Goal: Task Accomplishment & Management: Use online tool/utility

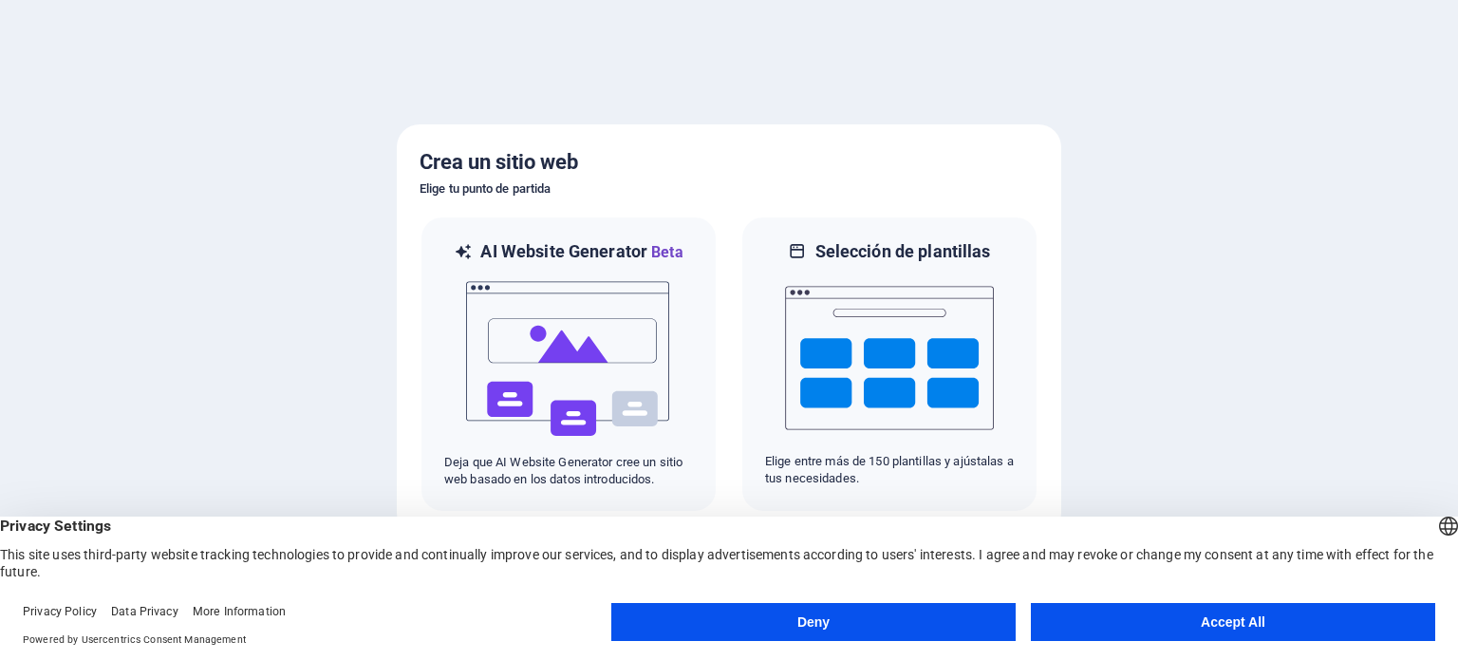
click at [1181, 620] on button "Accept All" at bounding box center [1233, 622] width 404 height 38
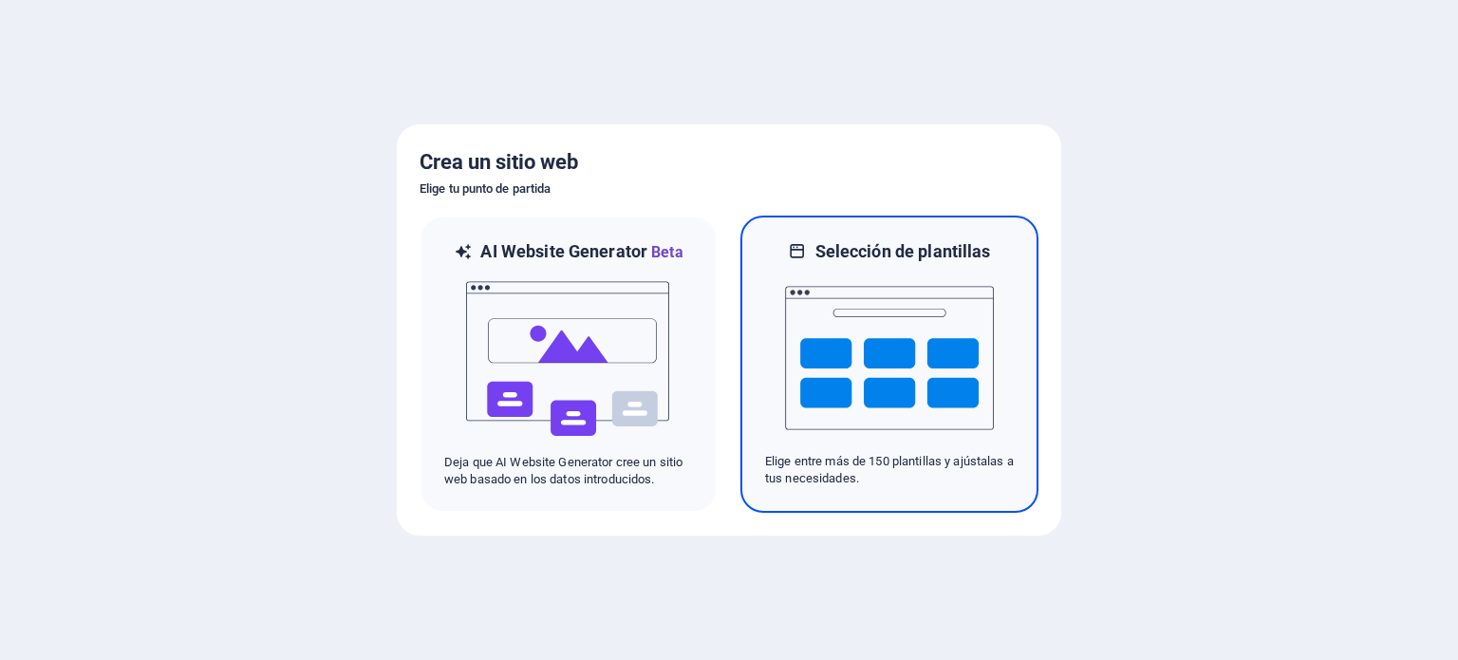
click at [835, 357] on img at bounding box center [889, 358] width 209 height 190
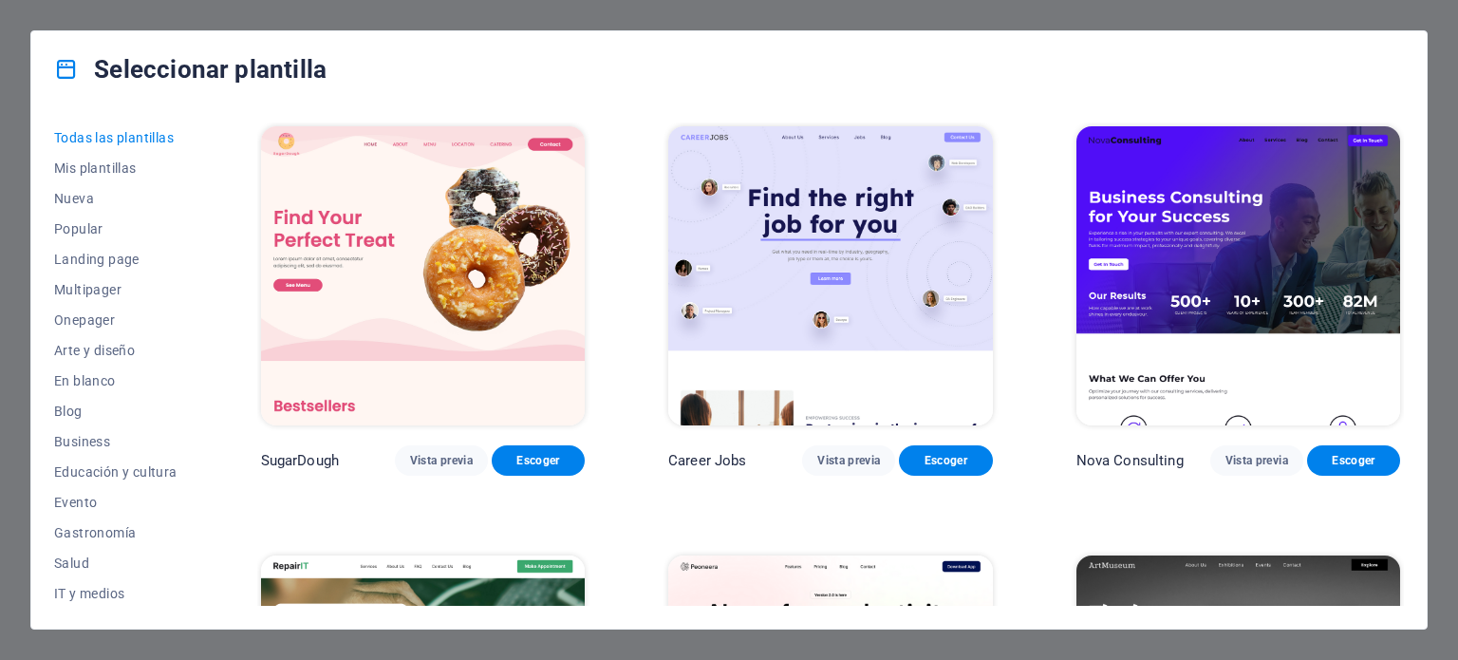
click at [99, 138] on span "Todas las plantillas" at bounding box center [115, 137] width 123 height 15
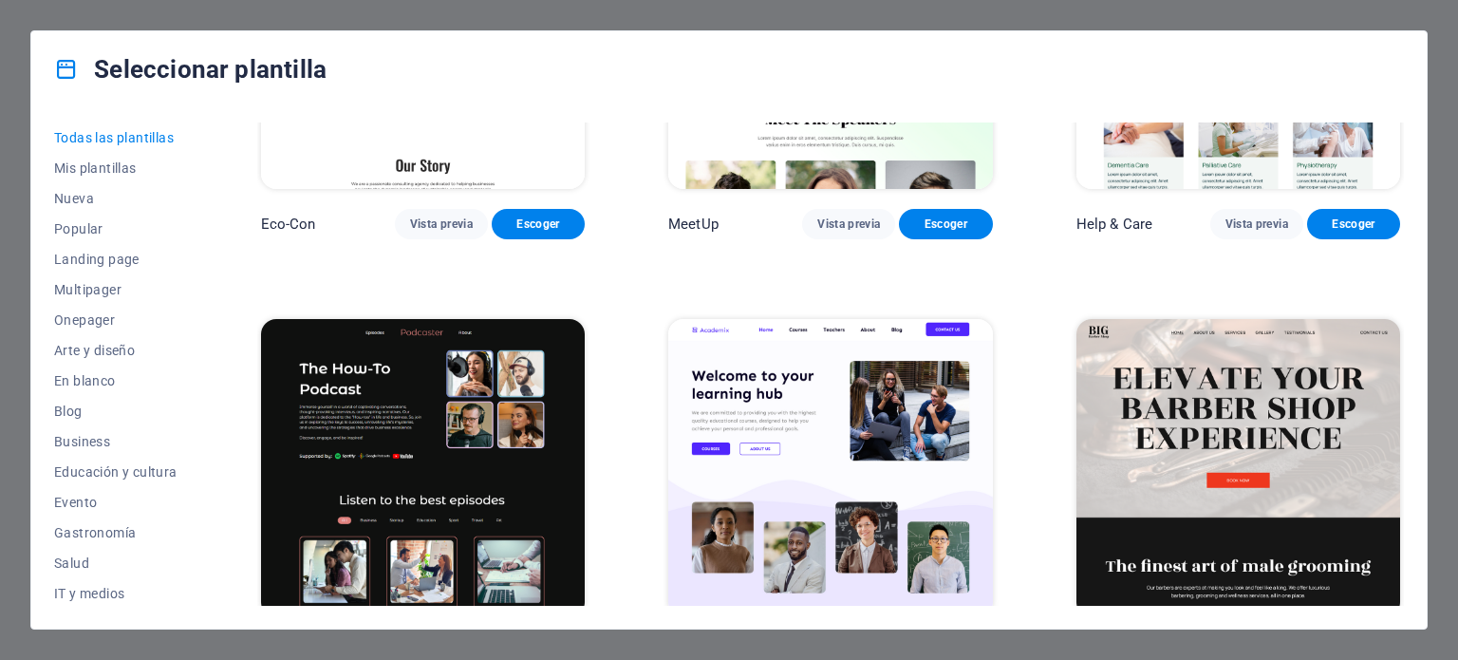
scroll to position [2468, 0]
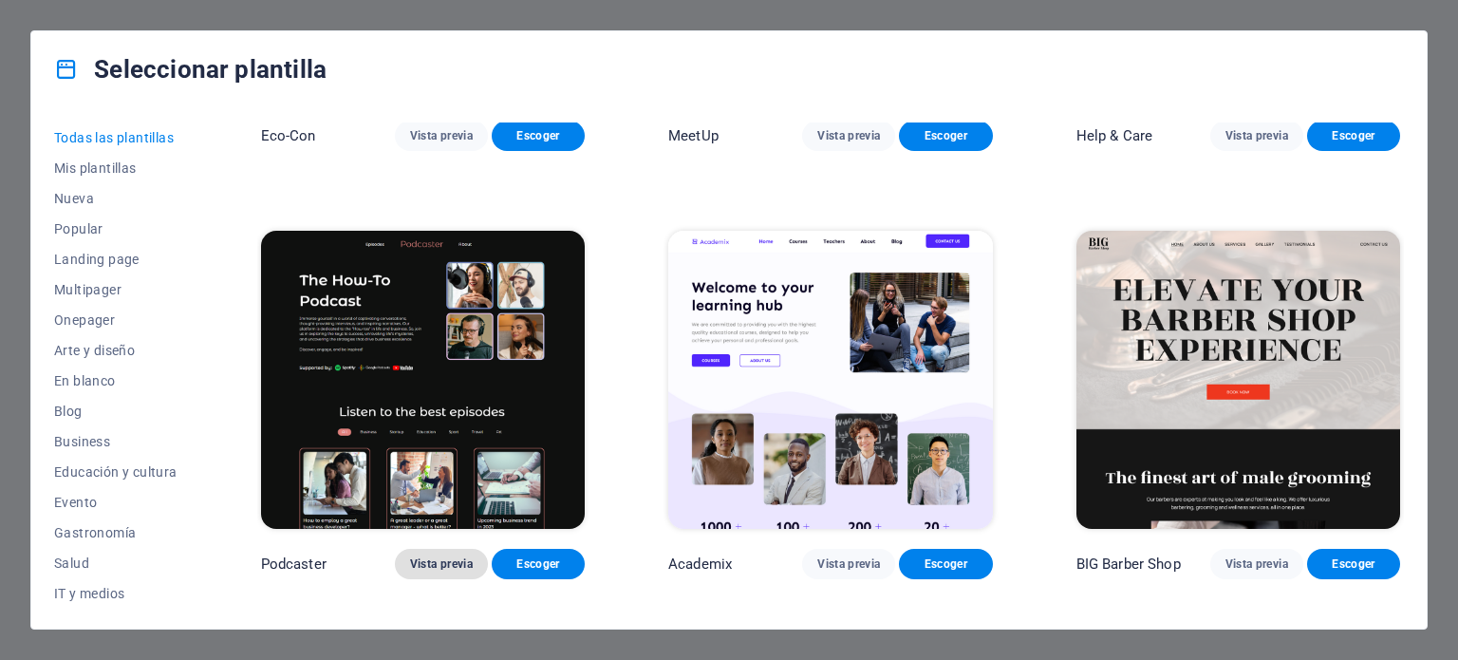
click at [420, 556] on span "Vista previa" at bounding box center [441, 563] width 63 height 15
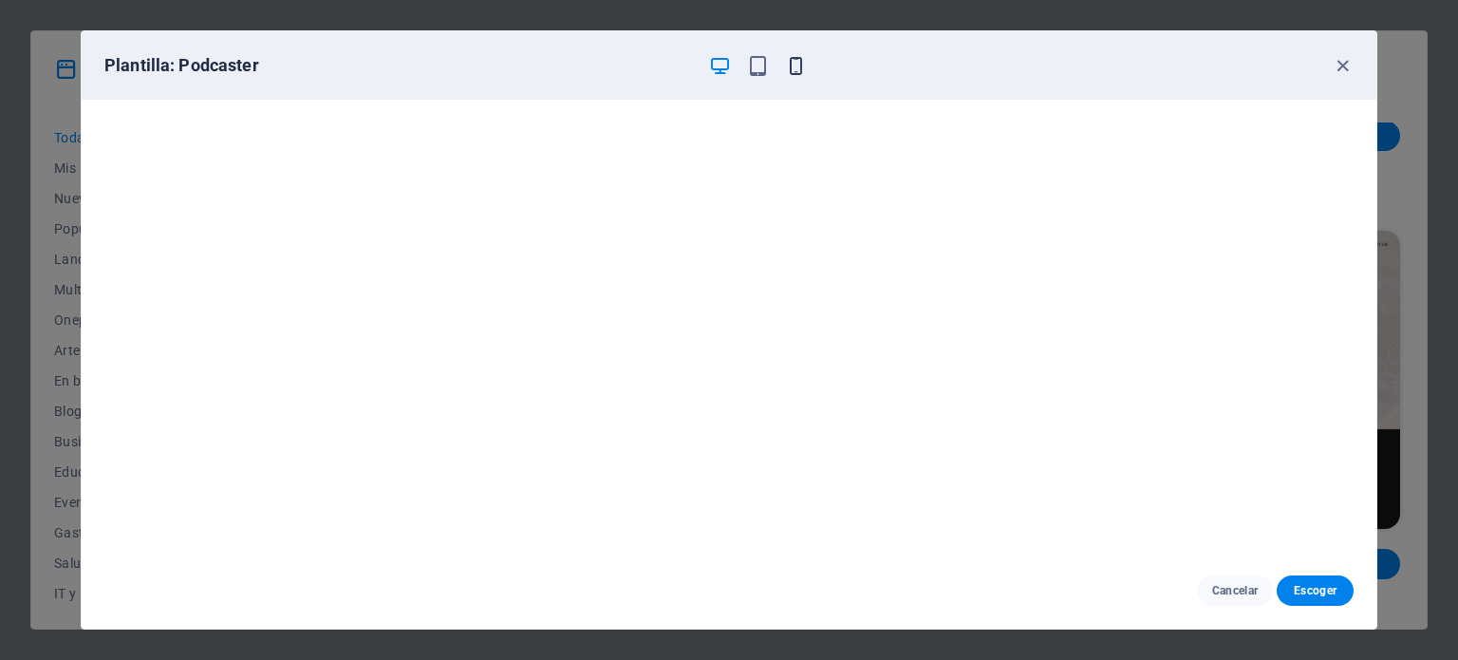
click at [795, 67] on icon "button" at bounding box center [796, 66] width 22 height 22
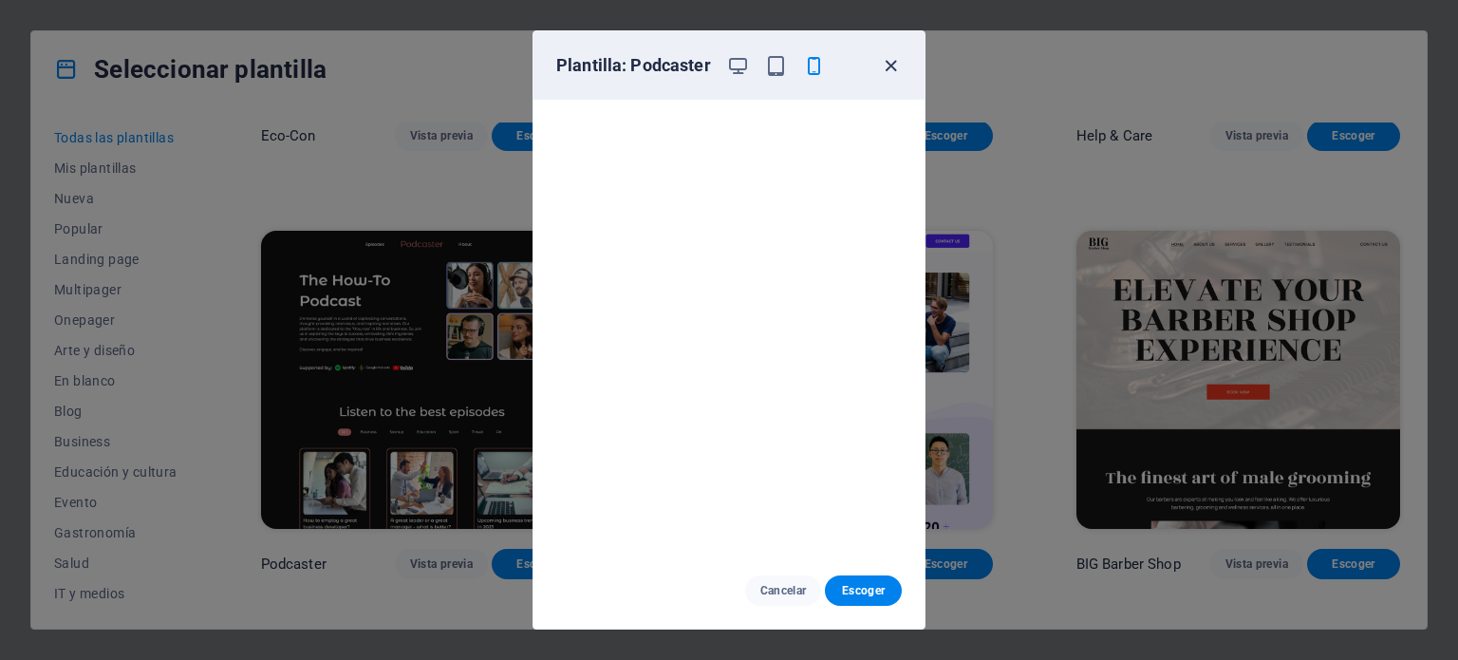
click at [888, 62] on icon "button" at bounding box center [891, 66] width 22 height 22
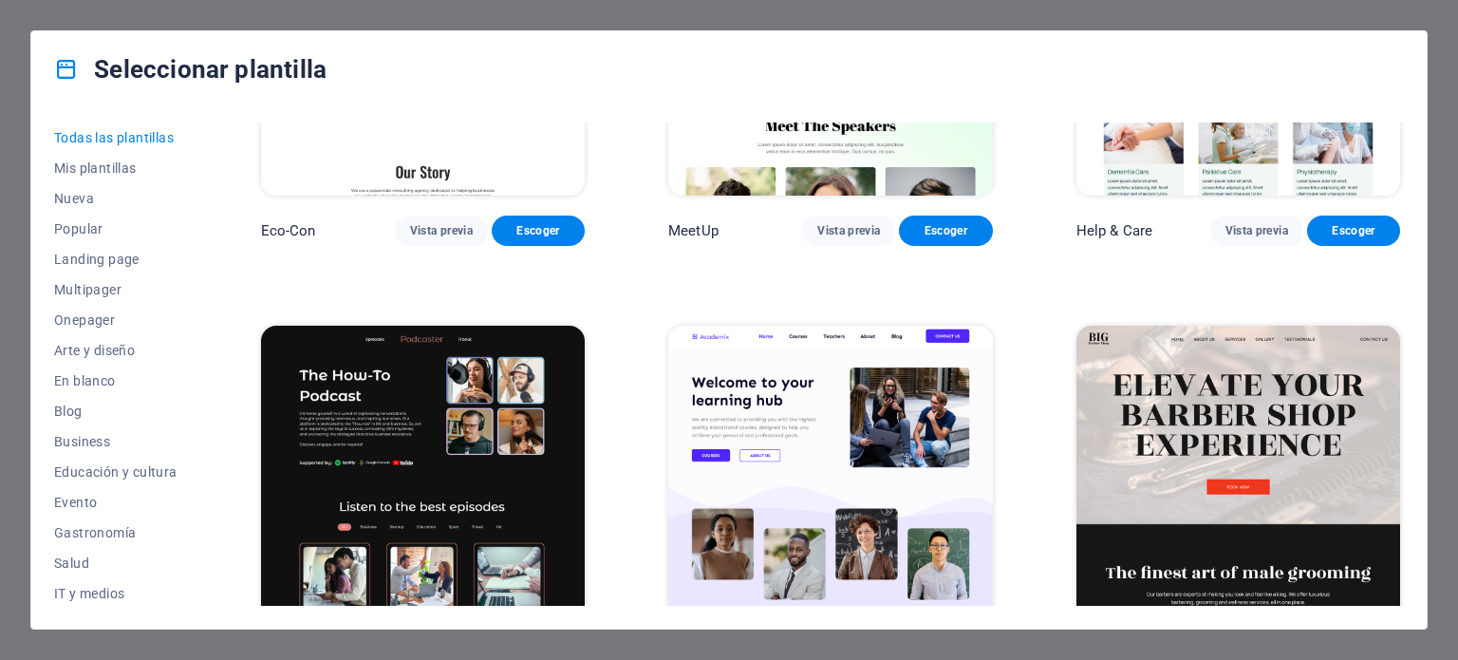
scroll to position [2563, 0]
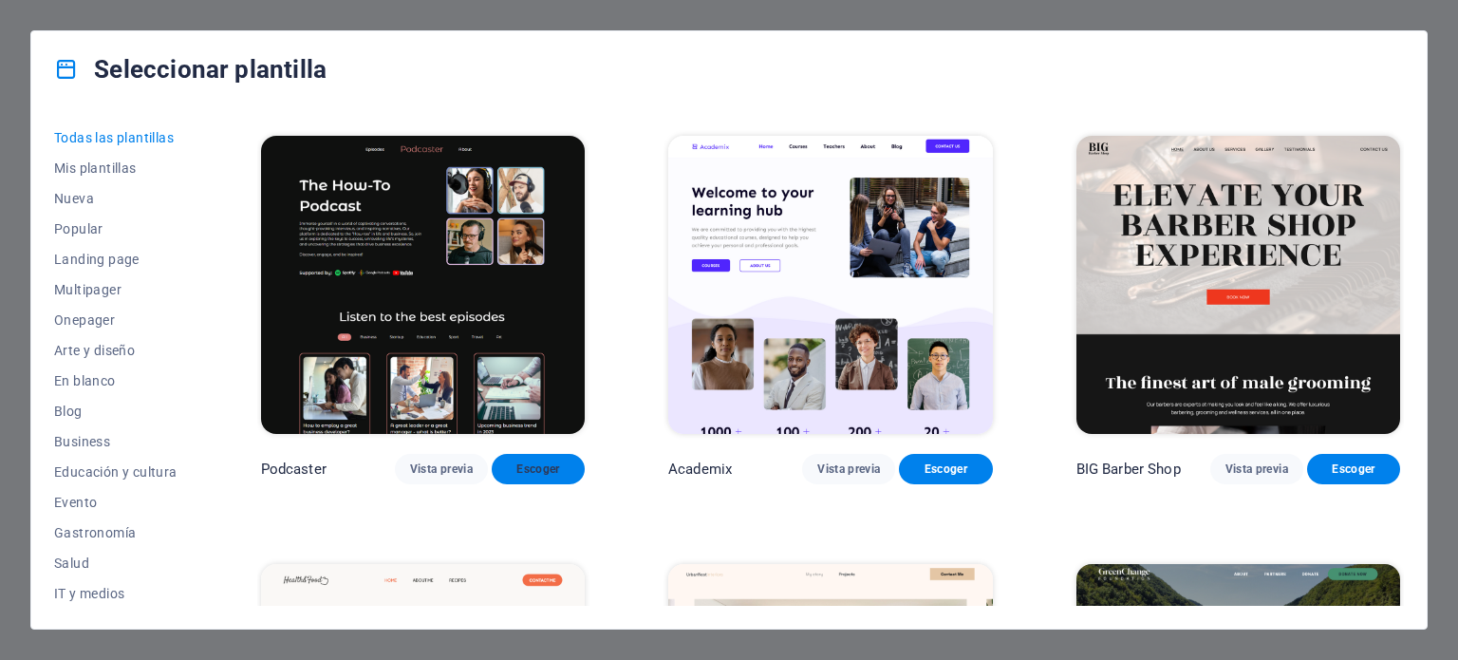
click at [533, 461] on span "Escoger" at bounding box center [538, 468] width 63 height 15
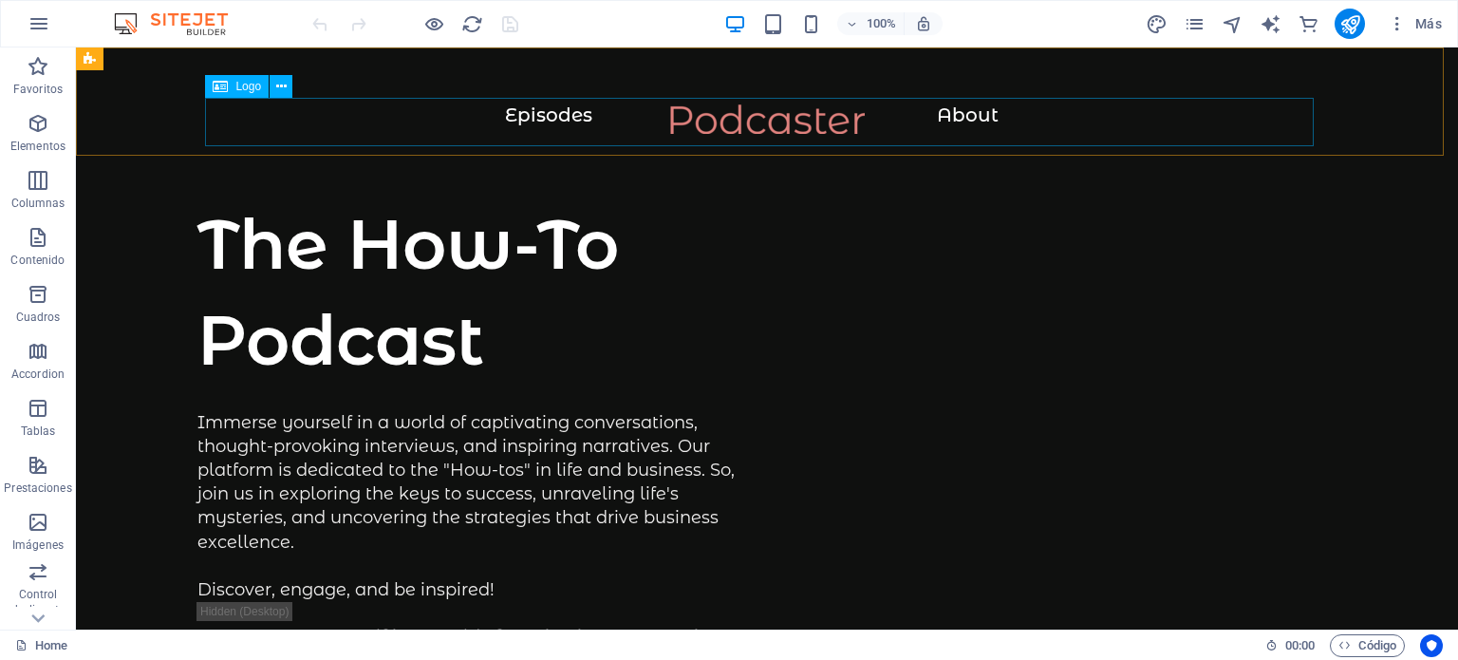
click at [228, 89] on icon at bounding box center [220, 86] width 15 height 23
click at [227, 90] on icon at bounding box center [220, 86] width 15 height 23
click at [276, 83] on icon at bounding box center [281, 87] width 10 height 20
click at [218, 84] on icon at bounding box center [220, 86] width 15 height 23
click at [281, 88] on icon at bounding box center [281, 87] width 10 height 20
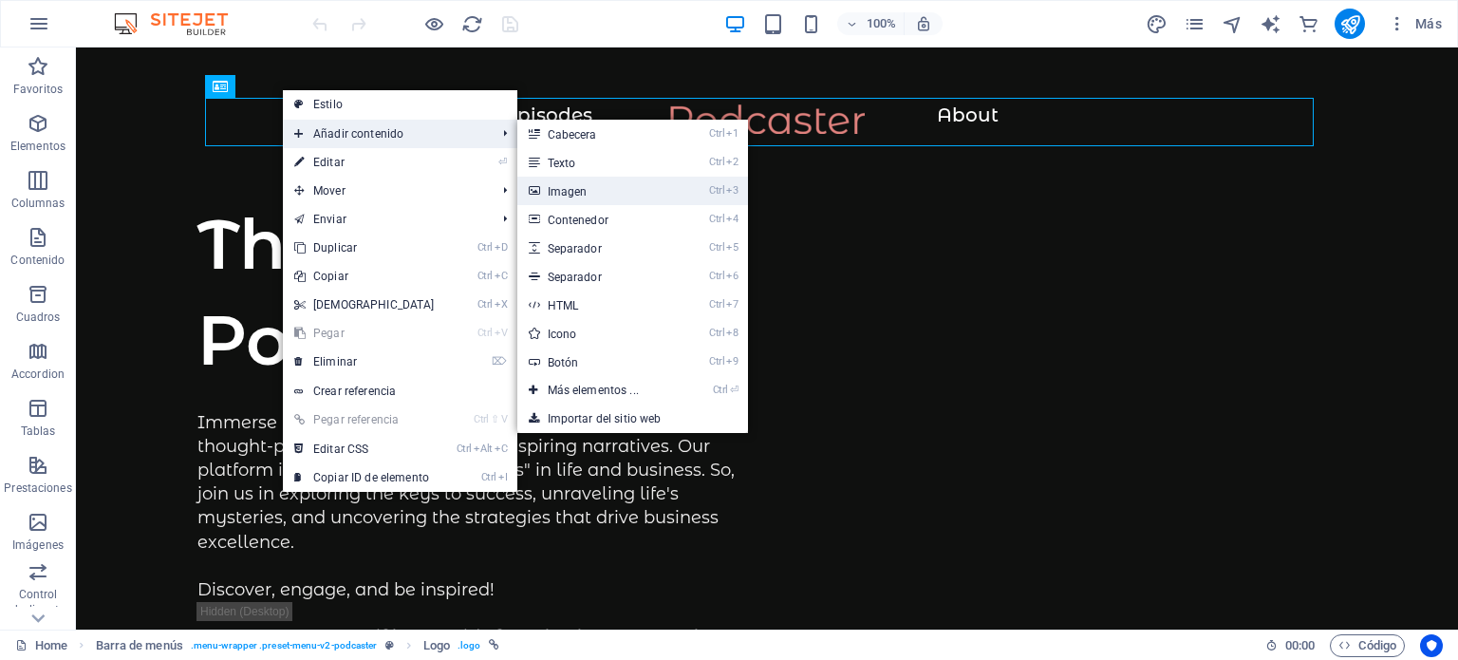
click at [561, 189] on link "Ctrl 3 Imagen" at bounding box center [596, 191] width 159 height 28
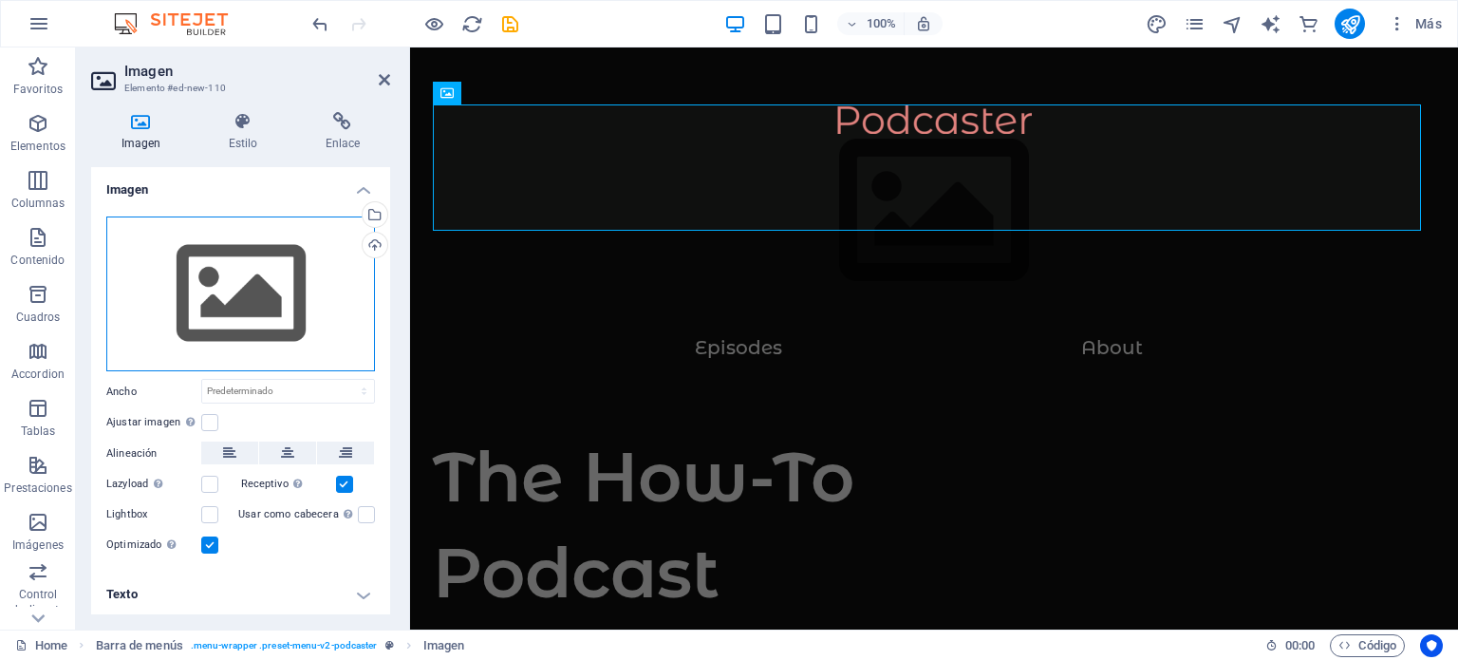
click at [217, 289] on div "Arrastra archivos aquí, haz clic para escoger archivos o selecciona archivos de…" at bounding box center [240, 294] width 269 height 156
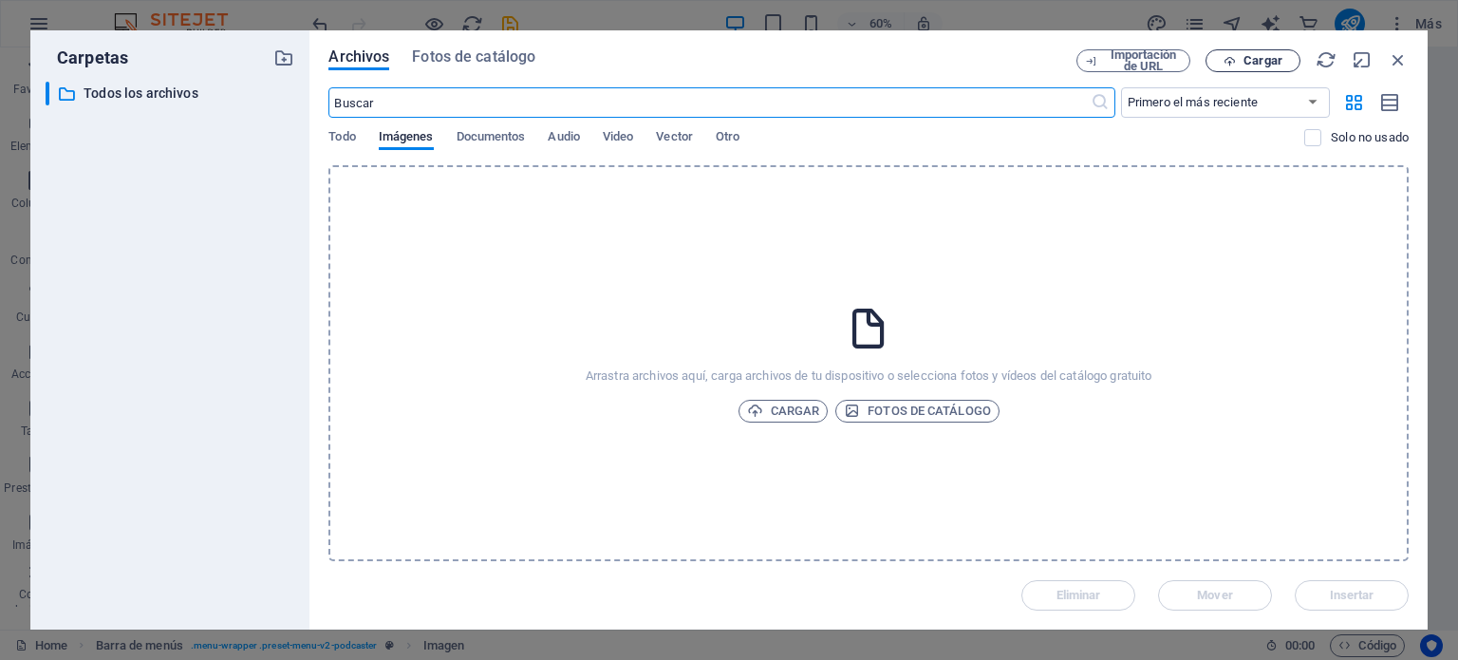
click at [1260, 59] on span "Cargar" at bounding box center [1262, 60] width 39 height 11
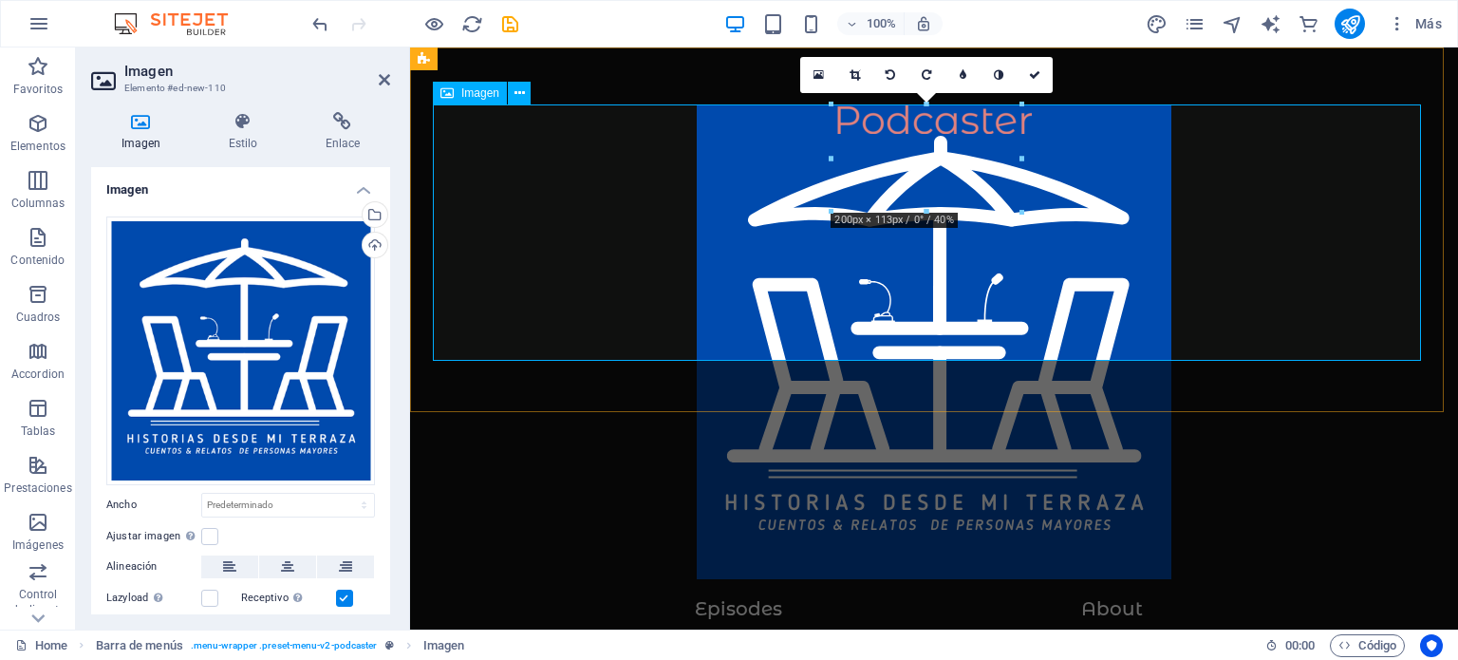
click at [1022, 318] on figure at bounding box center [934, 351] width 1002 height 494
click at [853, 69] on icon at bounding box center [854, 74] width 10 height 11
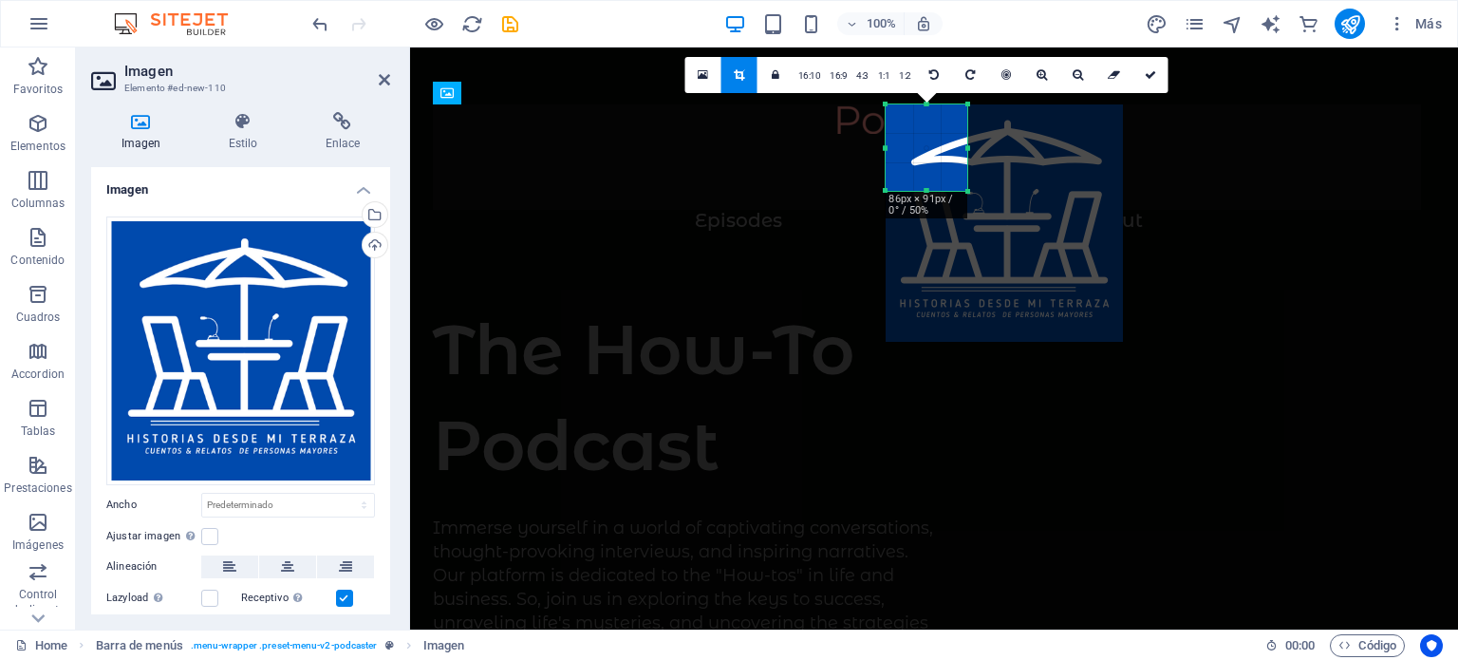
drag, startPoint x: 1044, startPoint y: 341, endPoint x: 888, endPoint y: 190, distance: 216.8
click at [888, 190] on div "180 170 160 150 140 130 120 110 100 90 80 70 60 50 40 30 20 10 0 -10 -20 -30 -4…" at bounding box center [927, 147] width 82 height 86
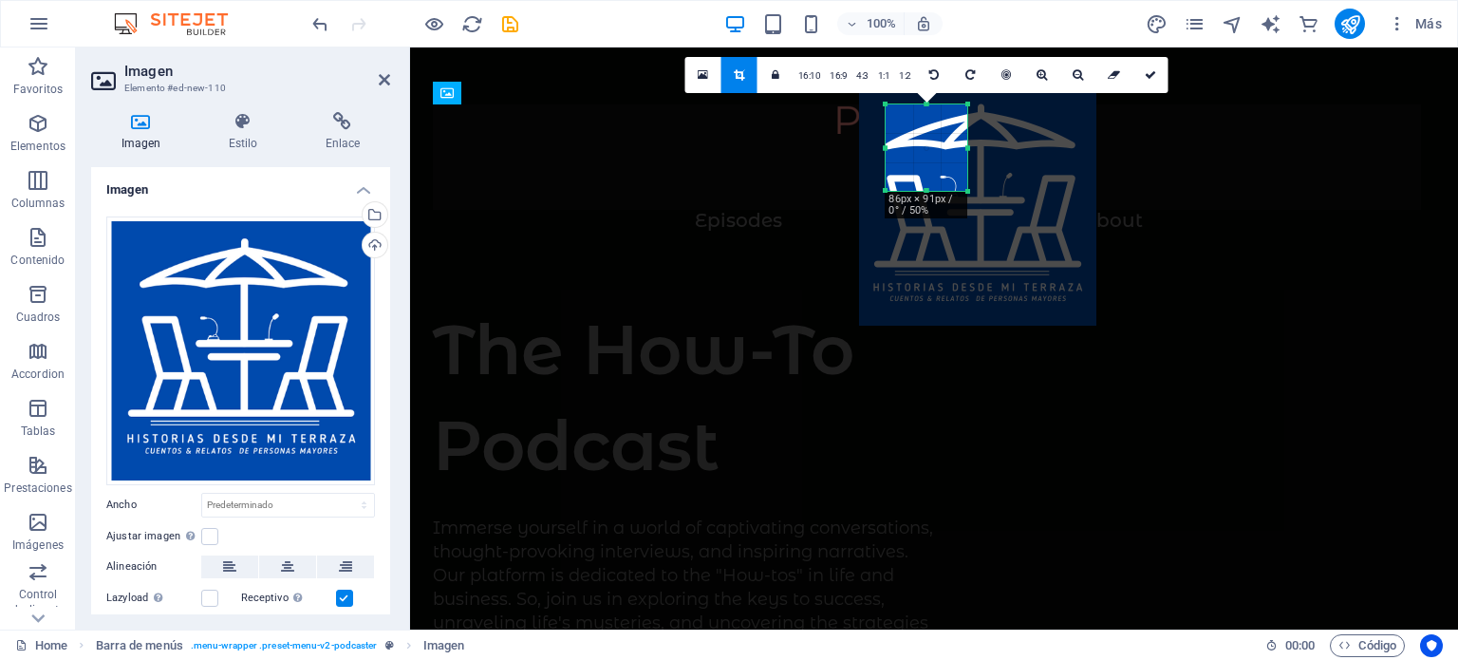
drag, startPoint x: 920, startPoint y: 159, endPoint x: 893, endPoint y: 143, distance: 31.1
click at [893, 143] on div at bounding box center [977, 206] width 237 height 237
click at [807, 74] on link "16:10" at bounding box center [809, 76] width 32 height 36
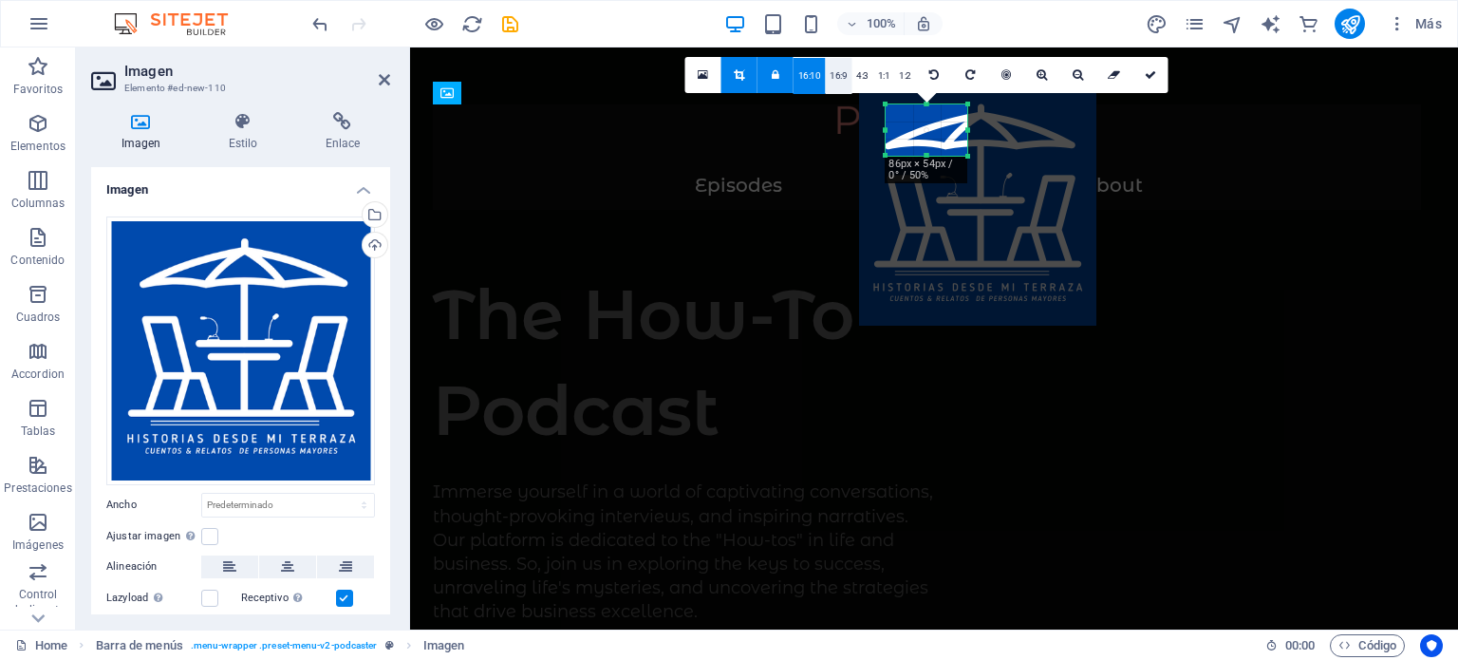
click at [842, 71] on link "16:9" at bounding box center [838, 76] width 27 height 36
click at [858, 71] on link "4:3" at bounding box center [862, 76] width 22 height 36
click at [886, 79] on link "1:1" at bounding box center [884, 76] width 22 height 36
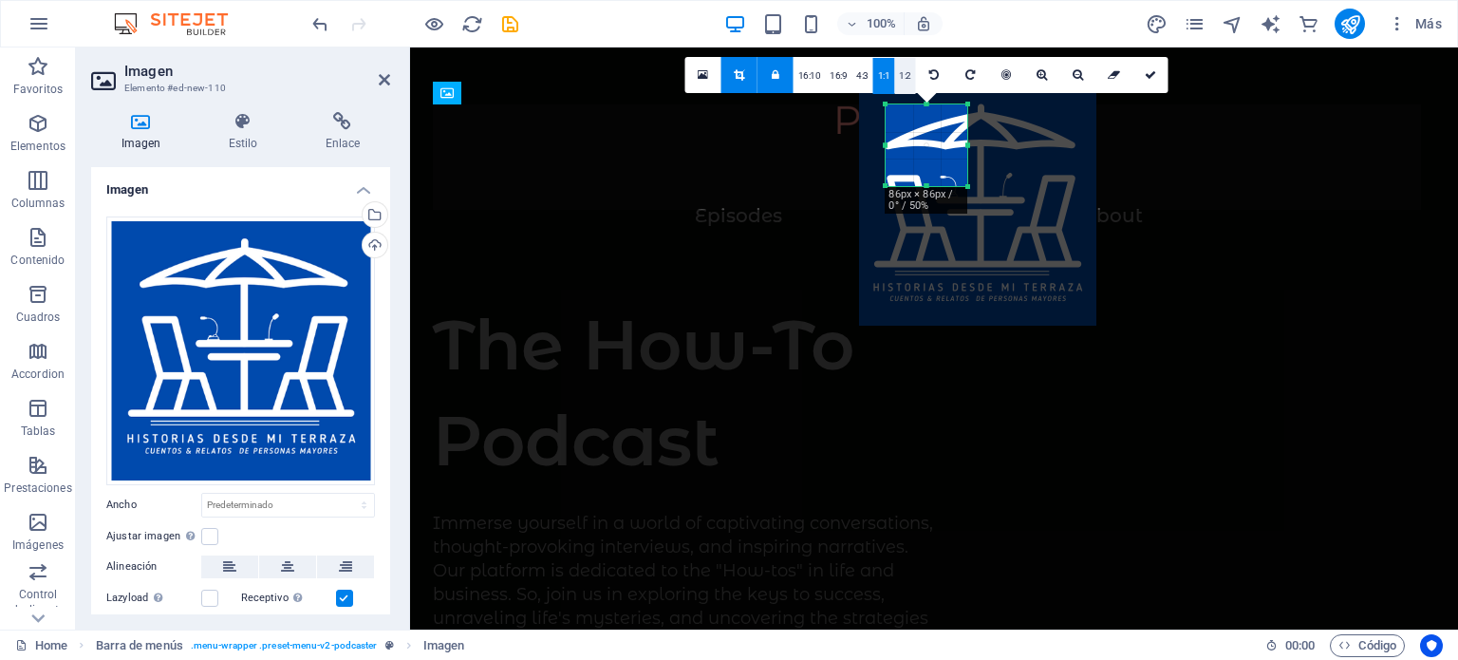
click at [906, 81] on link "1:2" at bounding box center [905, 76] width 22 height 36
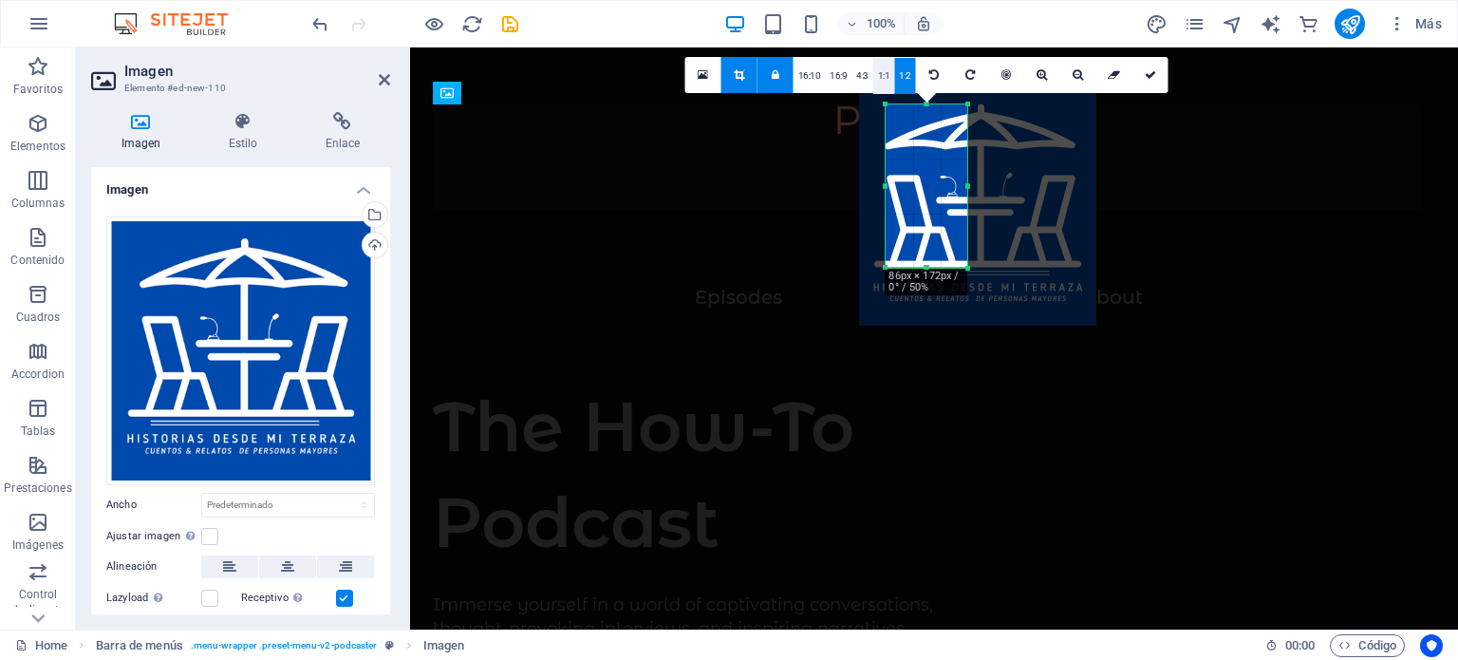
click at [882, 79] on link "1:1" at bounding box center [884, 76] width 22 height 36
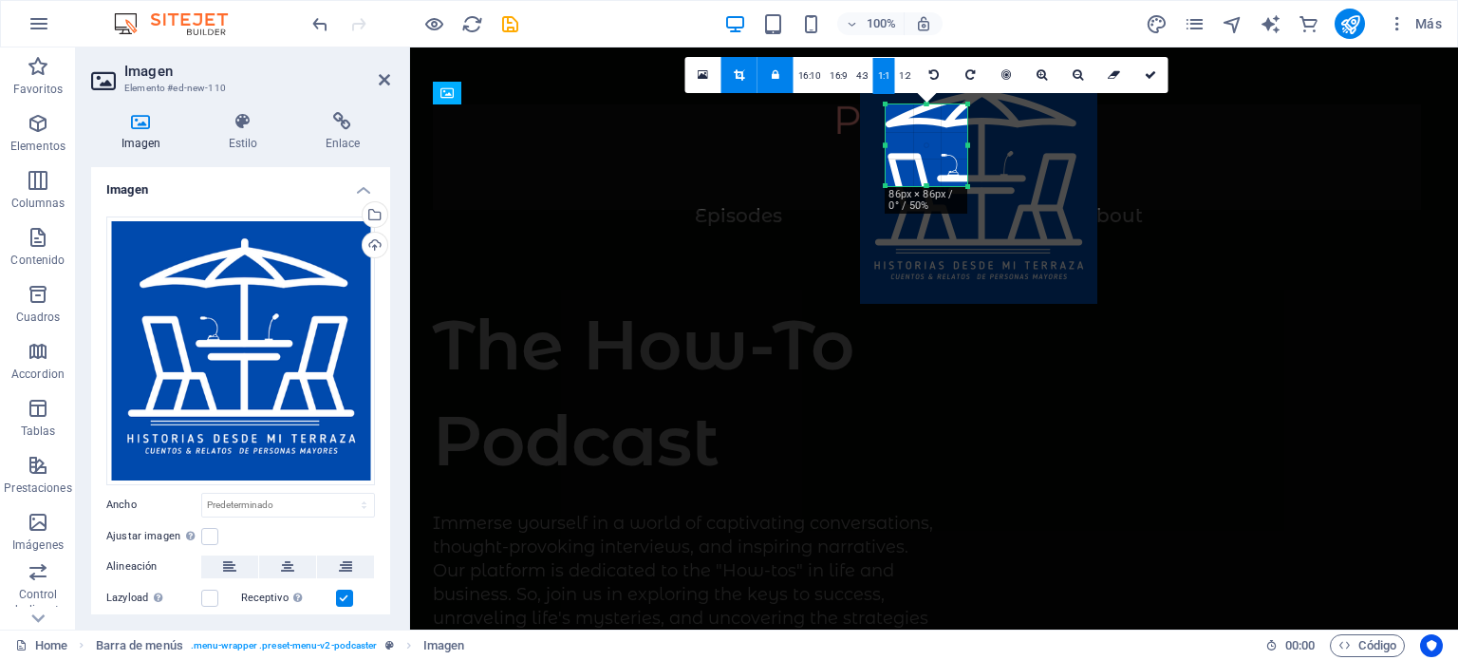
drag, startPoint x: 945, startPoint y: 148, endPoint x: 945, endPoint y: 124, distance: 23.7
click at [945, 124] on div at bounding box center [978, 184] width 237 height 237
click at [1147, 64] on link at bounding box center [1150, 75] width 36 height 36
type input "86"
select select "px"
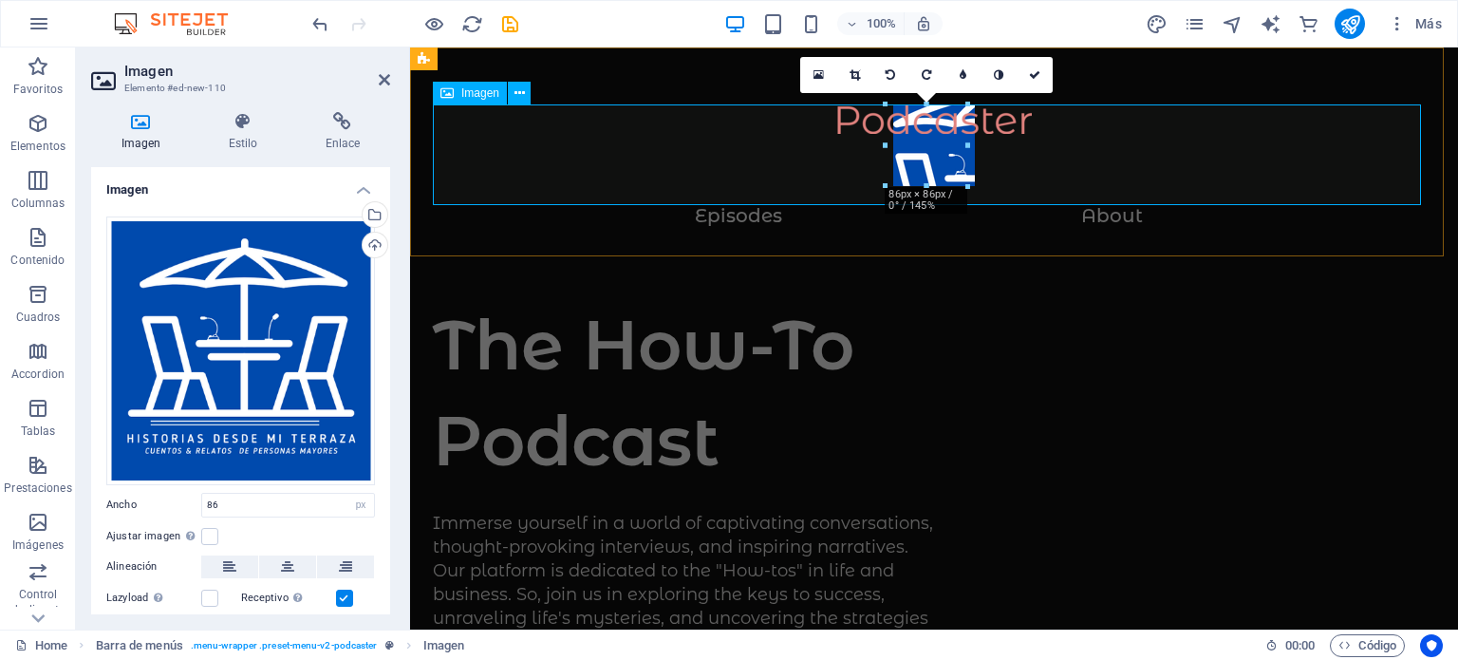
click at [895, 123] on figure at bounding box center [934, 154] width 1002 height 101
click at [228, 564] on icon at bounding box center [229, 566] width 13 height 23
click at [235, 565] on button at bounding box center [229, 566] width 57 height 23
click at [919, 132] on figure at bounding box center [934, 154] width 1002 height 101
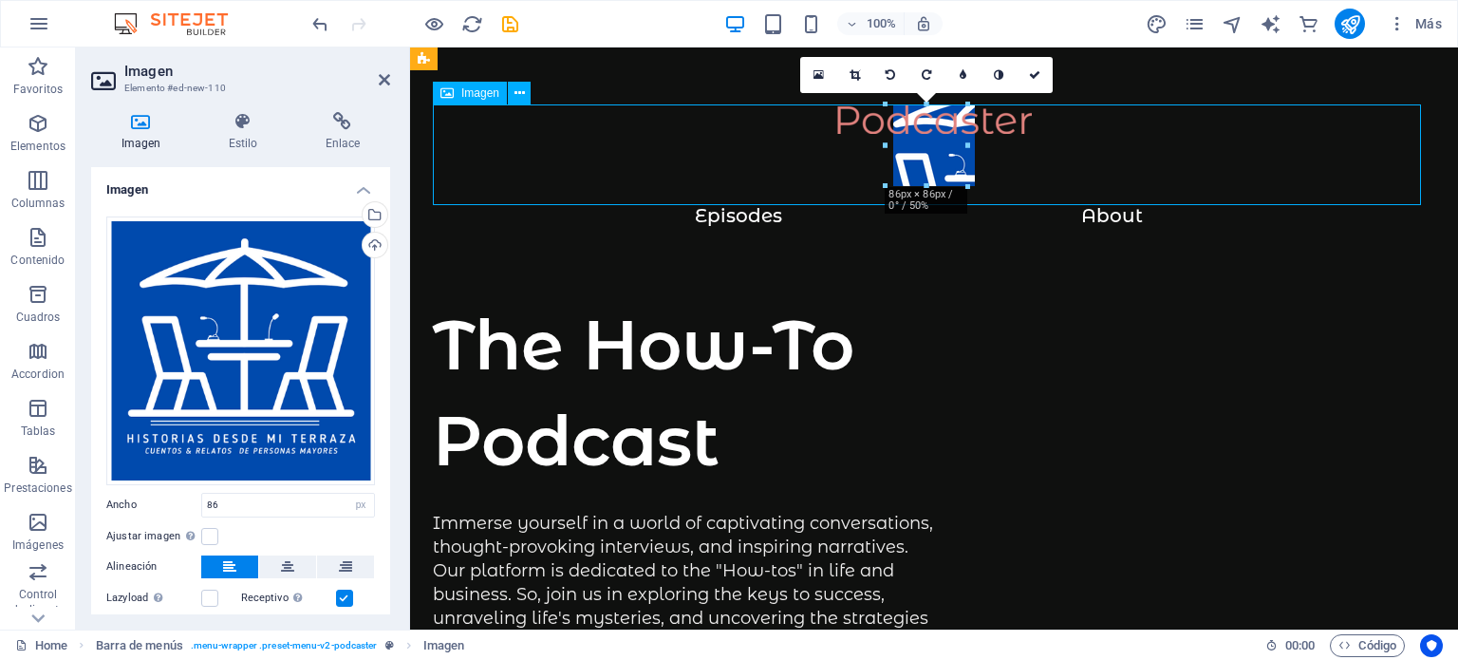
drag, startPoint x: 926, startPoint y: 133, endPoint x: 722, endPoint y: 119, distance: 204.6
click at [722, 119] on figure at bounding box center [934, 154] width 1002 height 101
click at [903, 123] on figure at bounding box center [934, 154] width 1002 height 101
click at [525, 95] on button at bounding box center [519, 93] width 23 height 23
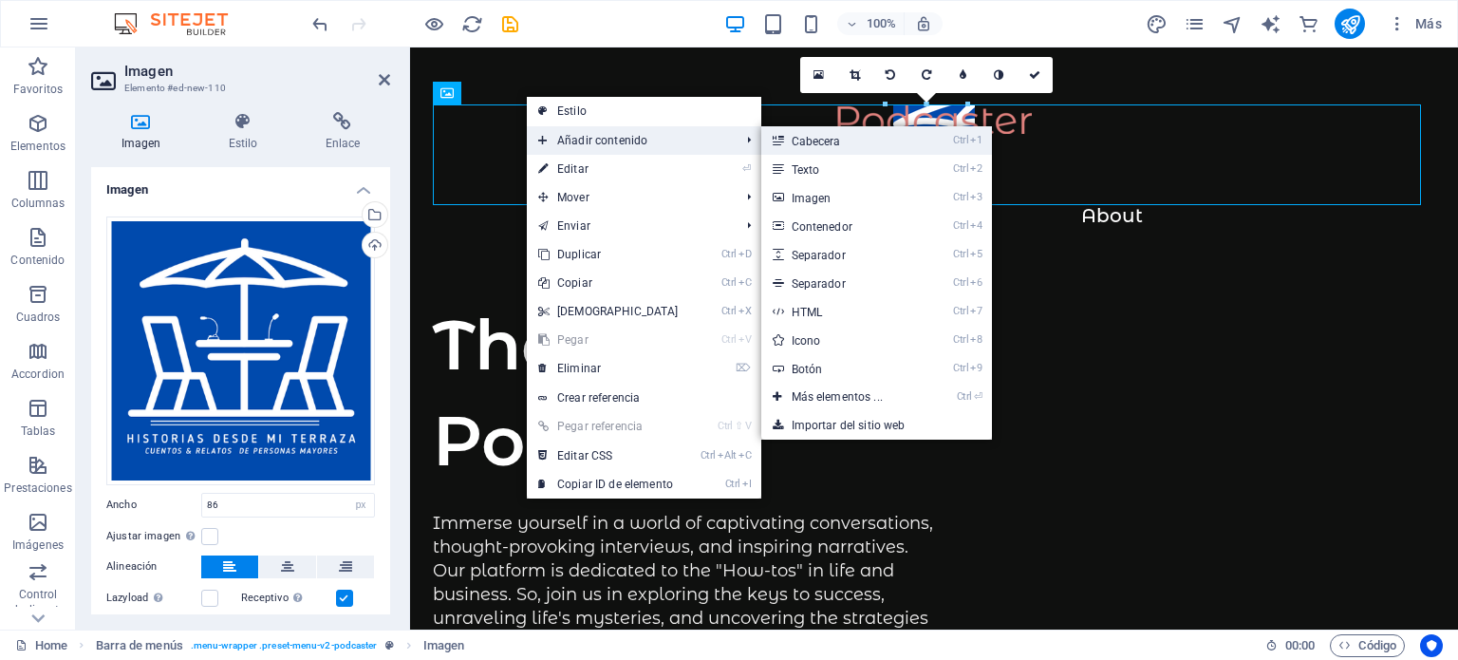
click at [820, 143] on link "Ctrl 1 Cabecera" at bounding box center [840, 140] width 159 height 28
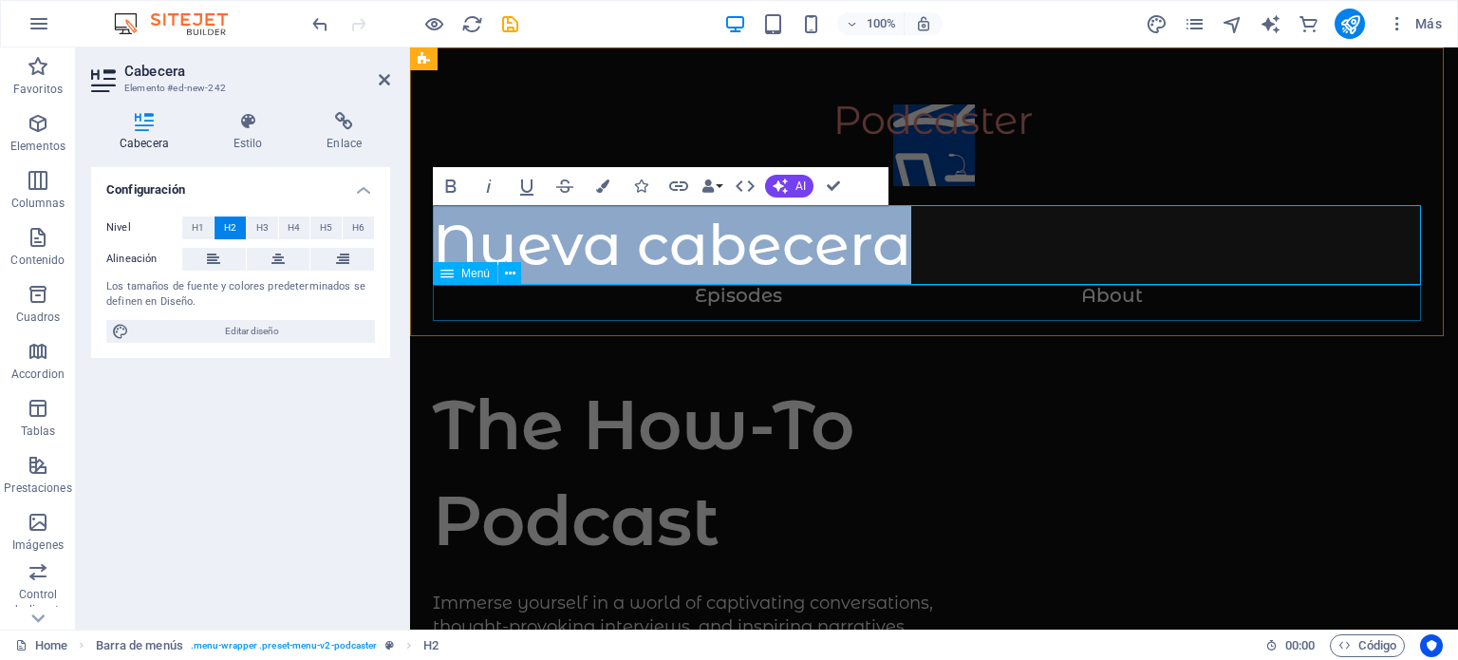
drag, startPoint x: 829, startPoint y: 302, endPoint x: 1247, endPoint y: 339, distance: 420.2
click at [1170, 303] on nav "Episodes About" at bounding box center [934, 302] width 1002 height 35
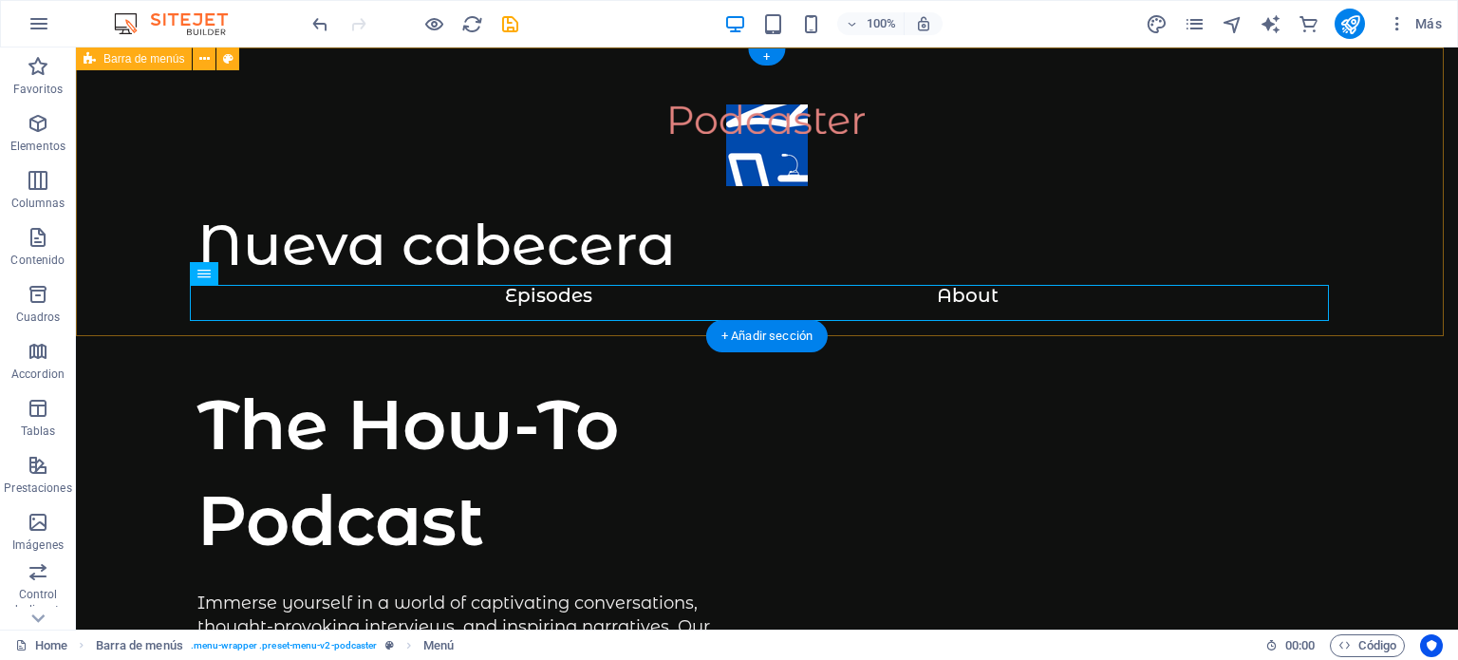
click at [1365, 159] on div "Nueva cabecera Menu Episodes About" at bounding box center [767, 191] width 1382 height 288
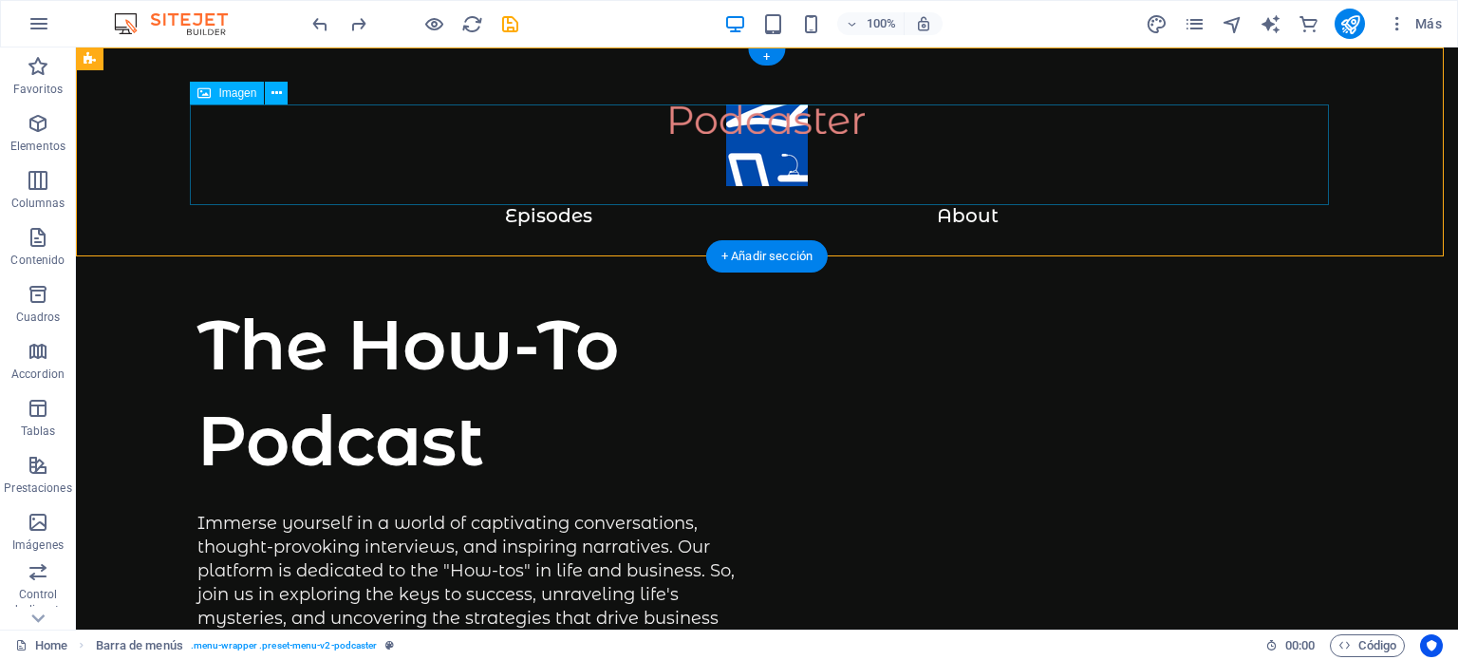
click at [740, 124] on figure at bounding box center [766, 154] width 1139 height 101
click at [276, 90] on icon at bounding box center [276, 94] width 10 height 20
click at [745, 131] on figure at bounding box center [766, 154] width 1139 height 101
click at [235, 97] on span "Imagen" at bounding box center [237, 92] width 38 height 11
click at [1325, 146] on figure at bounding box center [766, 154] width 1139 height 101
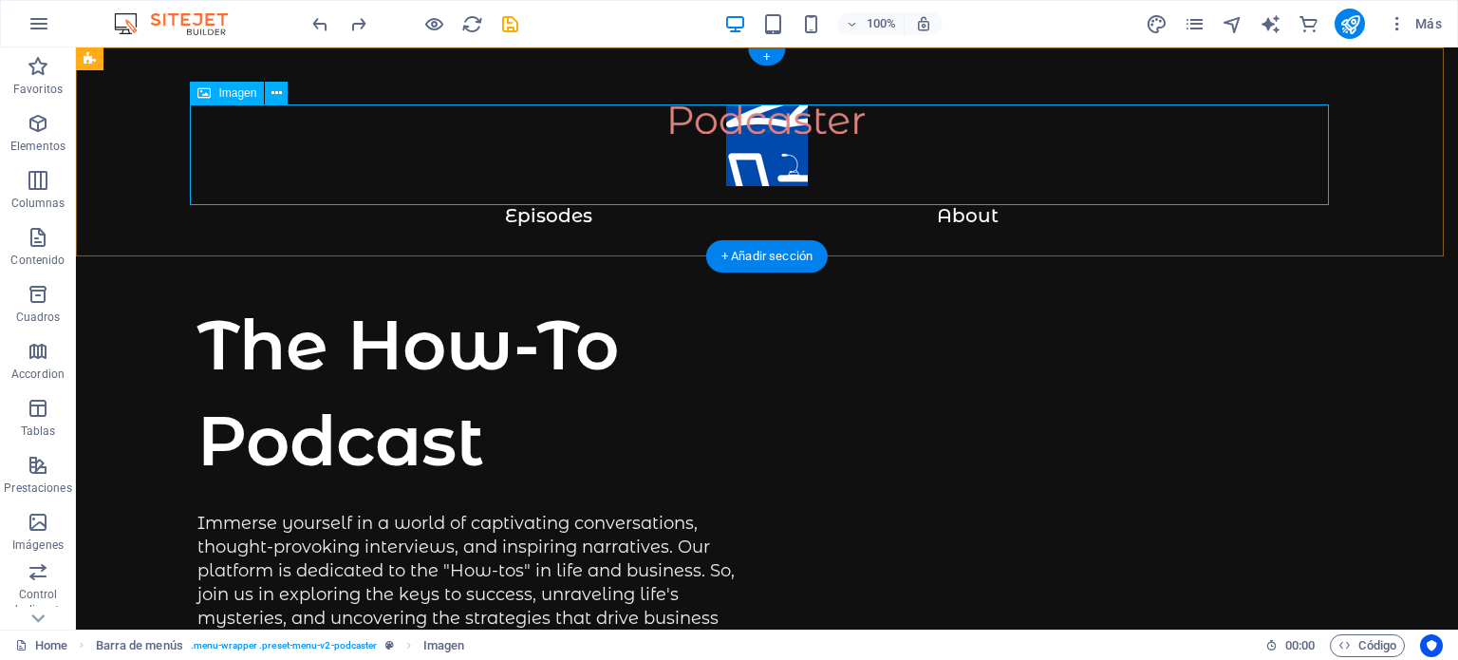
click at [784, 143] on figure at bounding box center [766, 154] width 1139 height 101
drag, startPoint x: 774, startPoint y: 142, endPoint x: 729, endPoint y: 143, distance: 45.6
click at [729, 143] on figure at bounding box center [766, 154] width 1139 height 101
click at [739, 140] on figure at bounding box center [766, 154] width 1139 height 101
click at [737, 153] on div at bounding box center [767, 128] width 1306 height 48
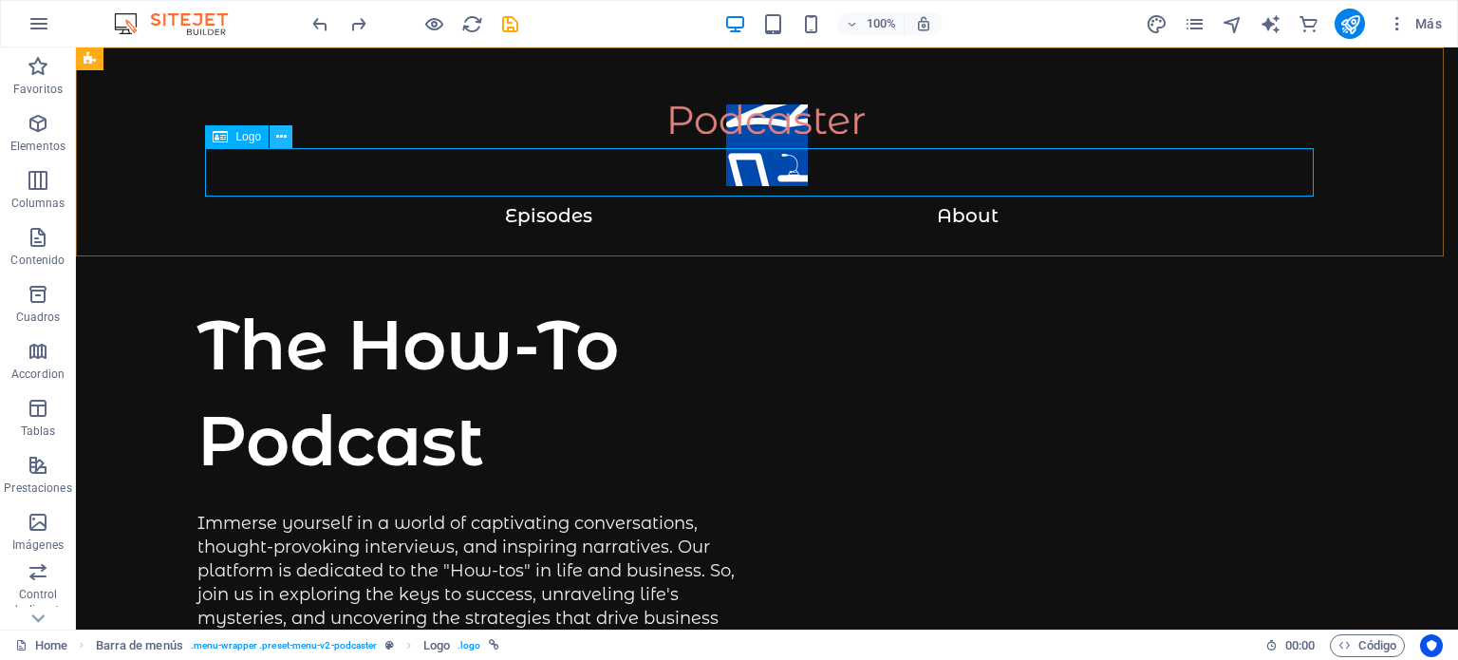
click at [289, 140] on button at bounding box center [281, 136] width 23 height 23
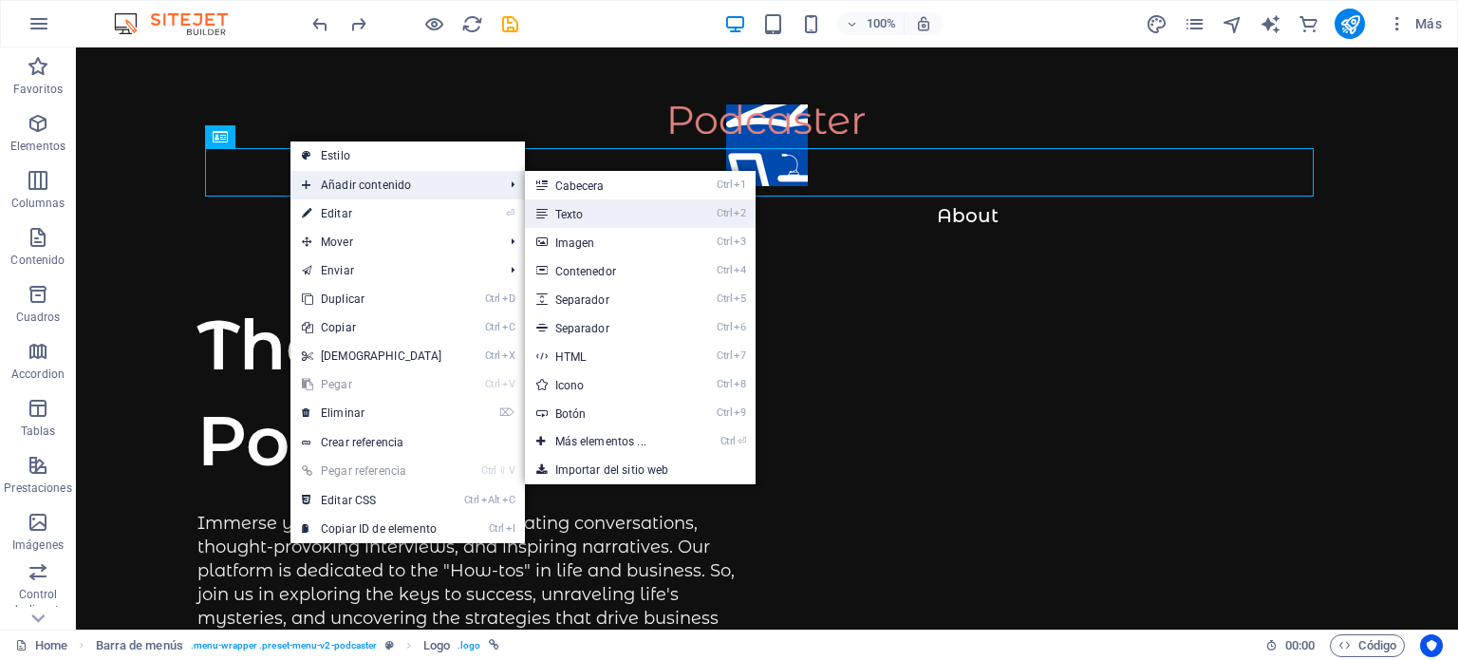
click at [577, 211] on link "Ctrl 2 Texto" at bounding box center [604, 213] width 159 height 28
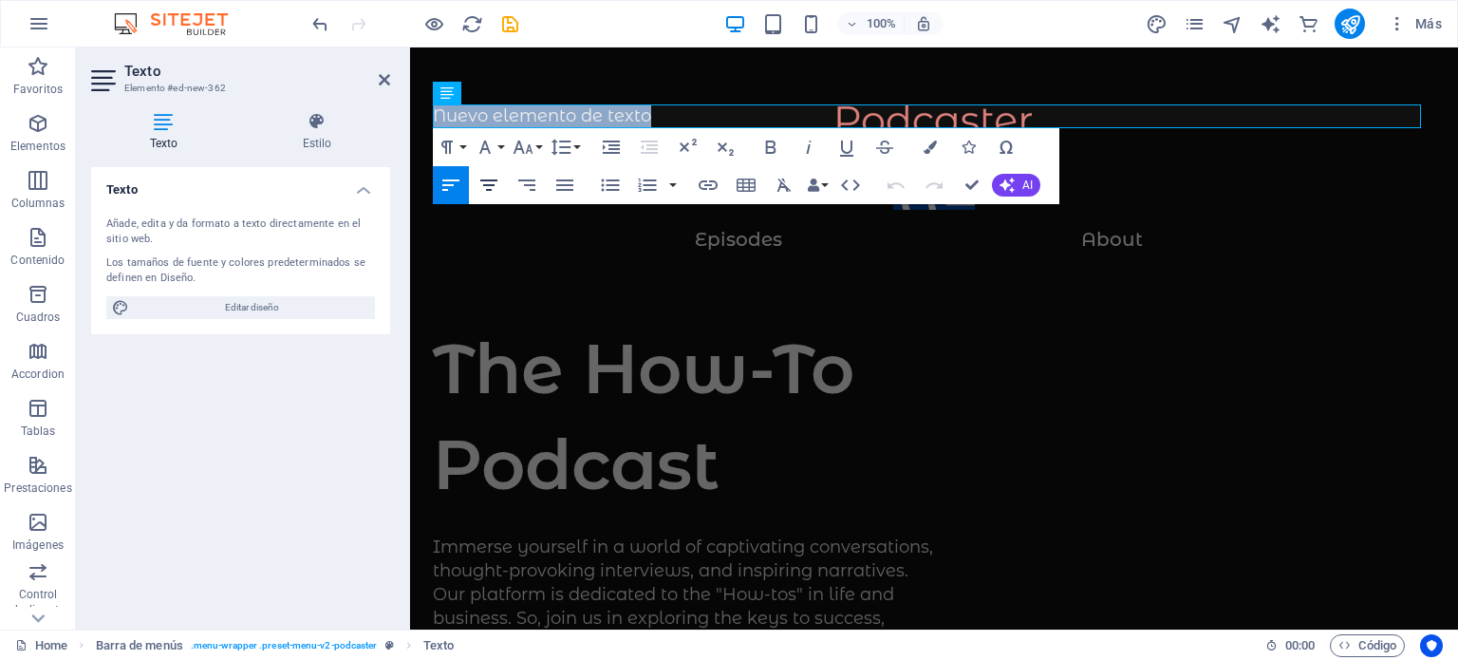
click at [491, 189] on icon "button" at bounding box center [488, 184] width 17 height 11
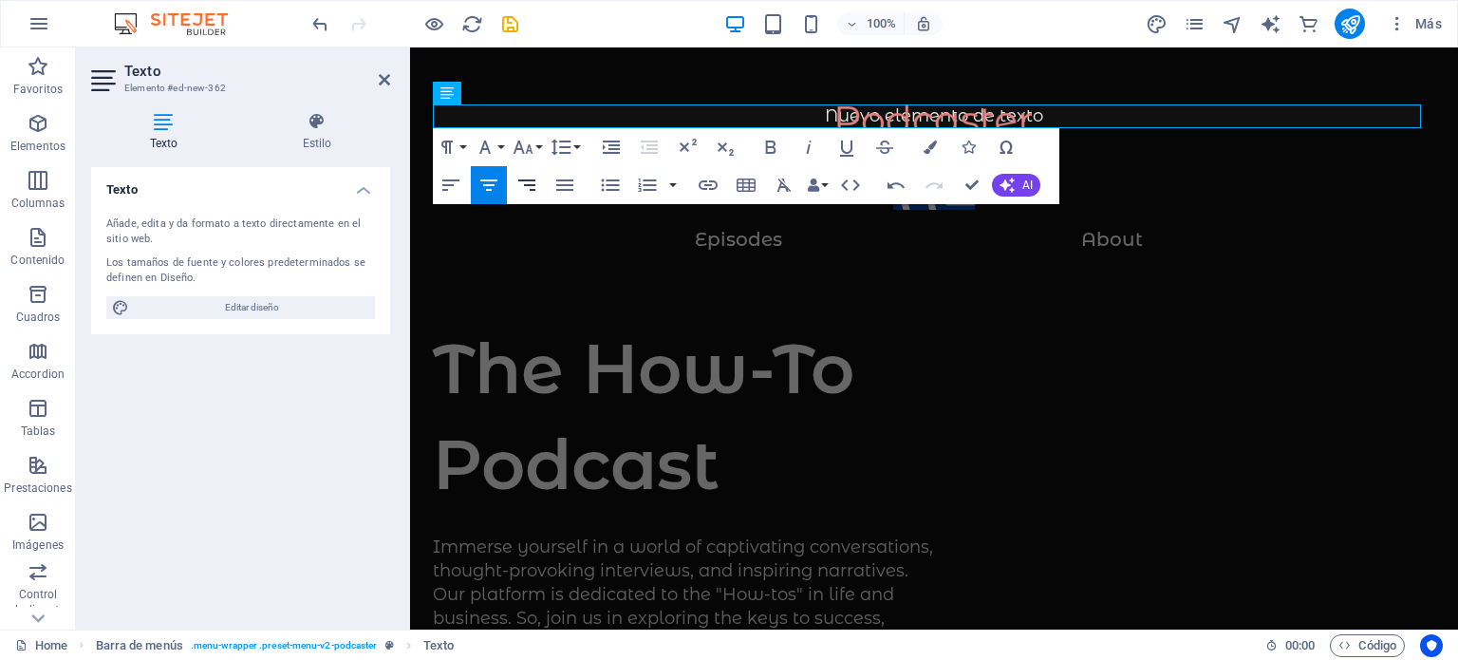
click at [534, 188] on icon "button" at bounding box center [526, 185] width 23 height 23
click at [448, 186] on icon "button" at bounding box center [450, 185] width 23 height 23
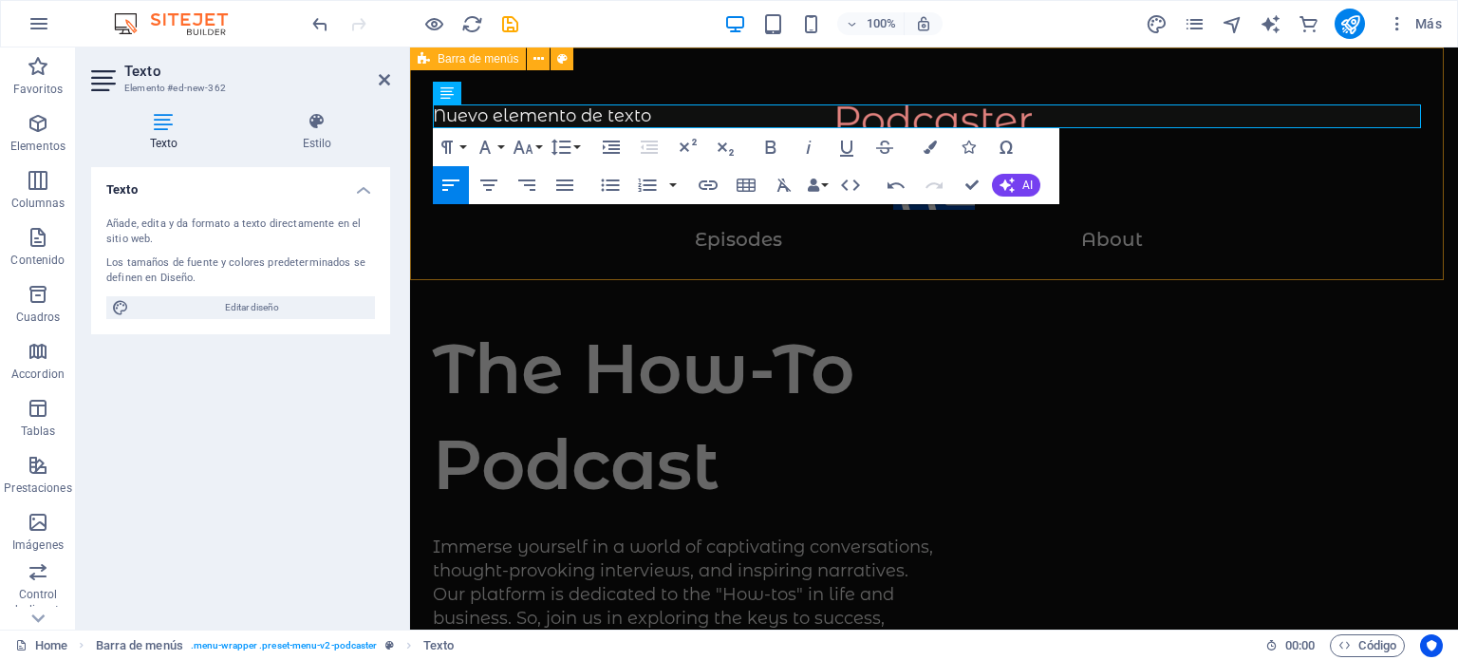
click at [528, 84] on div "Nuevo elemento de texto Menu Episodes About" at bounding box center [934, 163] width 1048 height 232
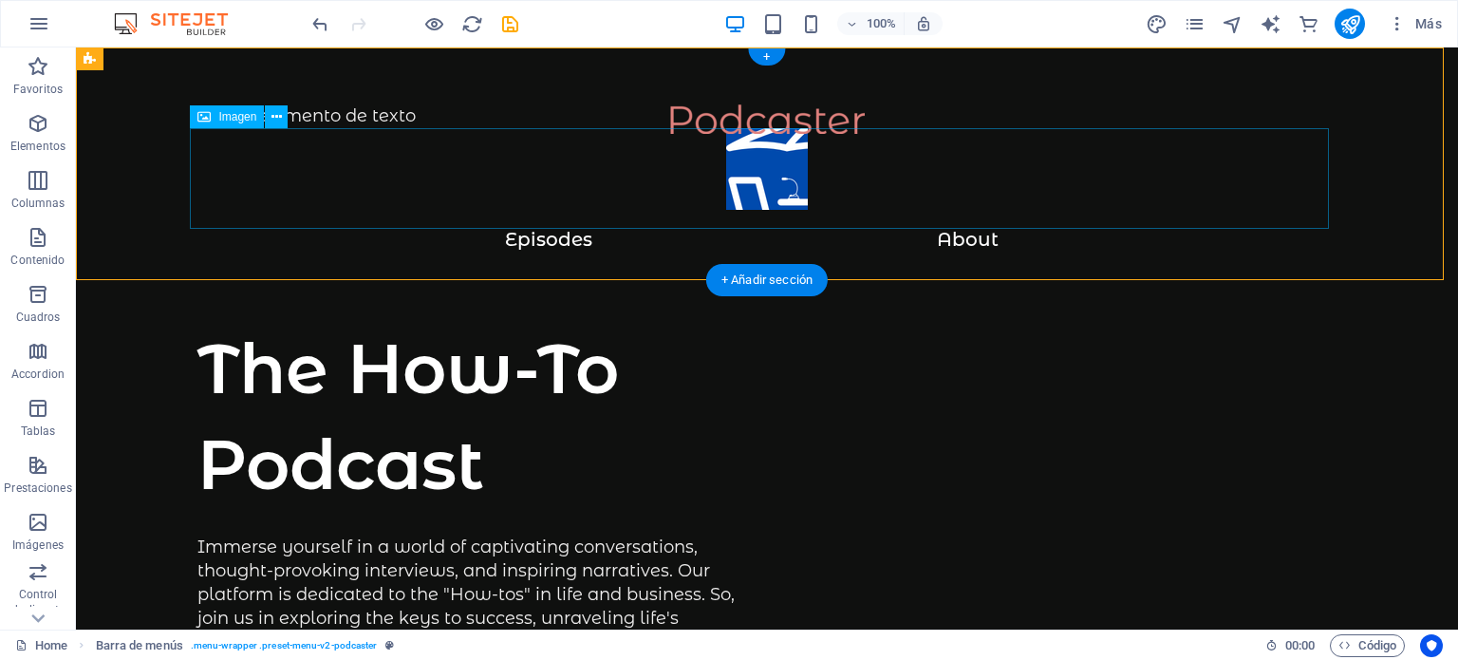
click at [527, 229] on nav "Episodes About" at bounding box center [766, 246] width 1139 height 35
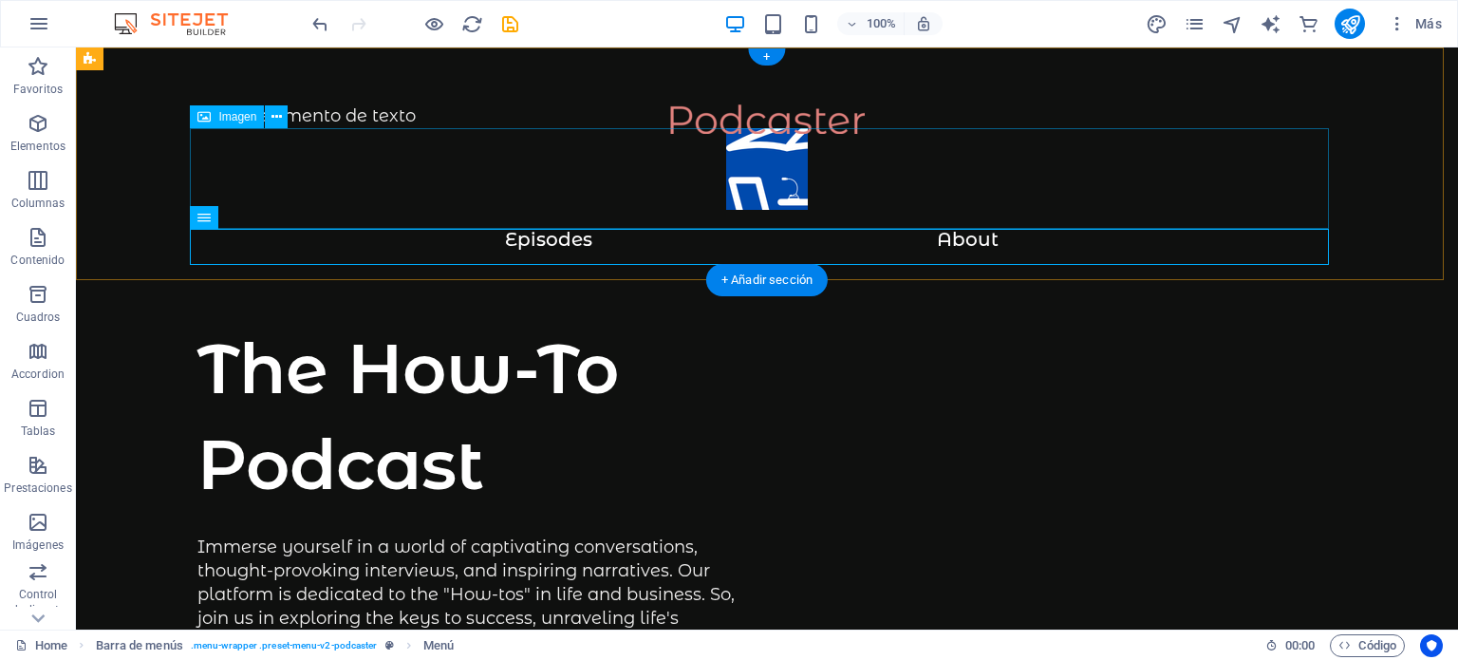
click at [319, 128] on figure at bounding box center [766, 178] width 1139 height 101
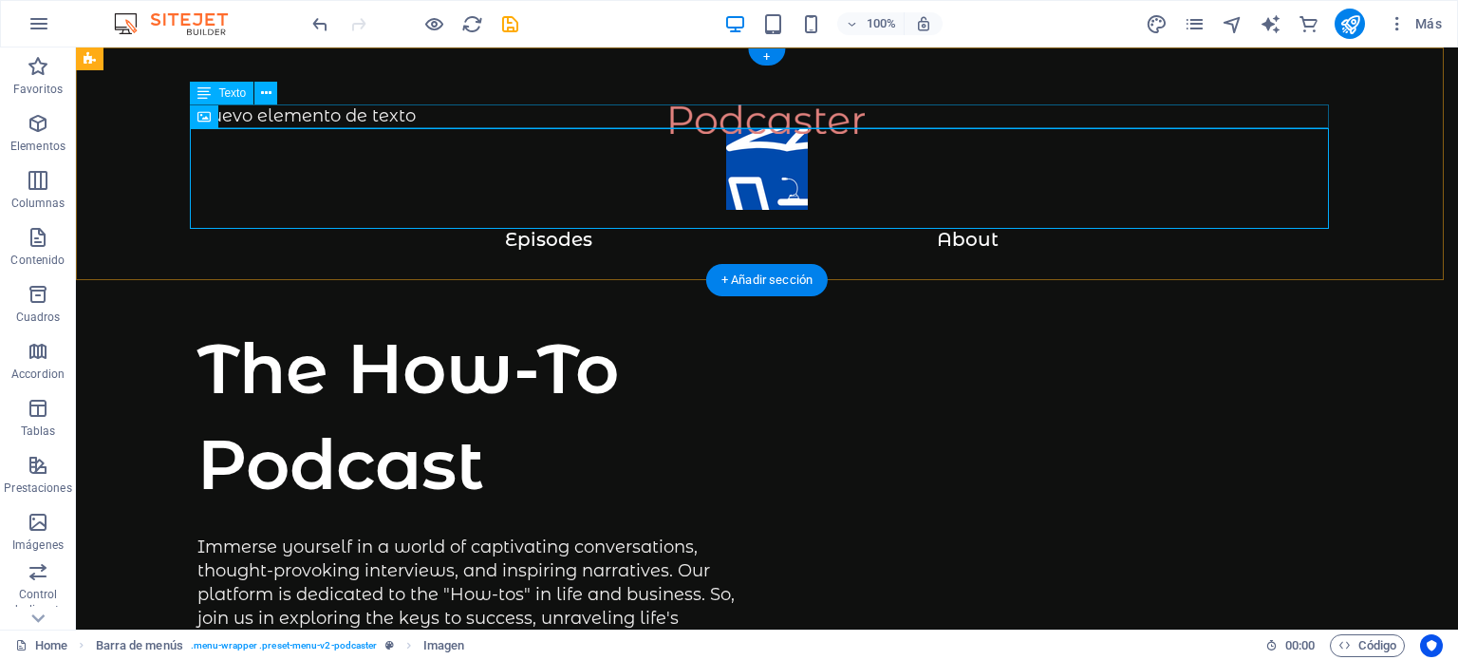
click at [319, 121] on div "Nuevo elemento de texto" at bounding box center [766, 116] width 1139 height 24
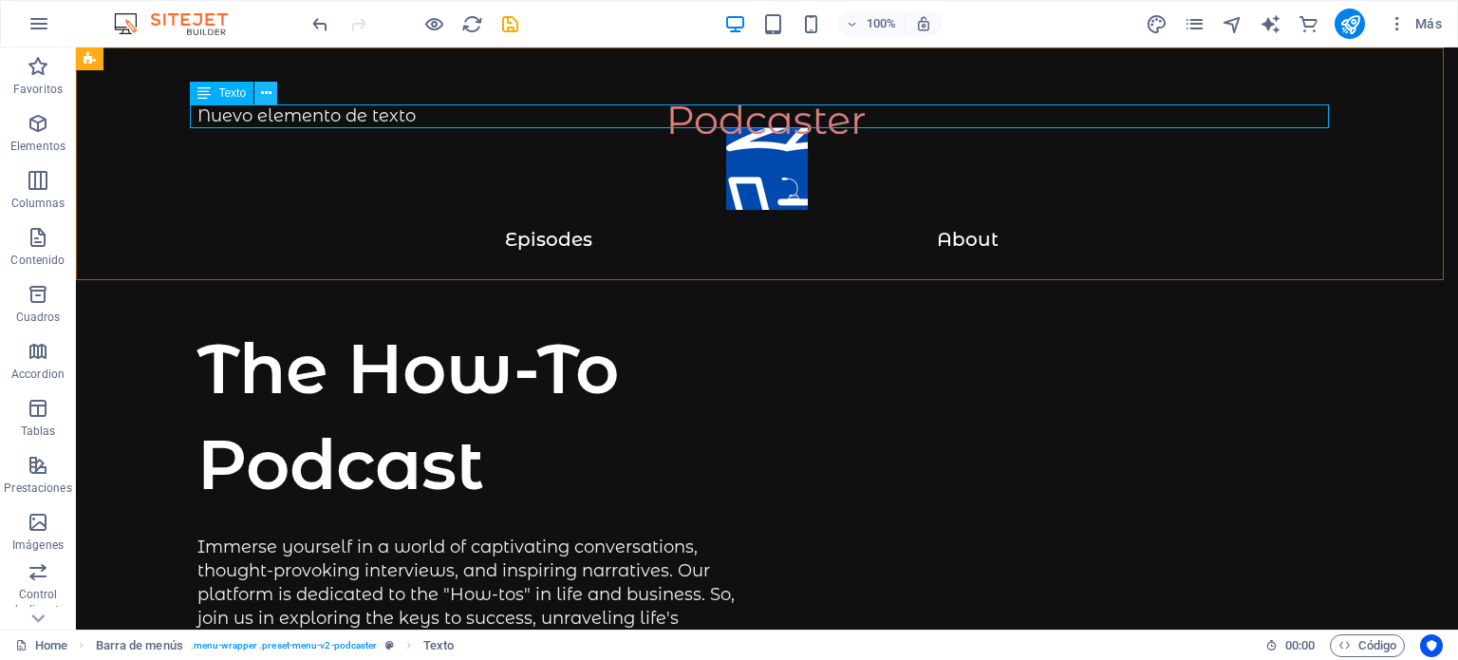
click at [266, 99] on icon at bounding box center [266, 94] width 10 height 20
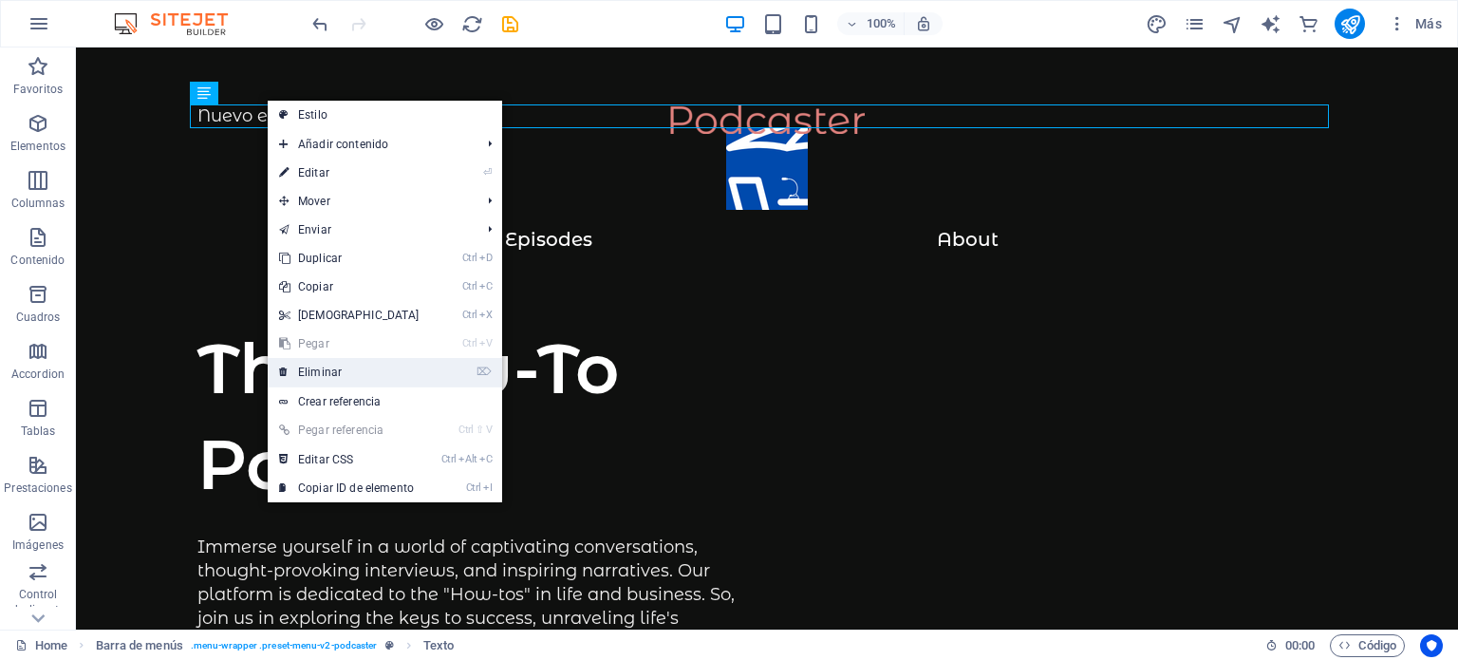
click at [325, 371] on link "⌦ Eliminar" at bounding box center [349, 372] width 163 height 28
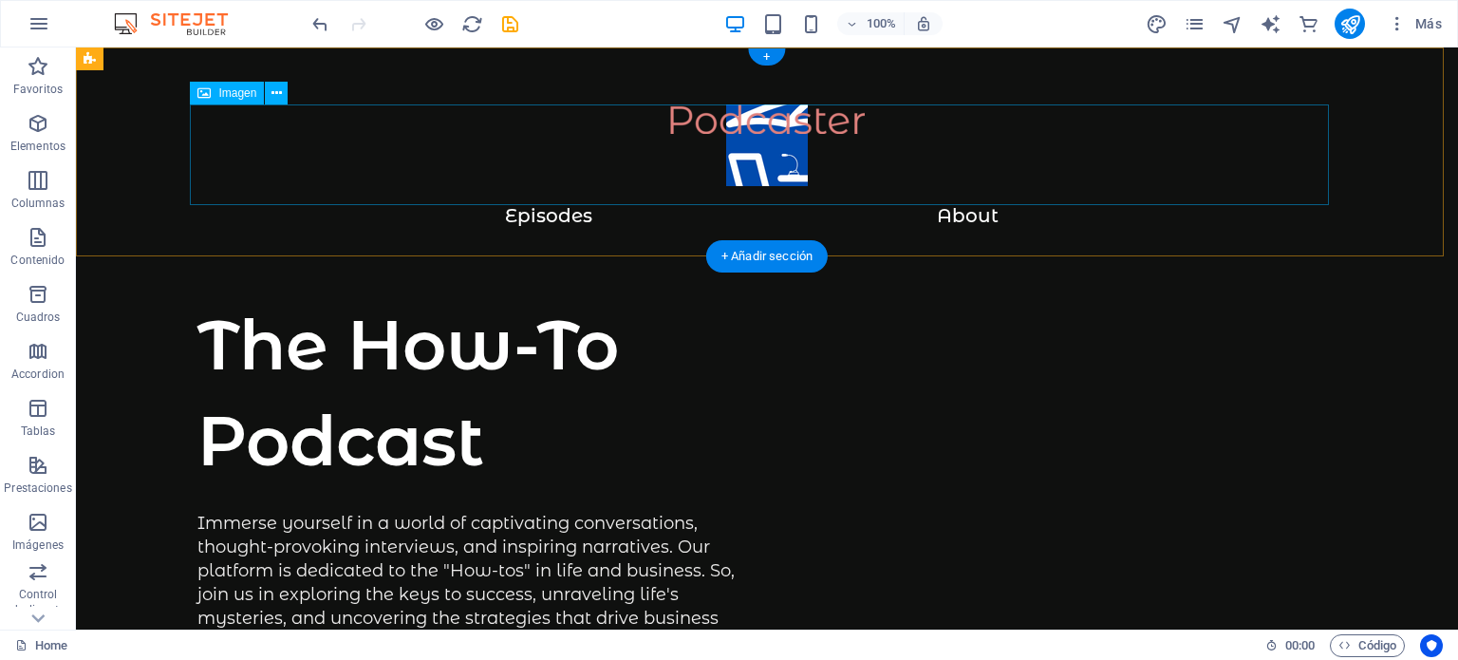
click at [737, 118] on figure at bounding box center [766, 154] width 1139 height 101
click at [733, 121] on figure at bounding box center [766, 154] width 1139 height 101
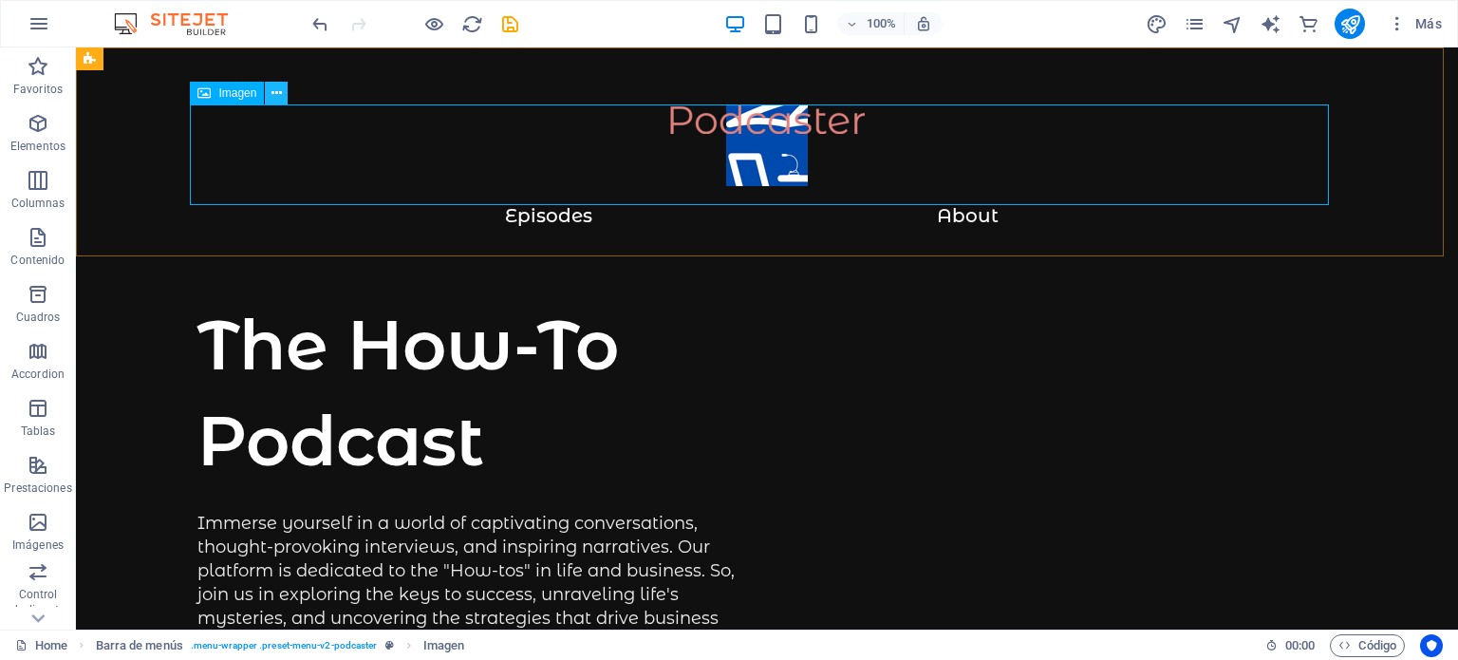
click at [275, 89] on icon at bounding box center [276, 94] width 10 height 20
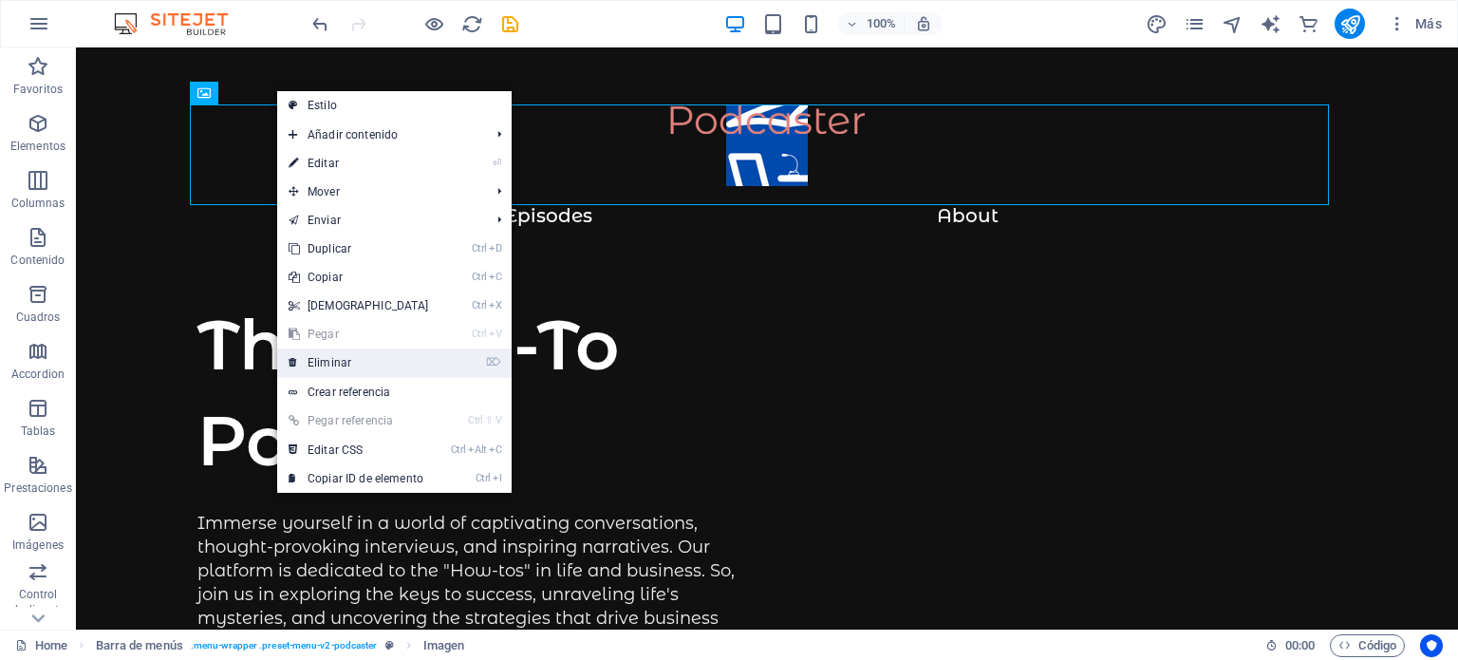
click at [361, 364] on link "⌦ Eliminar" at bounding box center [358, 362] width 163 height 28
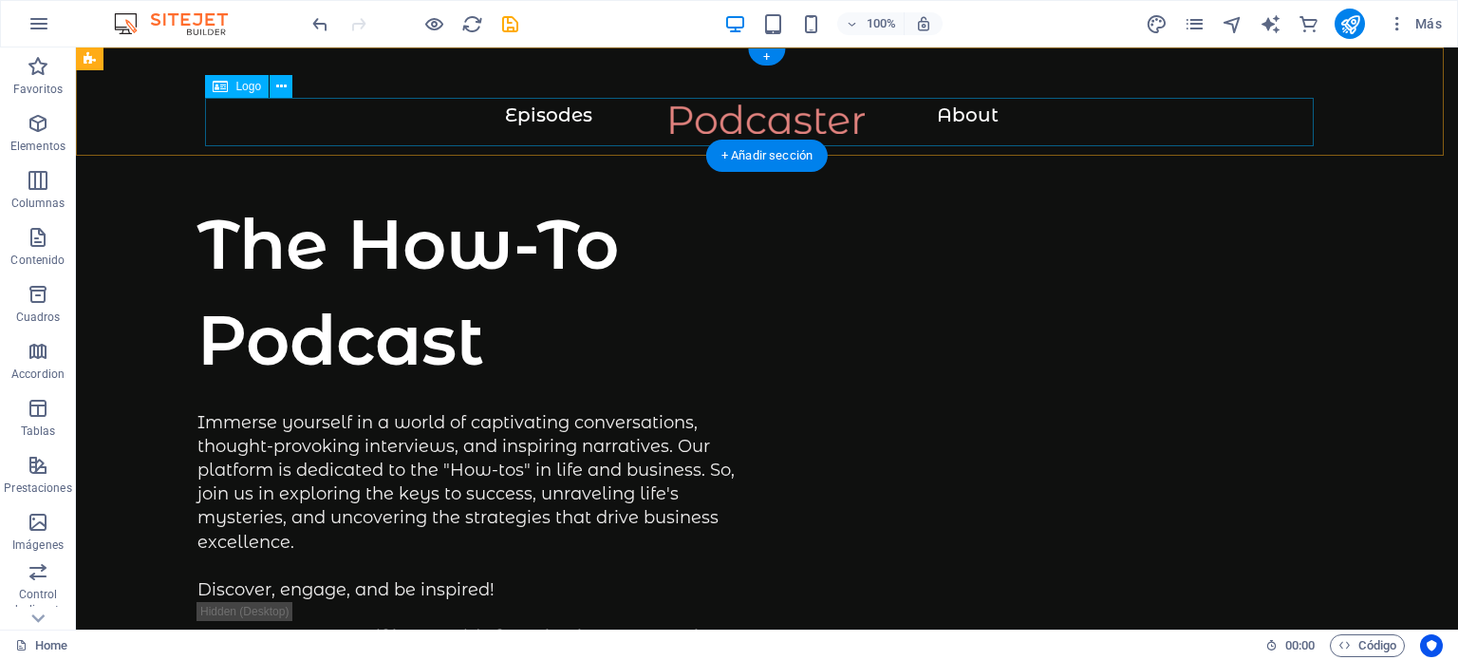
click at [763, 118] on div at bounding box center [767, 128] width 1306 height 48
click at [947, 113] on div at bounding box center [767, 128] width 1306 height 48
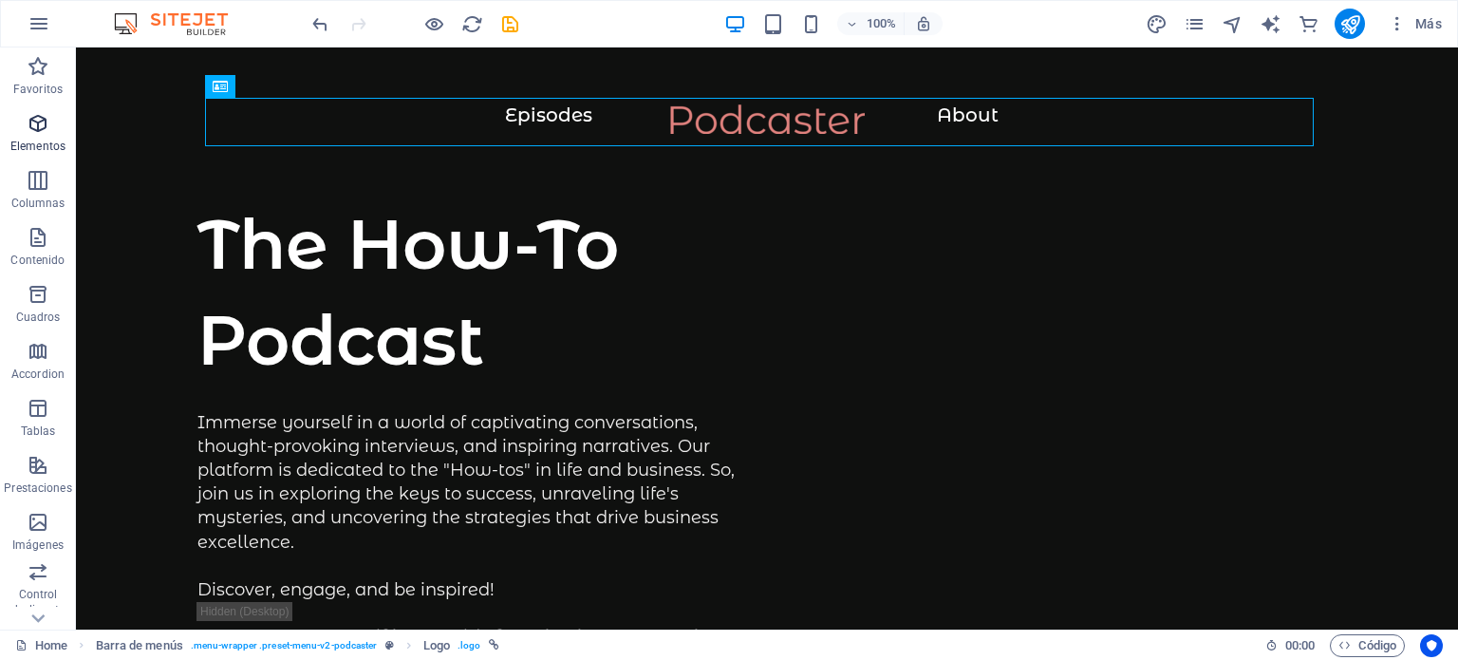
click at [44, 124] on icon "button" at bounding box center [38, 123] width 23 height 23
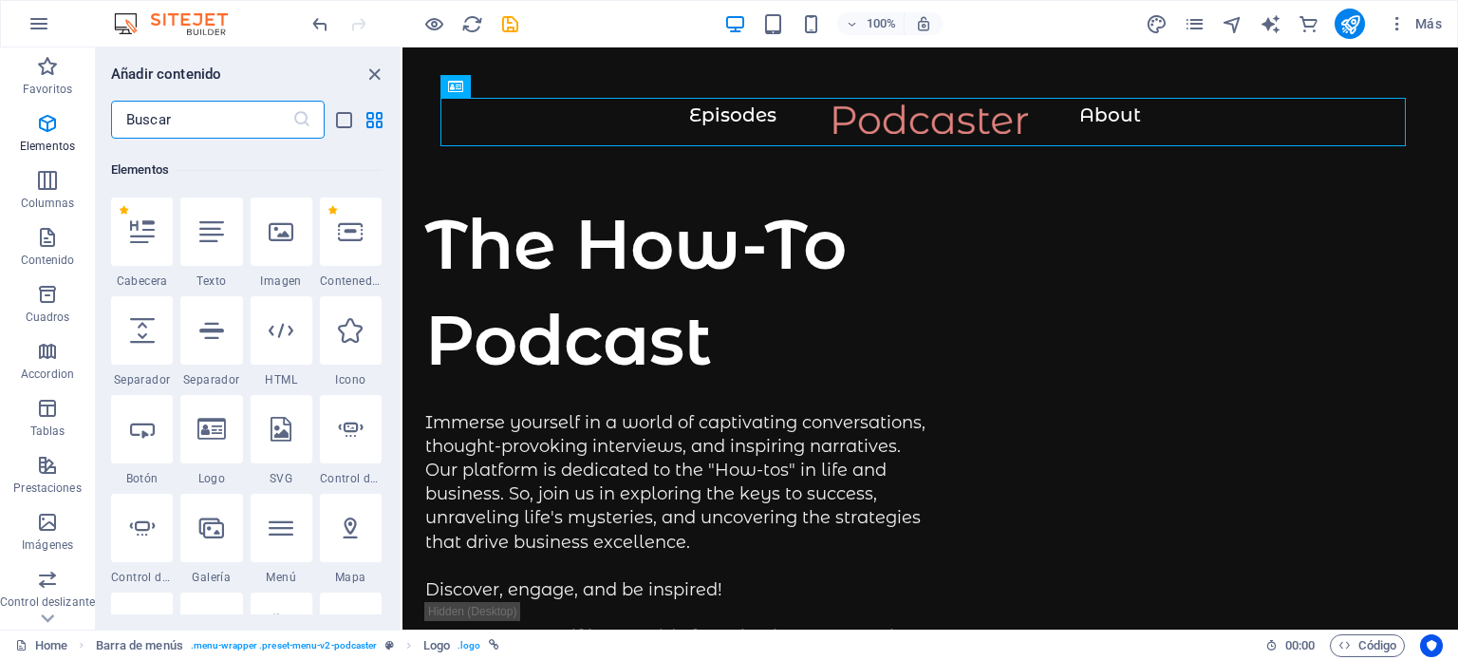
scroll to position [357, 0]
click at [281, 237] on icon at bounding box center [281, 227] width 25 height 25
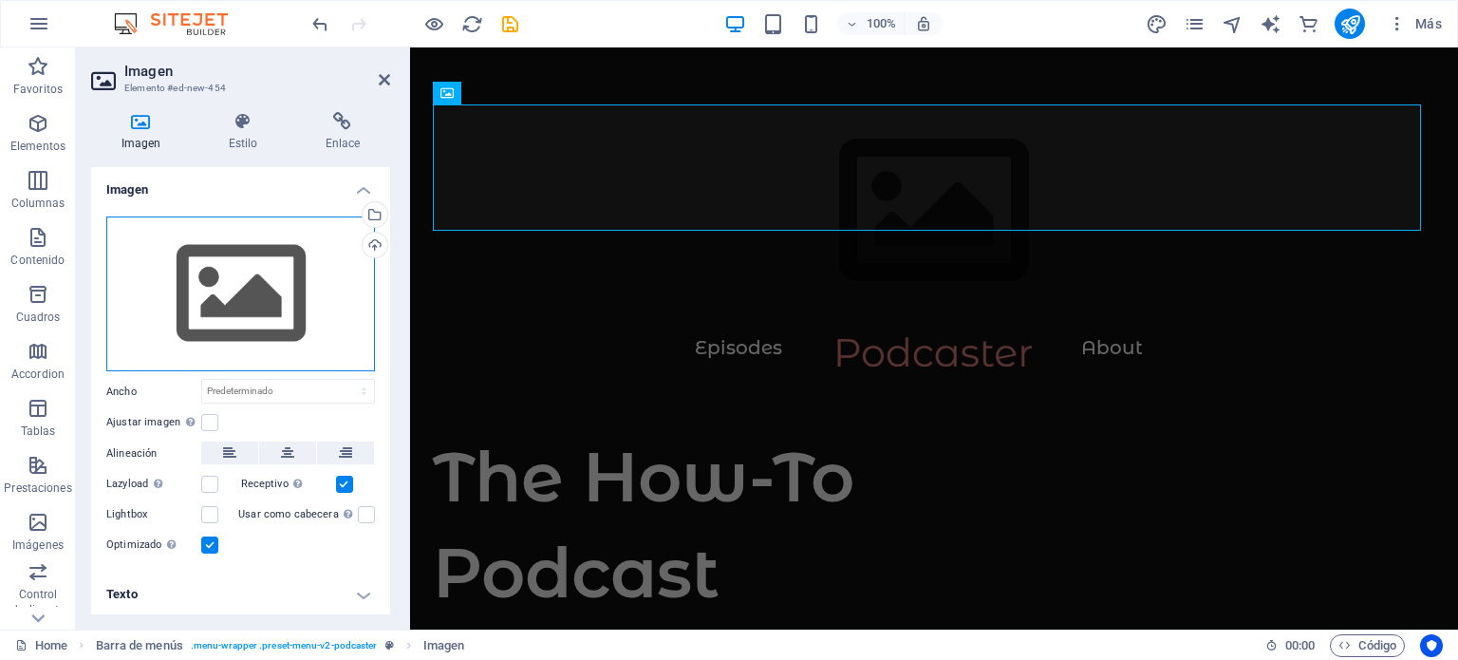
click at [233, 273] on div "Arrastra archivos aquí, haz clic para escoger archivos o selecciona archivos de…" at bounding box center [240, 294] width 269 height 156
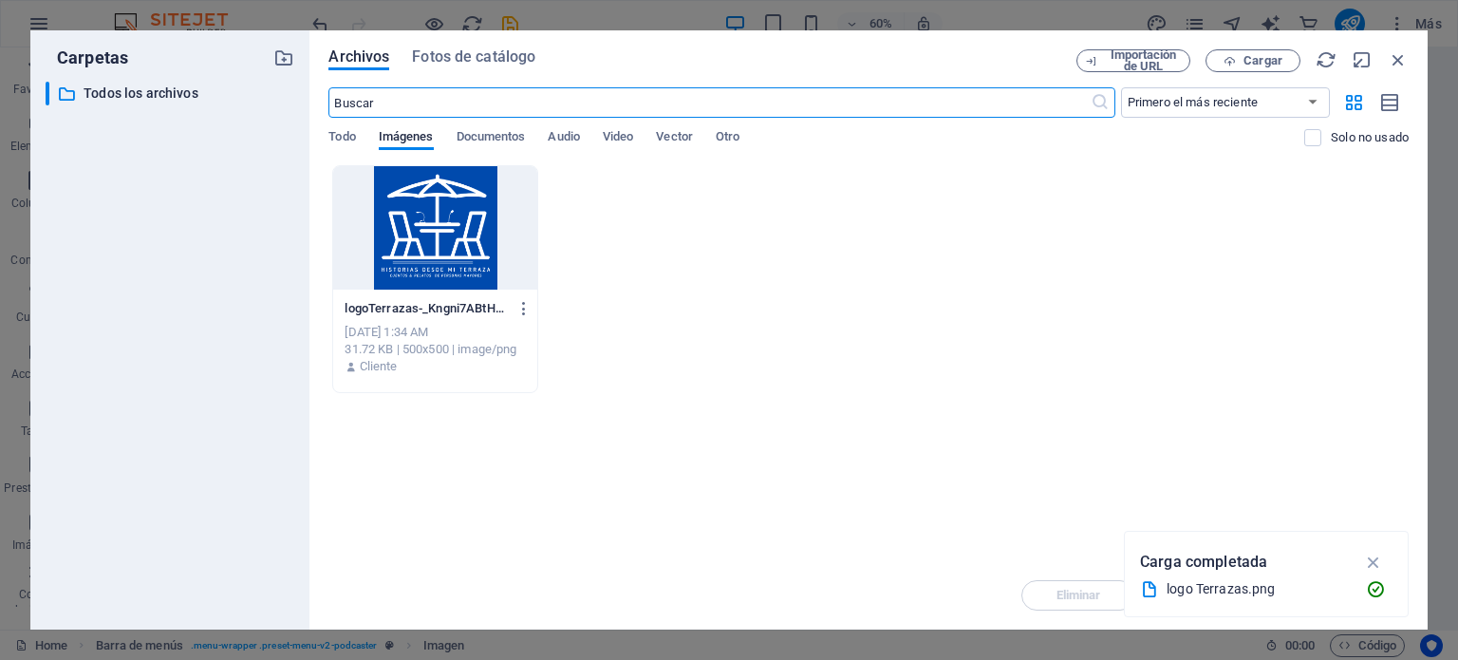
click at [406, 201] on div at bounding box center [434, 227] width 203 height 123
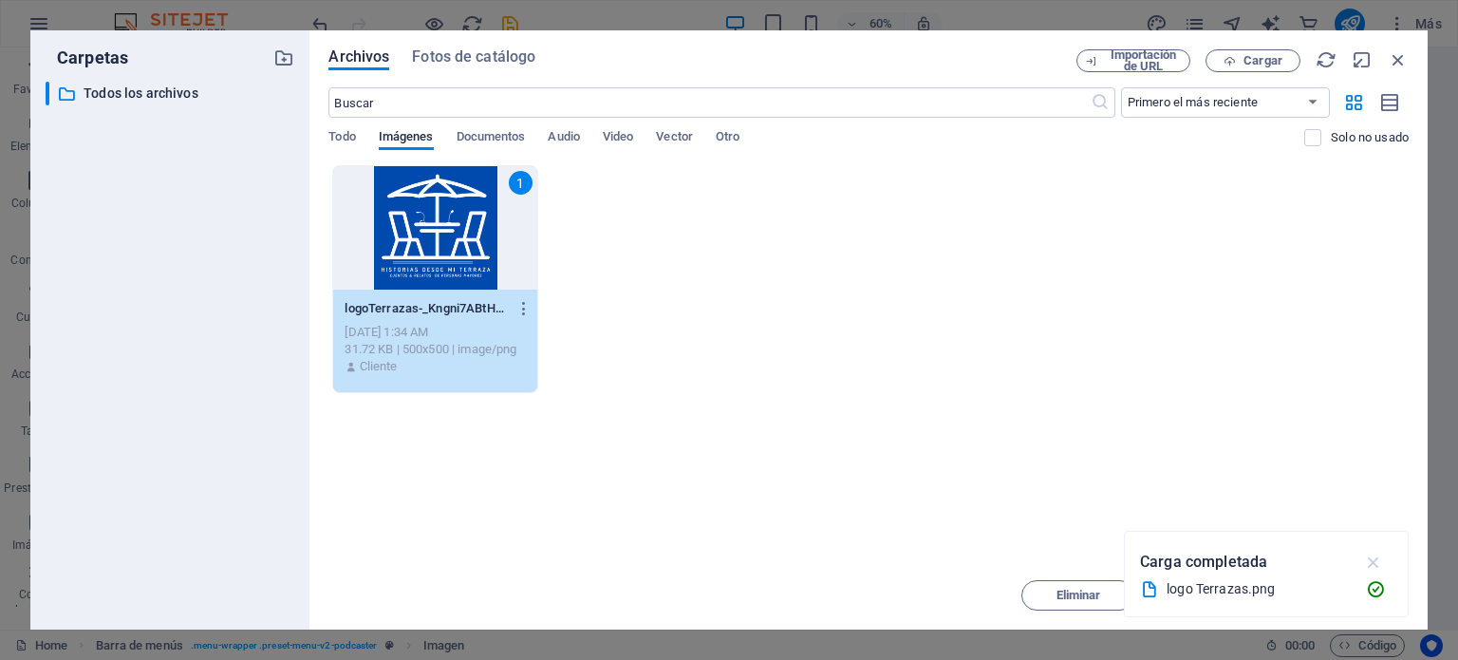
click at [1373, 554] on icon "button" at bounding box center [1374, 561] width 22 height 21
click at [1353, 592] on span "Insertar" at bounding box center [1352, 594] width 45 height 11
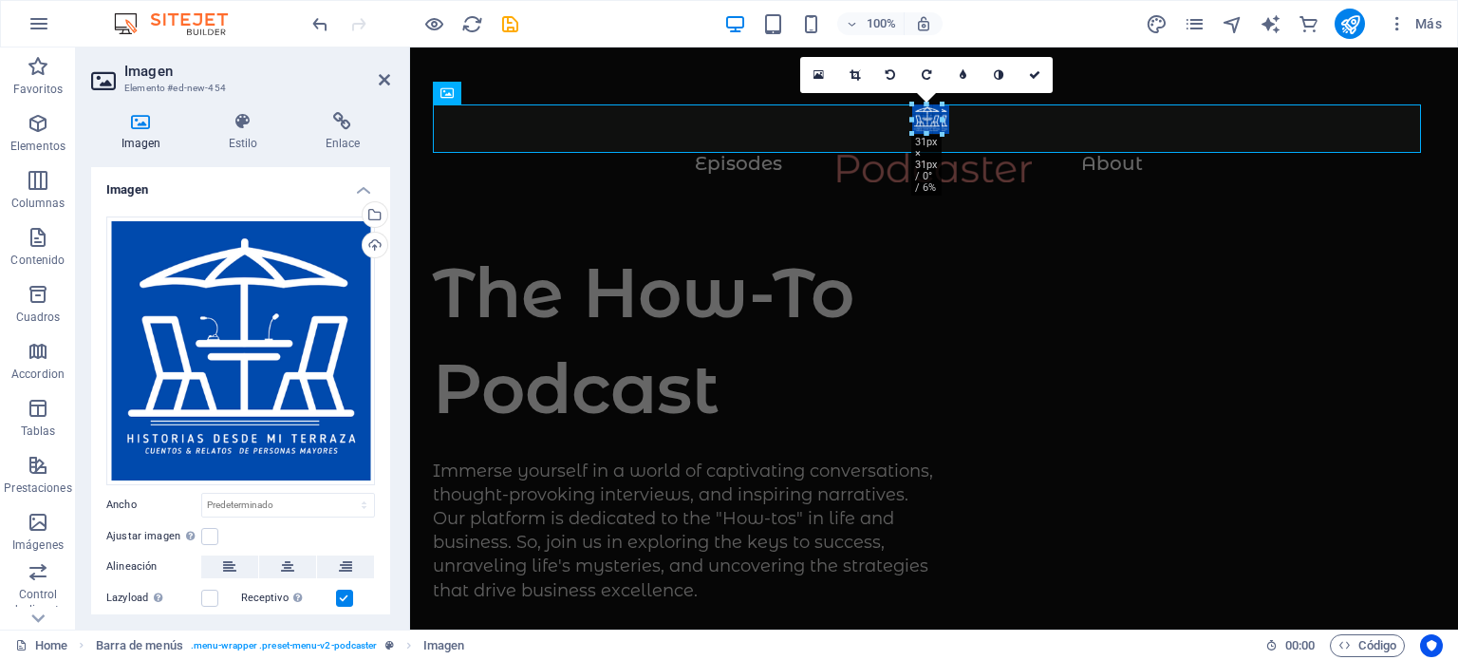
drag, startPoint x: 1046, startPoint y: 342, endPoint x: 760, endPoint y: 136, distance: 352.2
type input "31"
select select "px"
click at [997, 73] on icon at bounding box center [998, 74] width 9 height 11
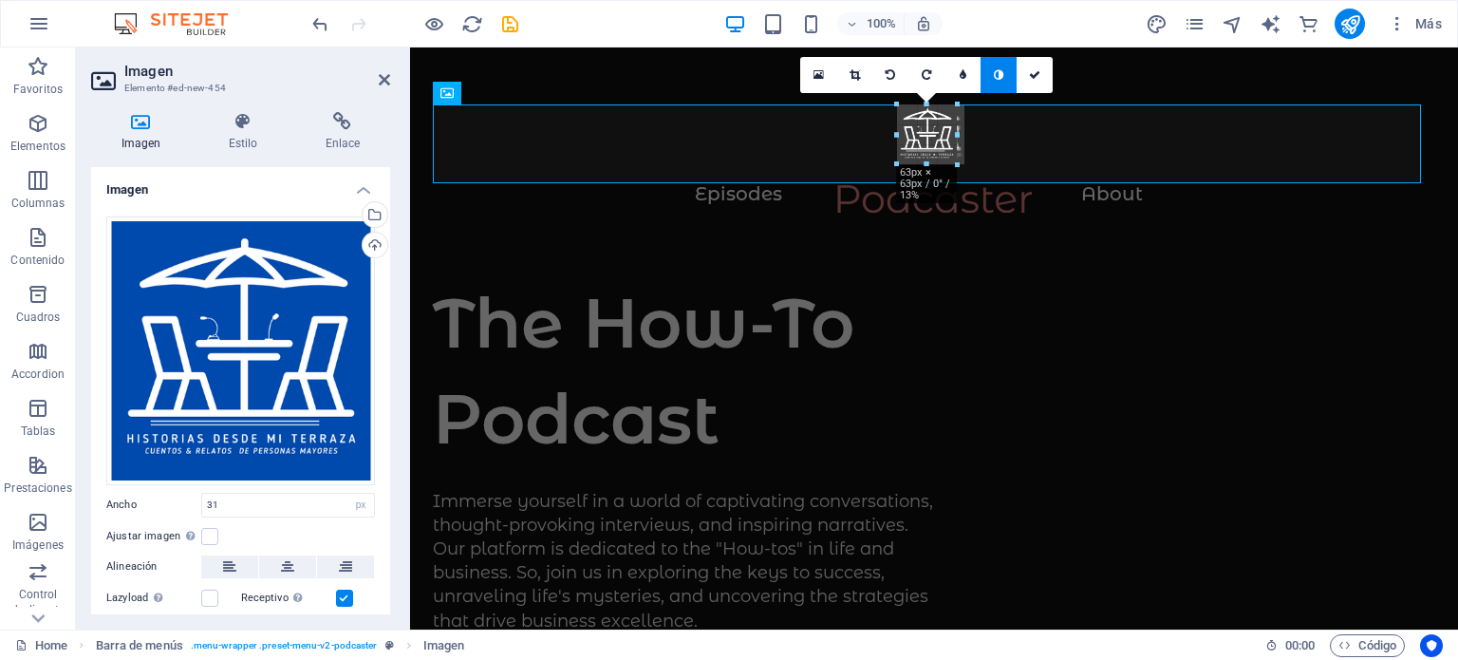
drag, startPoint x: 938, startPoint y: 131, endPoint x: 966, endPoint y: 158, distance: 38.9
type input "63"
click at [960, 71] on icon at bounding box center [963, 74] width 7 height 11
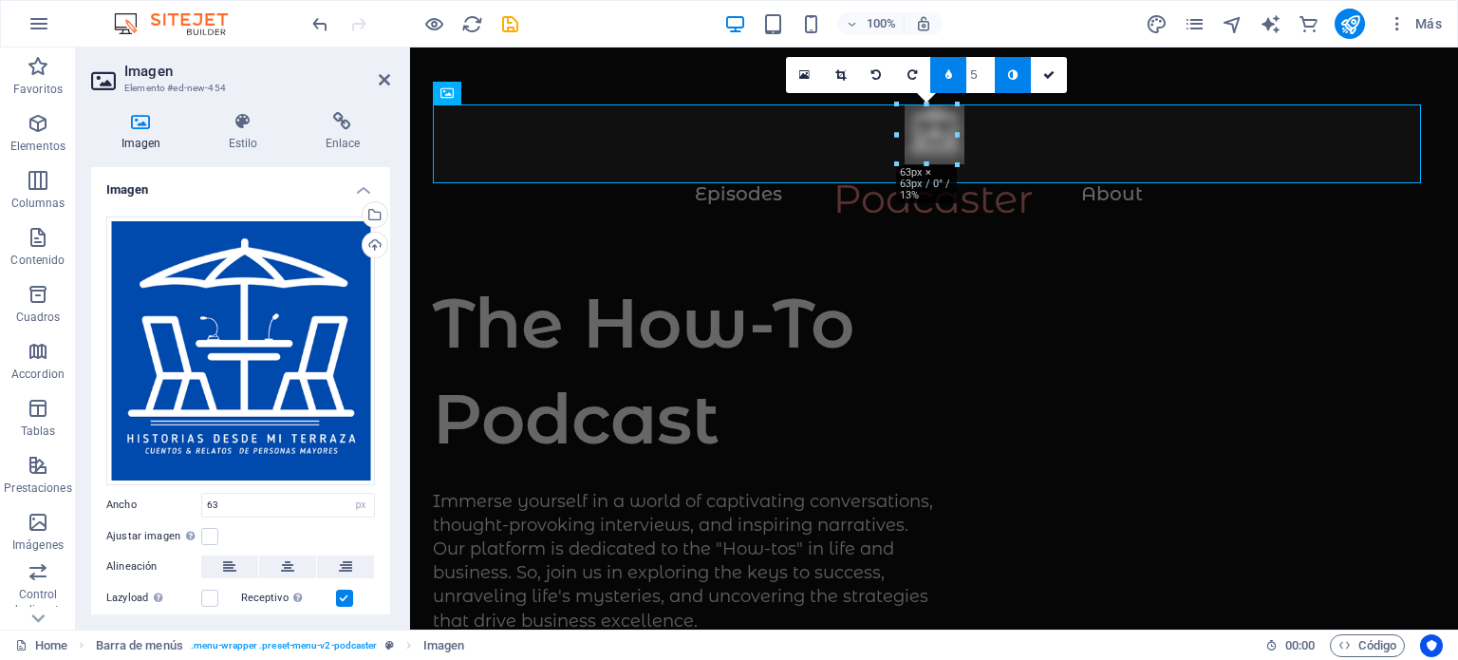
click at [1013, 67] on link at bounding box center [1013, 75] width 36 height 36
click at [946, 75] on icon at bounding box center [948, 74] width 7 height 11
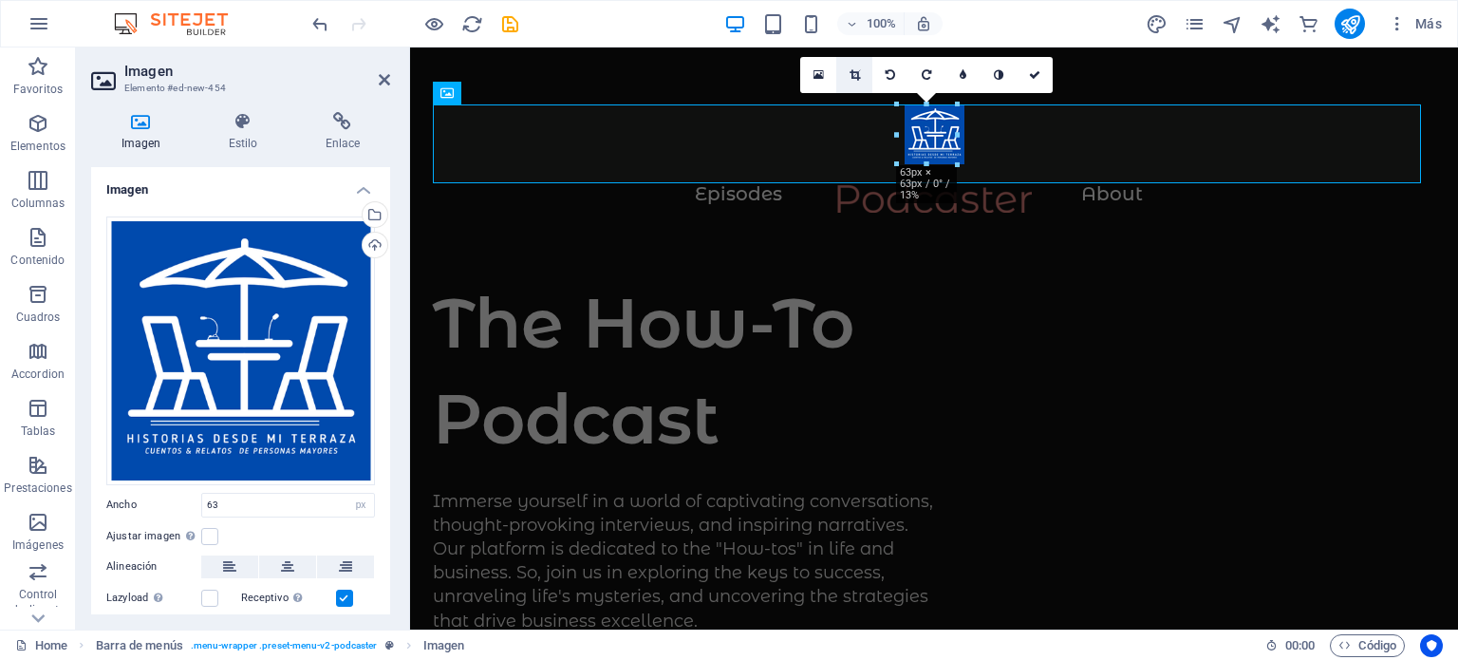
click at [854, 73] on icon at bounding box center [854, 74] width 10 height 11
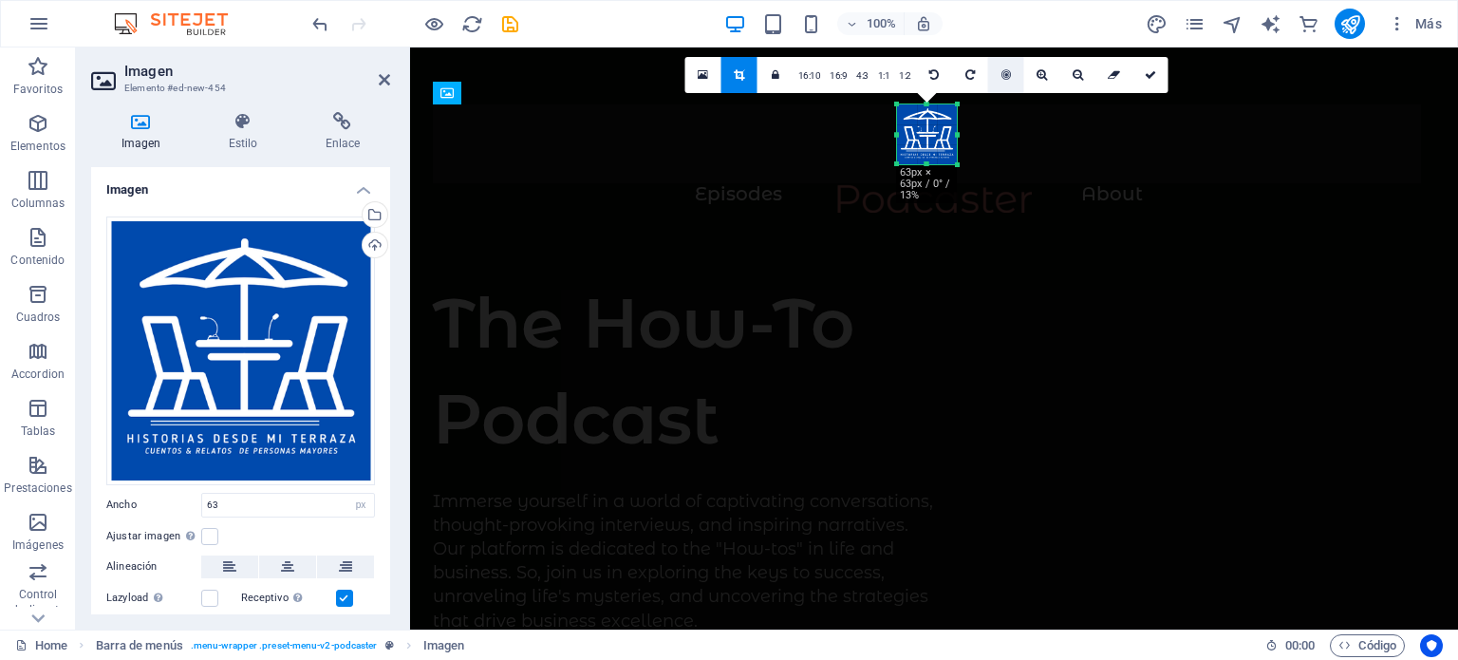
click at [1001, 71] on icon at bounding box center [1005, 74] width 9 height 11
click at [703, 77] on icon at bounding box center [703, 74] width 10 height 13
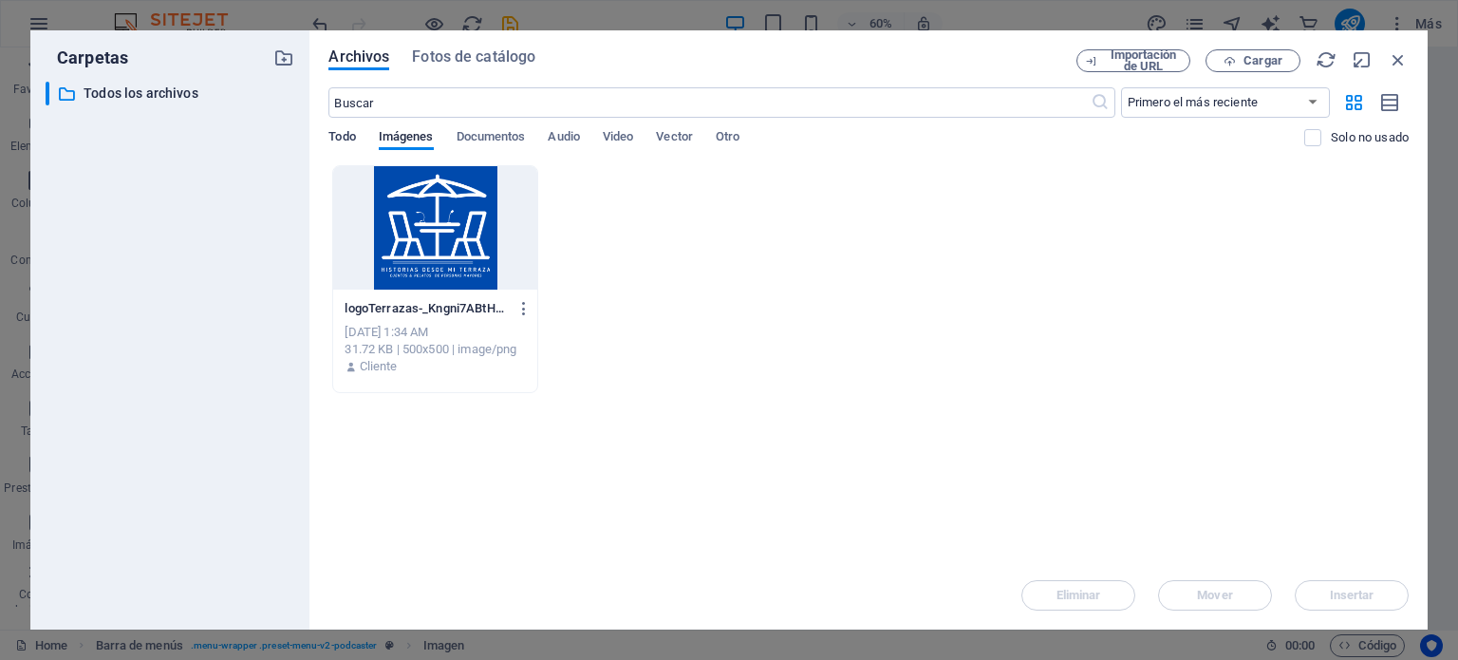
click at [338, 135] on span "Todo" at bounding box center [341, 138] width 27 height 27
click at [1396, 52] on icon "button" at bounding box center [1398, 59] width 21 height 21
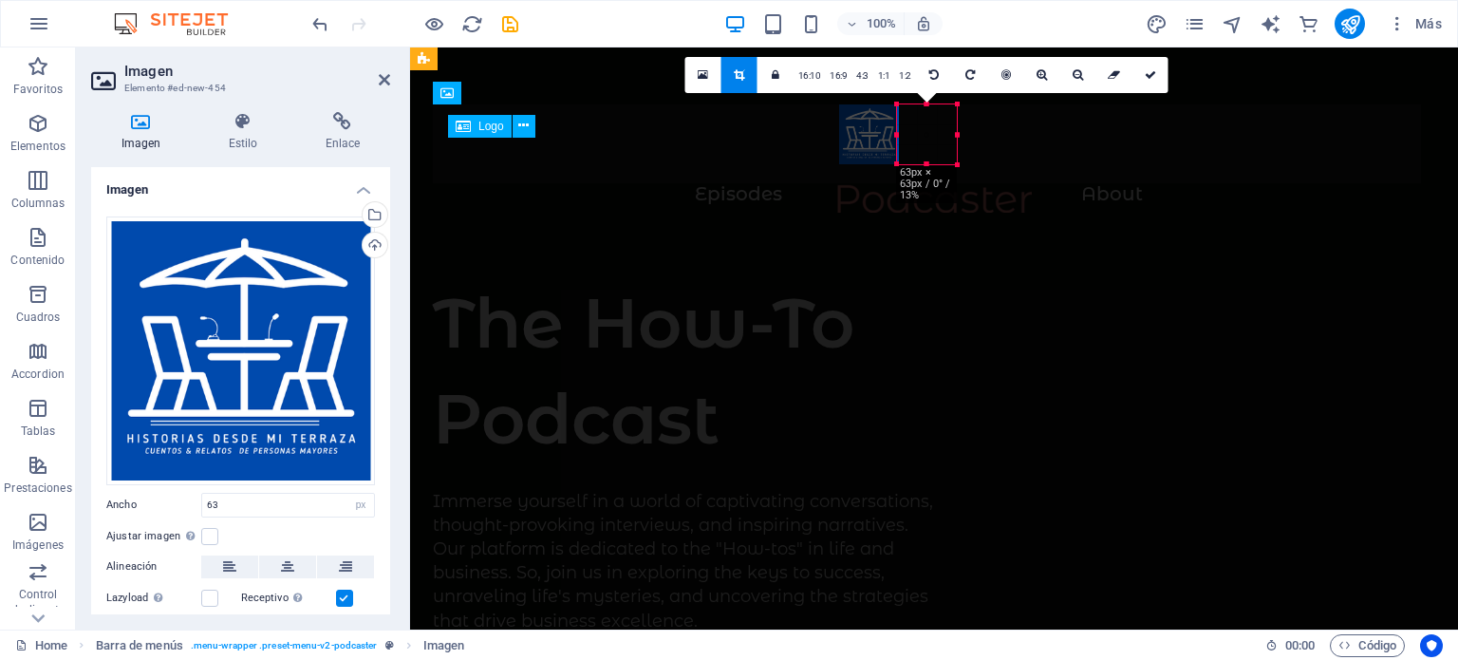
drag, startPoint x: 1333, startPoint y: 193, endPoint x: 603, endPoint y: 173, distance: 730.1
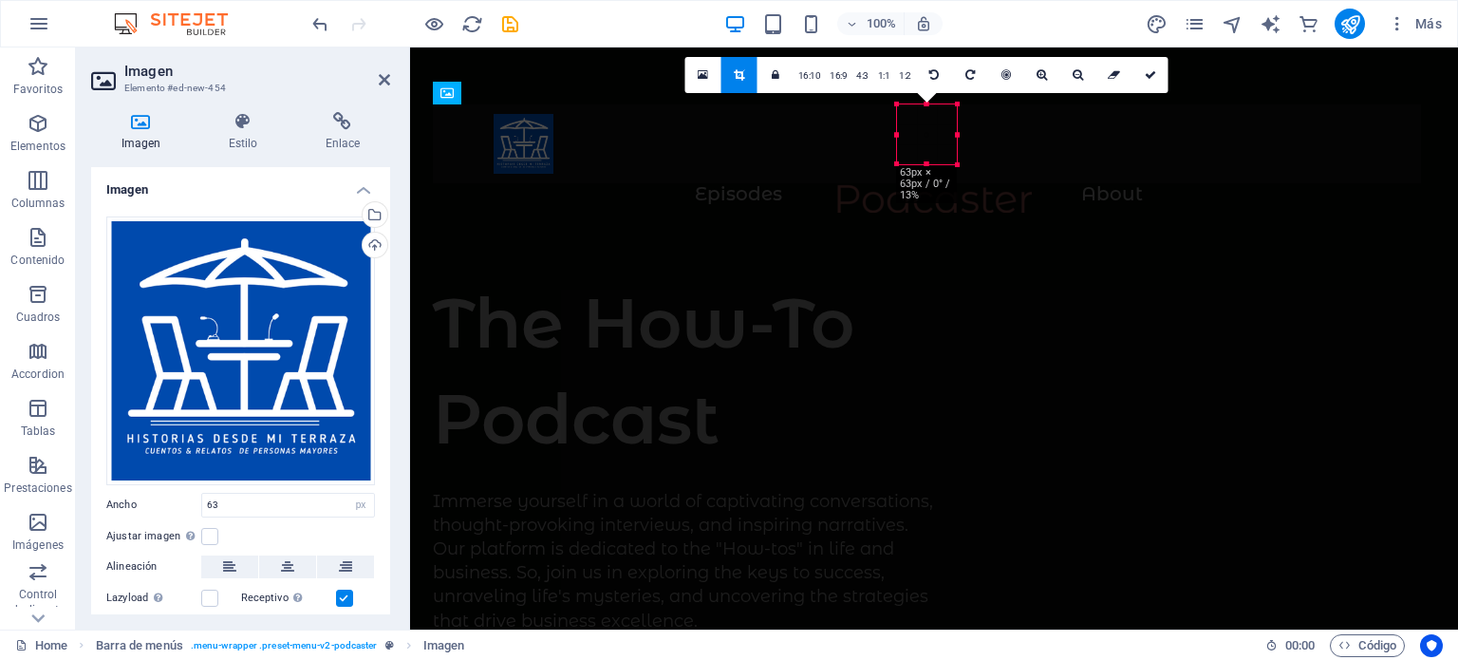
drag, startPoint x: 921, startPoint y: 135, endPoint x: 109, endPoint y: 97, distance: 812.4
click at [517, 144] on div at bounding box center [524, 144] width 60 height 60
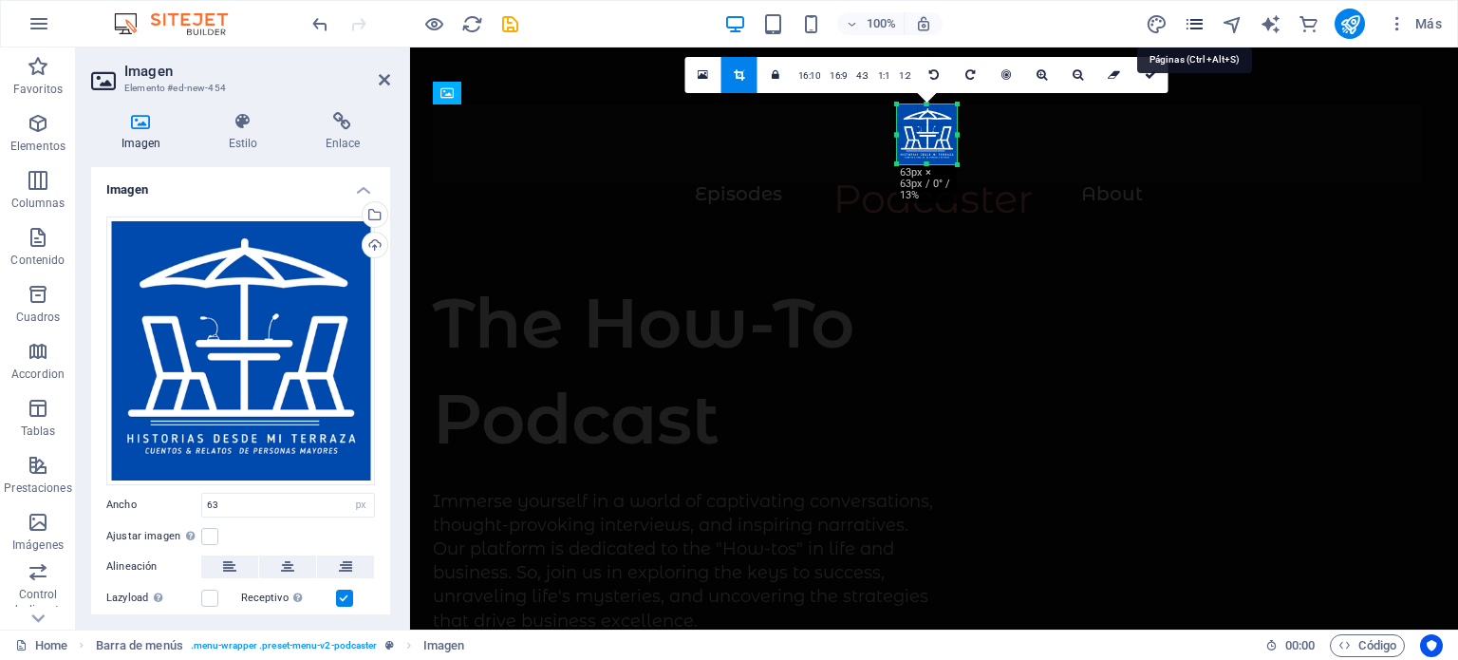
click at [1196, 26] on icon "pages" at bounding box center [1195, 24] width 22 height 22
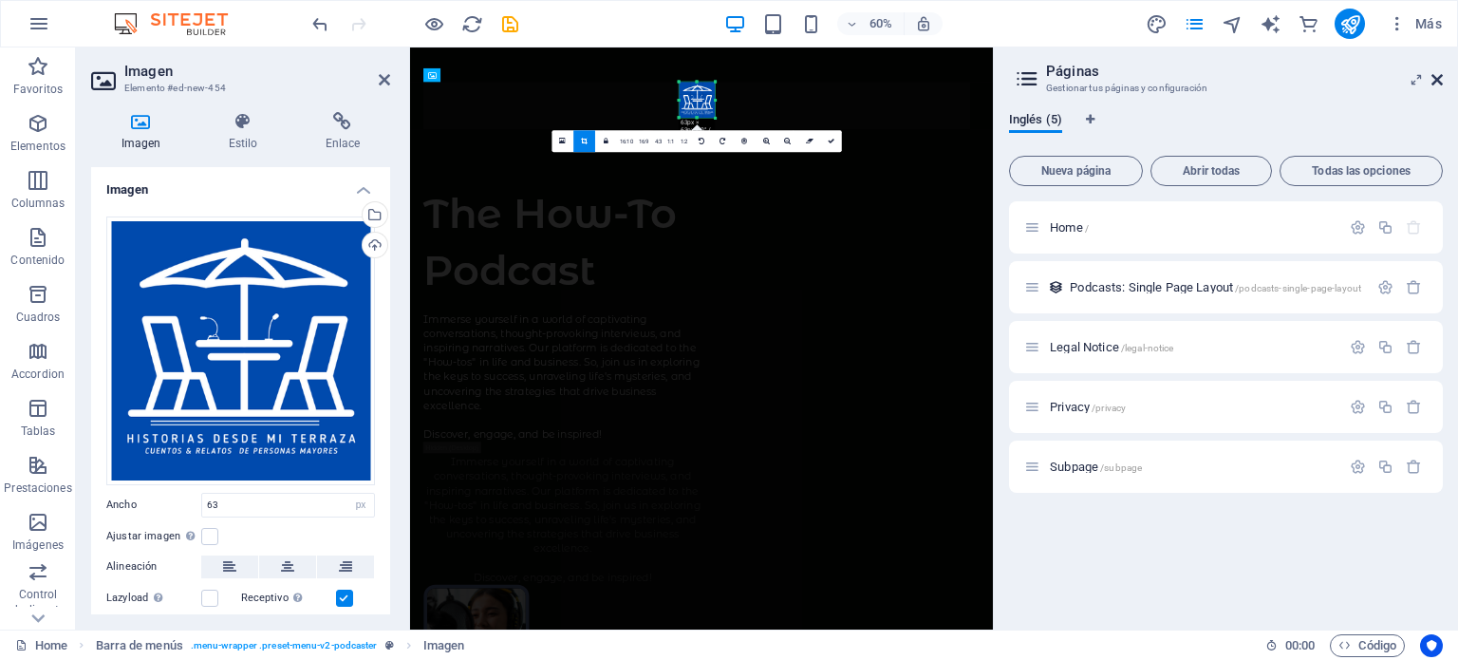
drag, startPoint x: 1439, startPoint y: 77, endPoint x: 1008, endPoint y: 31, distance: 433.3
click at [1439, 77] on icon at bounding box center [1436, 79] width 11 height 15
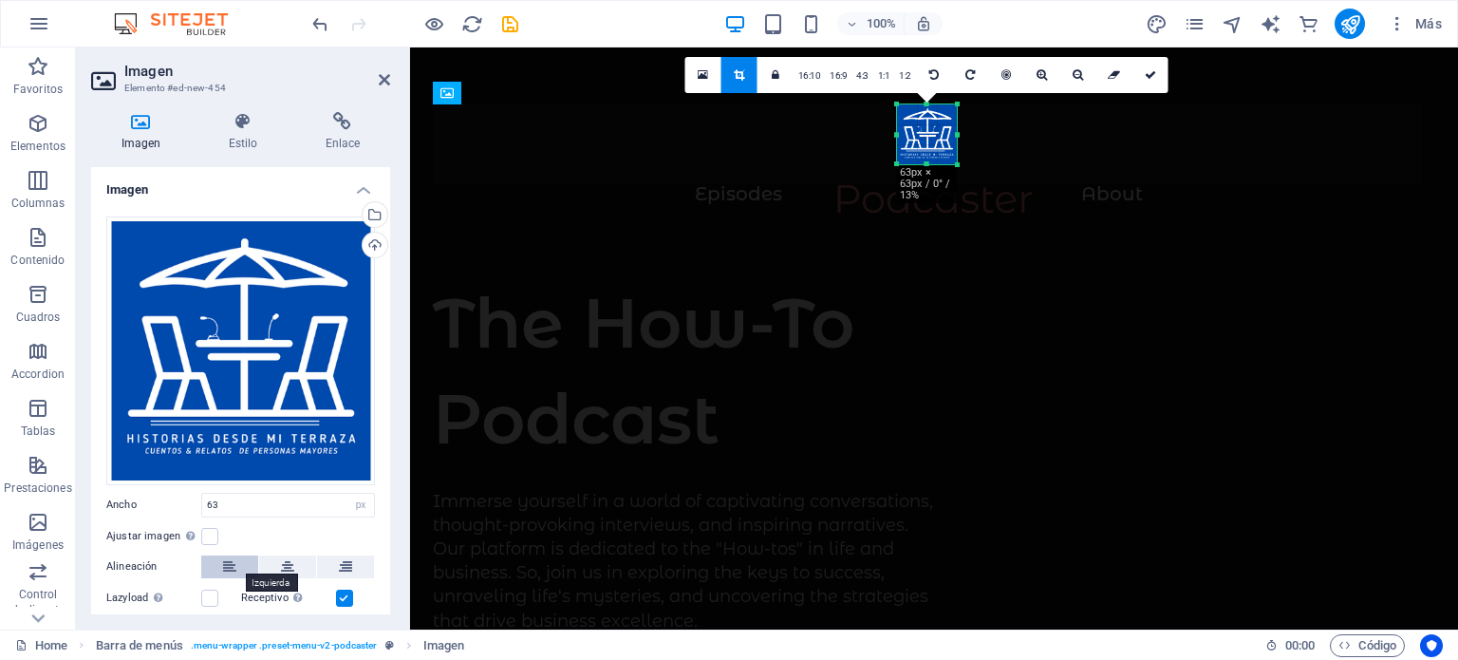
click at [216, 564] on button at bounding box center [229, 566] width 57 height 23
click at [237, 566] on button at bounding box center [229, 566] width 57 height 23
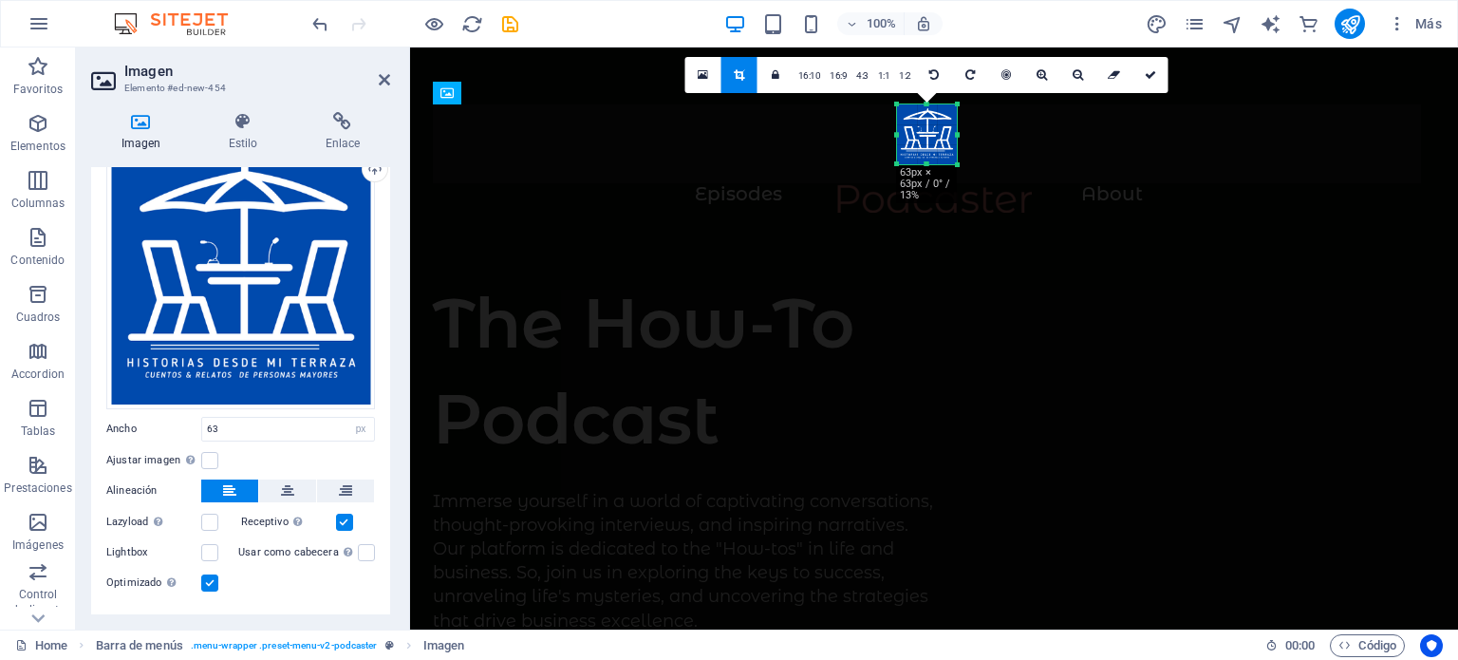
scroll to position [111, 0]
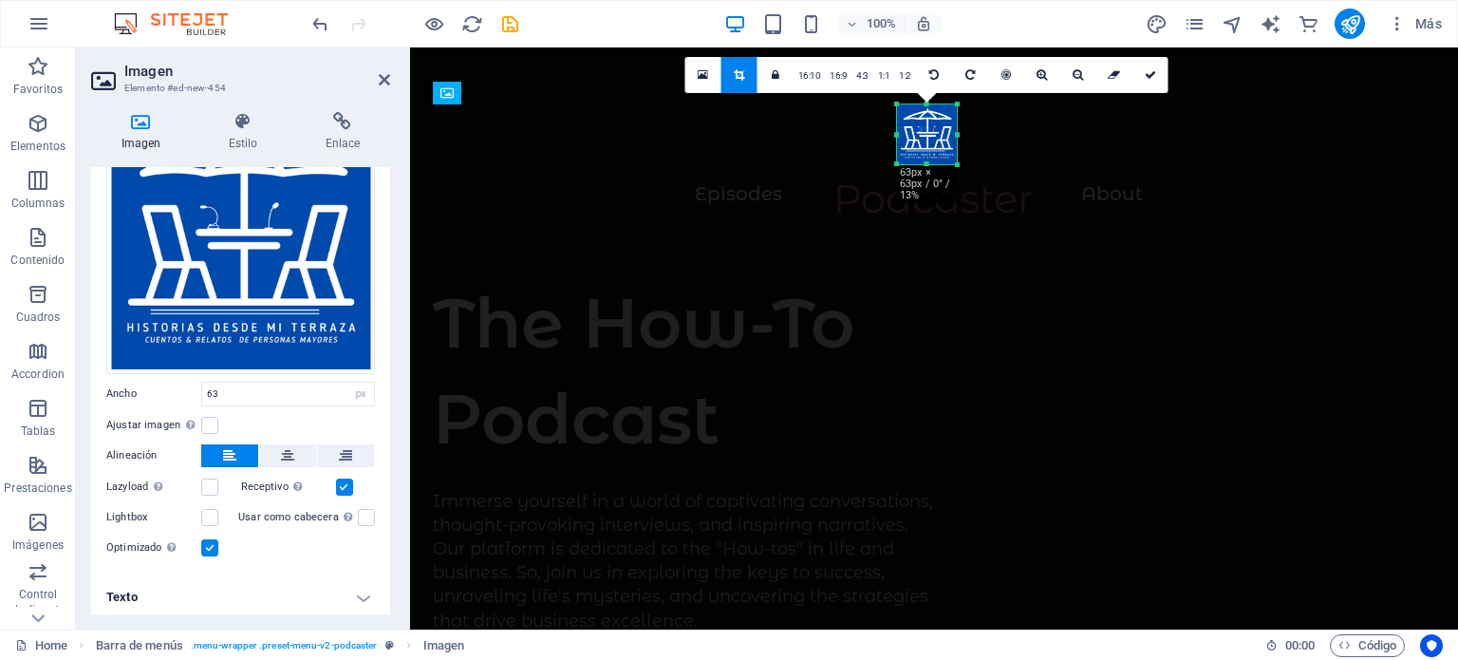
click at [208, 546] on label at bounding box center [209, 547] width 17 height 17
click at [0, 0] on input "Optimizado Las imágenes se comprimen para así mejorar la velocidad de las págin…" at bounding box center [0, 0] width 0 height 0
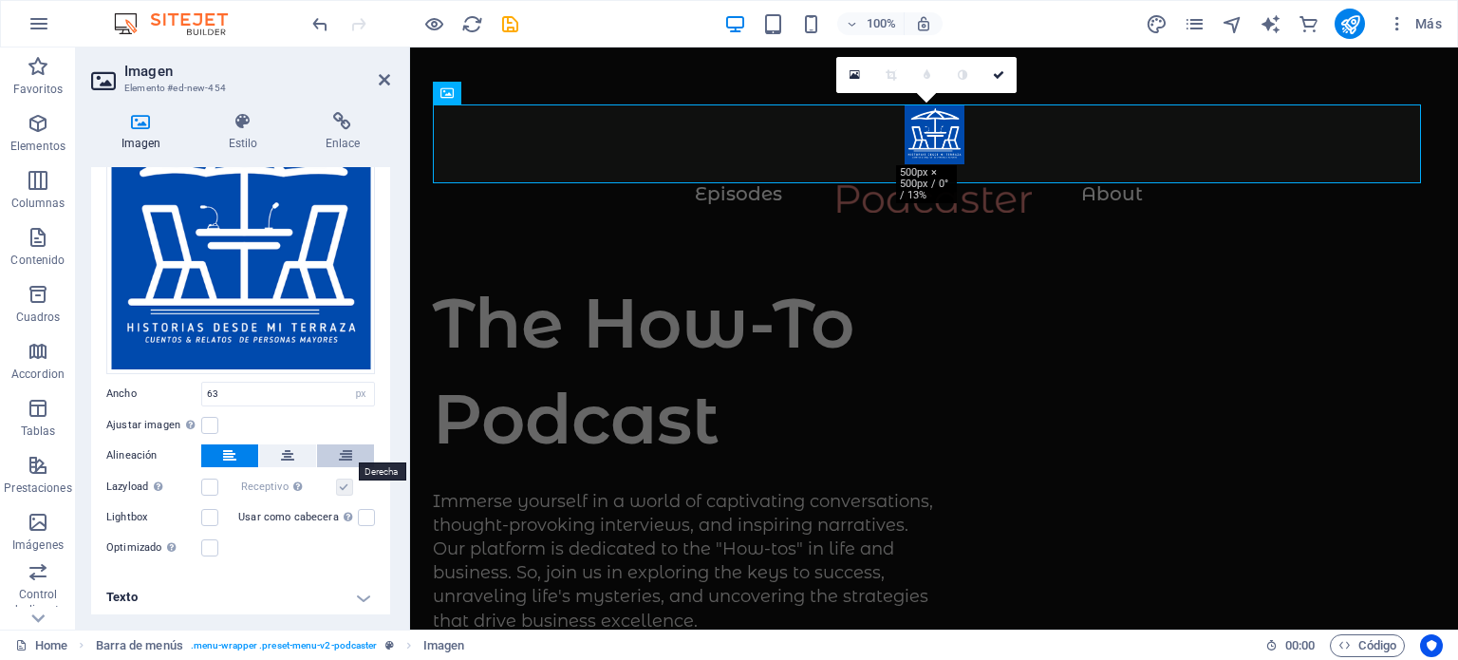
click at [339, 447] on icon at bounding box center [345, 455] width 13 height 23
click at [227, 460] on icon at bounding box center [229, 455] width 13 height 23
click at [200, 414] on label "Ajustar imagen Ajustar imagen automáticamente a un ancho y alto fijo" at bounding box center [153, 425] width 95 height 23
click at [0, 0] on input "Ajustar imagen Ajustar imagen automáticamente a un ancho y alto fijo" at bounding box center [0, 0] width 0 height 0
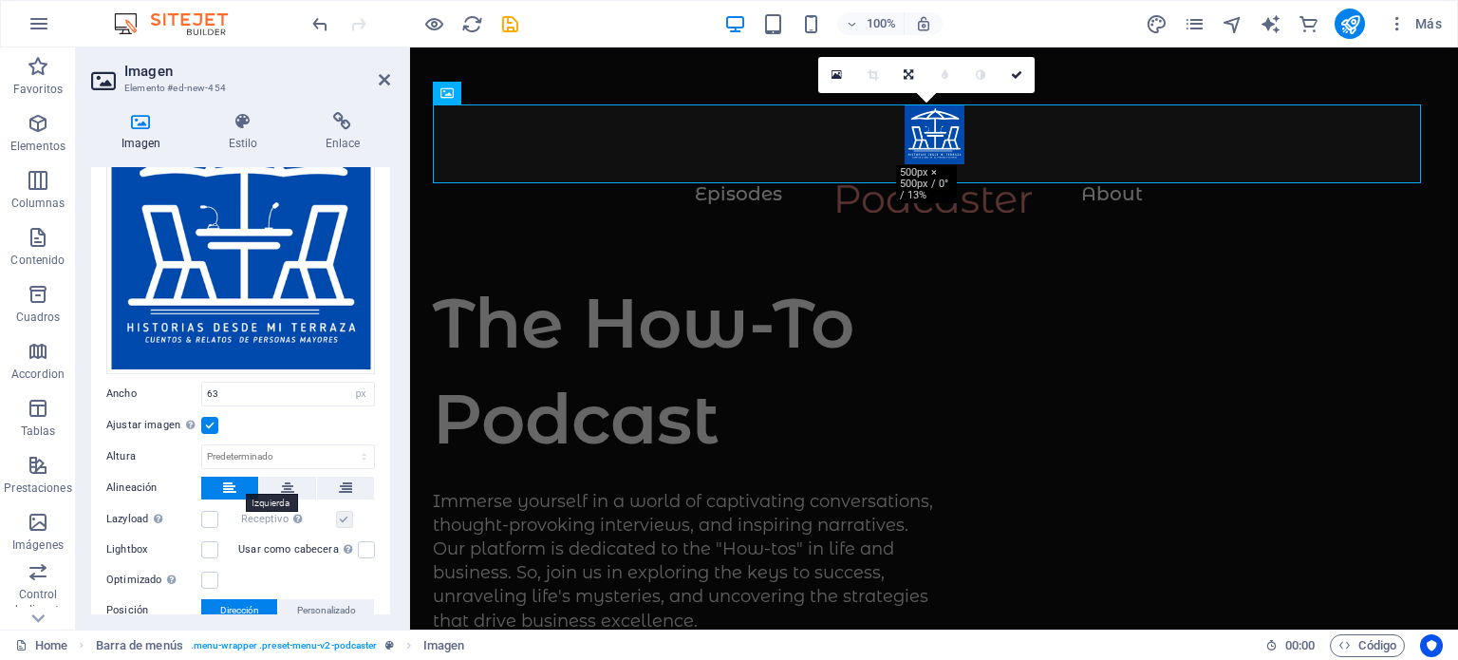
click at [228, 477] on icon at bounding box center [229, 487] width 13 height 23
click at [291, 485] on icon at bounding box center [287, 487] width 13 height 23
click at [339, 477] on icon at bounding box center [345, 487] width 13 height 23
click at [226, 476] on icon at bounding box center [229, 487] width 13 height 23
click at [928, 117] on figure at bounding box center [934, 143] width 1002 height 79
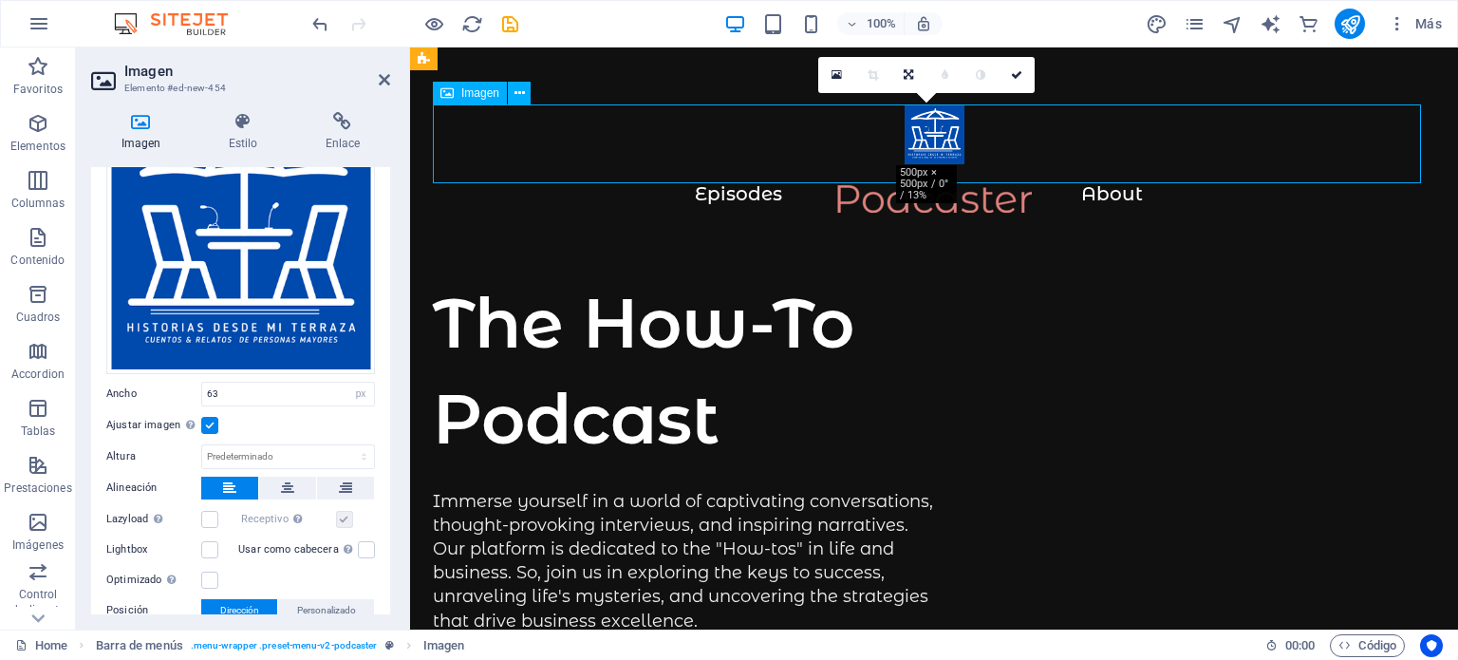
drag, startPoint x: 917, startPoint y: 118, endPoint x: 865, endPoint y: 118, distance: 52.2
click at [865, 118] on figure at bounding box center [934, 143] width 1002 height 79
drag, startPoint x: 907, startPoint y: 118, endPoint x: 729, endPoint y: 168, distance: 185.4
click at [821, 109] on figure at bounding box center [934, 143] width 1002 height 79
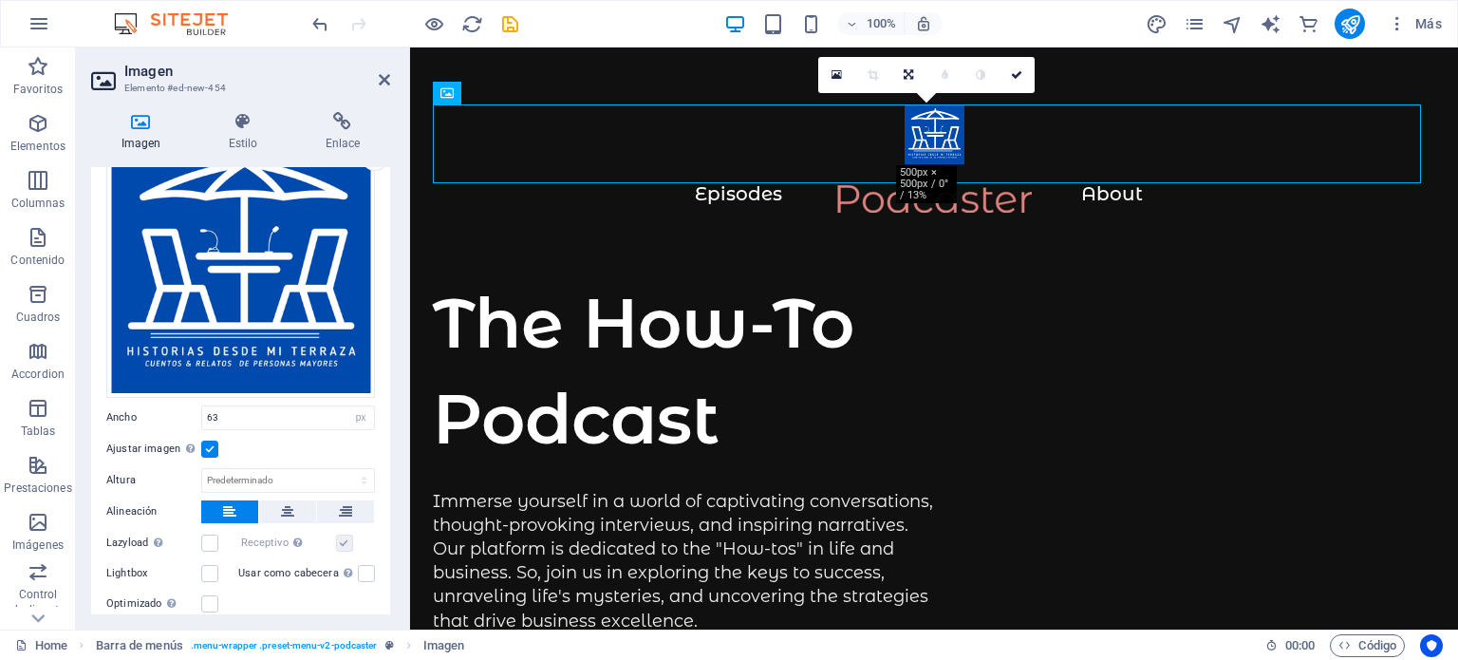
scroll to position [206, 0]
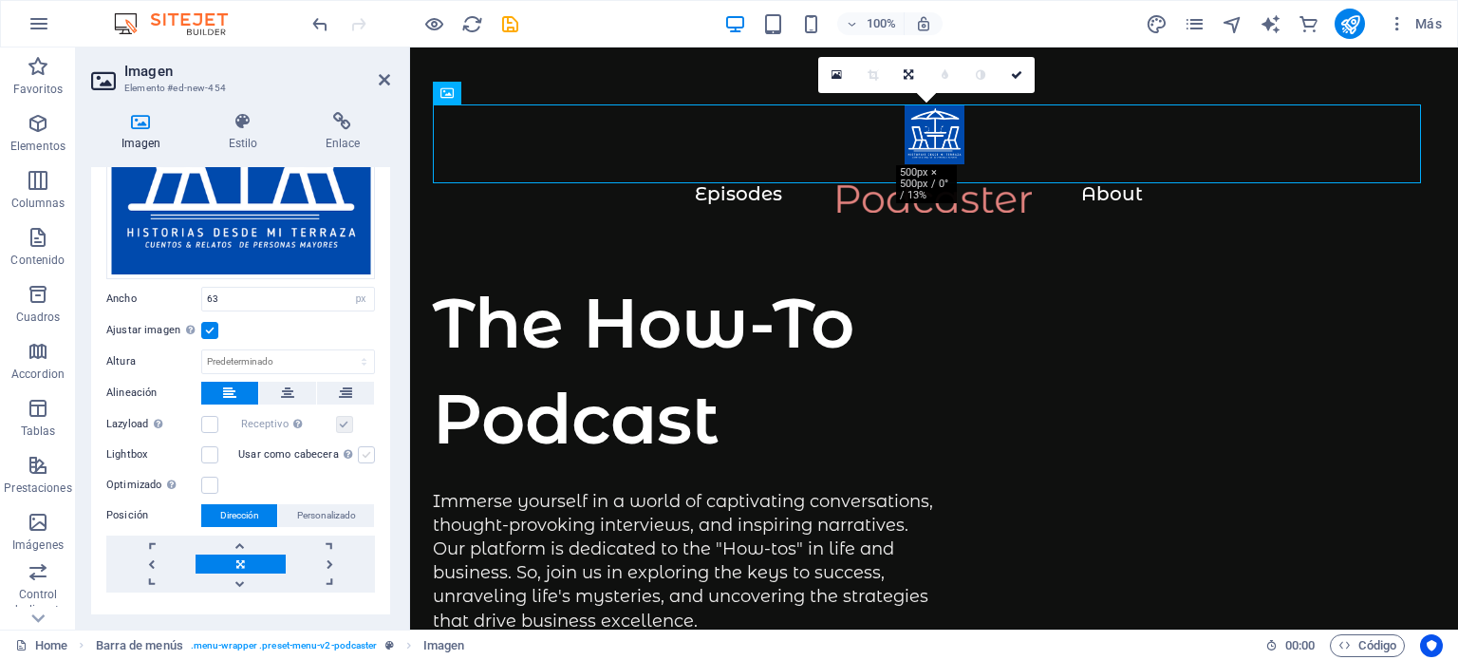
click at [366, 447] on label at bounding box center [366, 454] width 17 height 17
click at [0, 0] on input "Usar como cabecera La imagen se ajustará en una etiqueta de cabecera H1. Result…" at bounding box center [0, 0] width 0 height 0
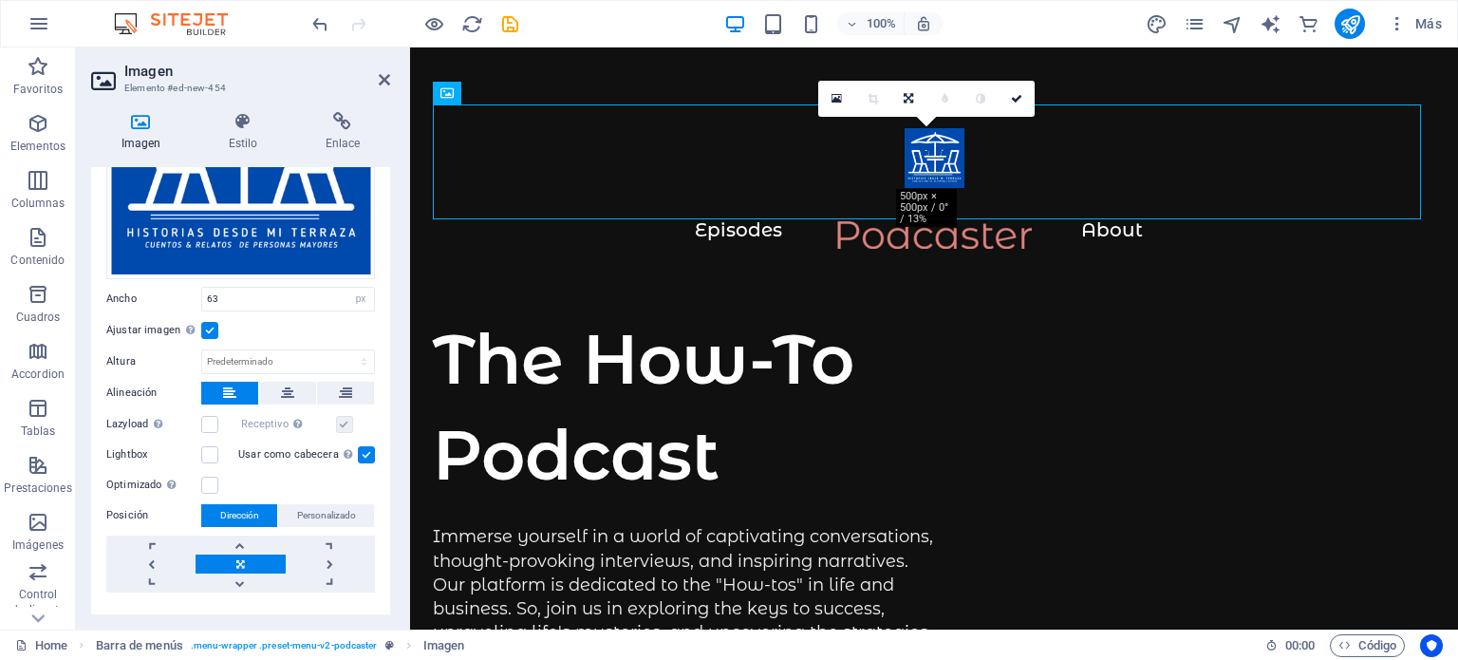
click at [366, 450] on label at bounding box center [366, 454] width 17 height 17
click at [0, 0] on input "Usar como cabecera La imagen se ajustará en una etiqueta de cabecera H1. Result…" at bounding box center [0, 0] width 0 height 0
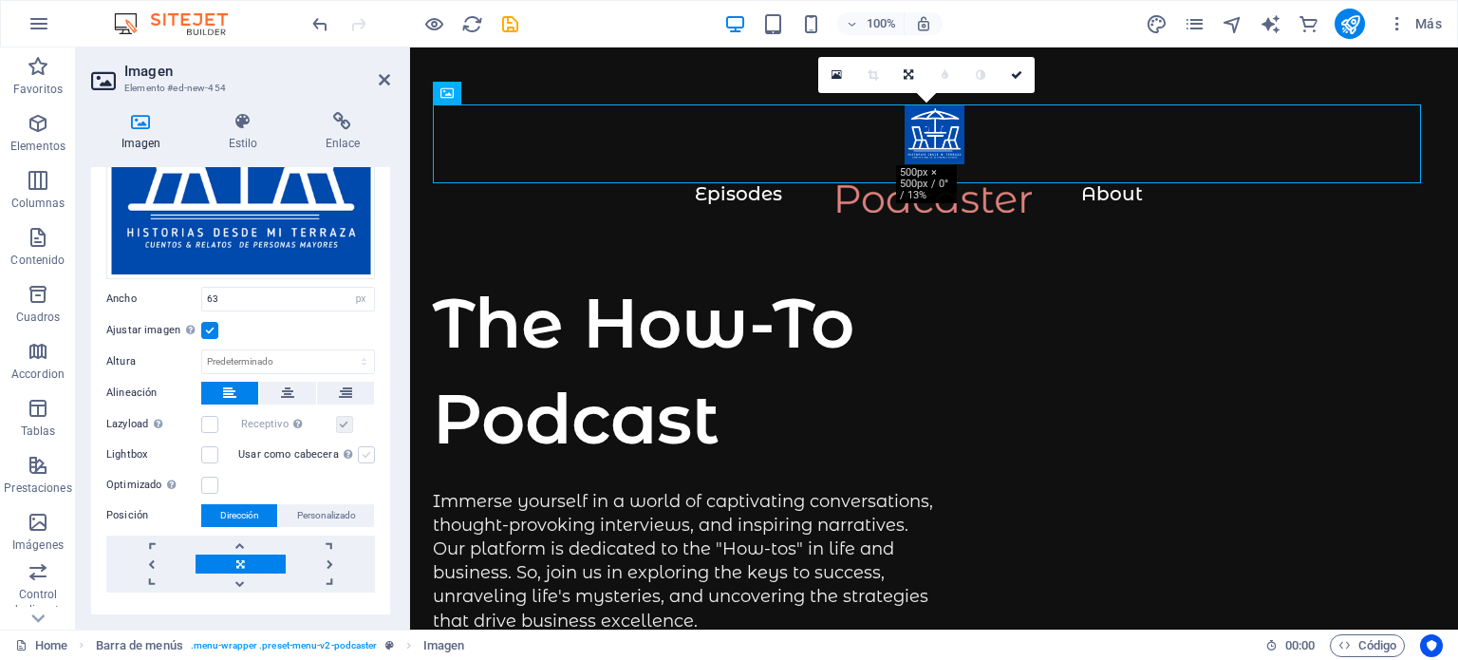
click at [366, 450] on label at bounding box center [366, 454] width 17 height 17
click at [0, 0] on input "Usar como cabecera La imagen se ajustará en una etiqueta de cabecera H1. Result…" at bounding box center [0, 0] width 0 height 0
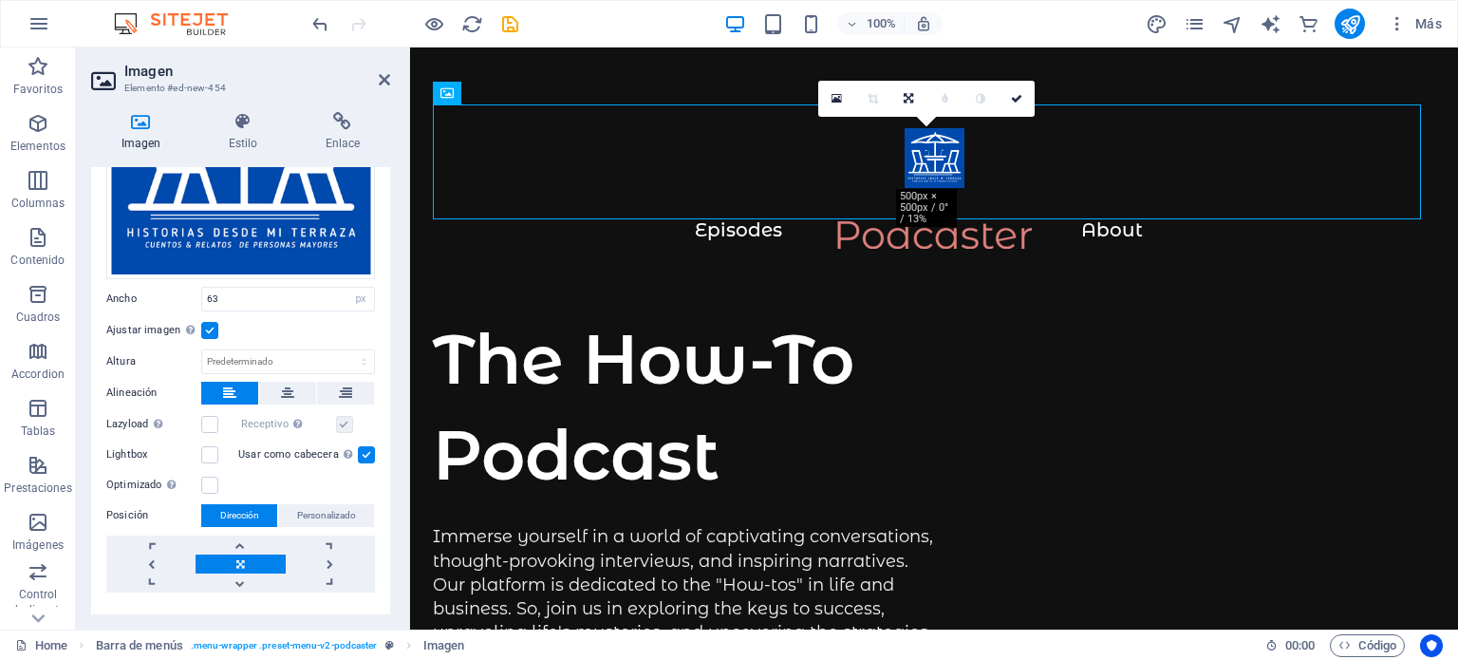
click at [366, 450] on label at bounding box center [366, 454] width 17 height 17
click at [0, 0] on input "Usar como cabecera La imagen se ajustará en una etiqueta de cabecera H1. Result…" at bounding box center [0, 0] width 0 height 0
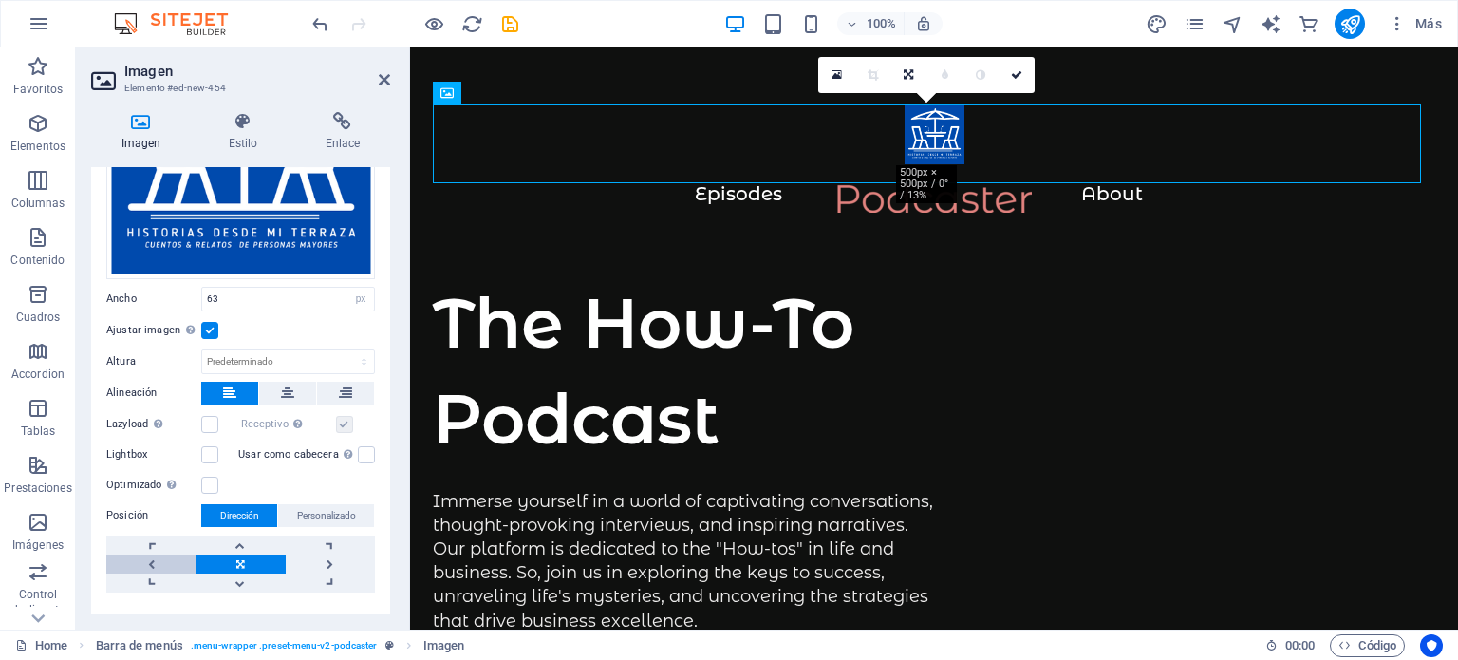
click at [148, 557] on link at bounding box center [150, 563] width 89 height 19
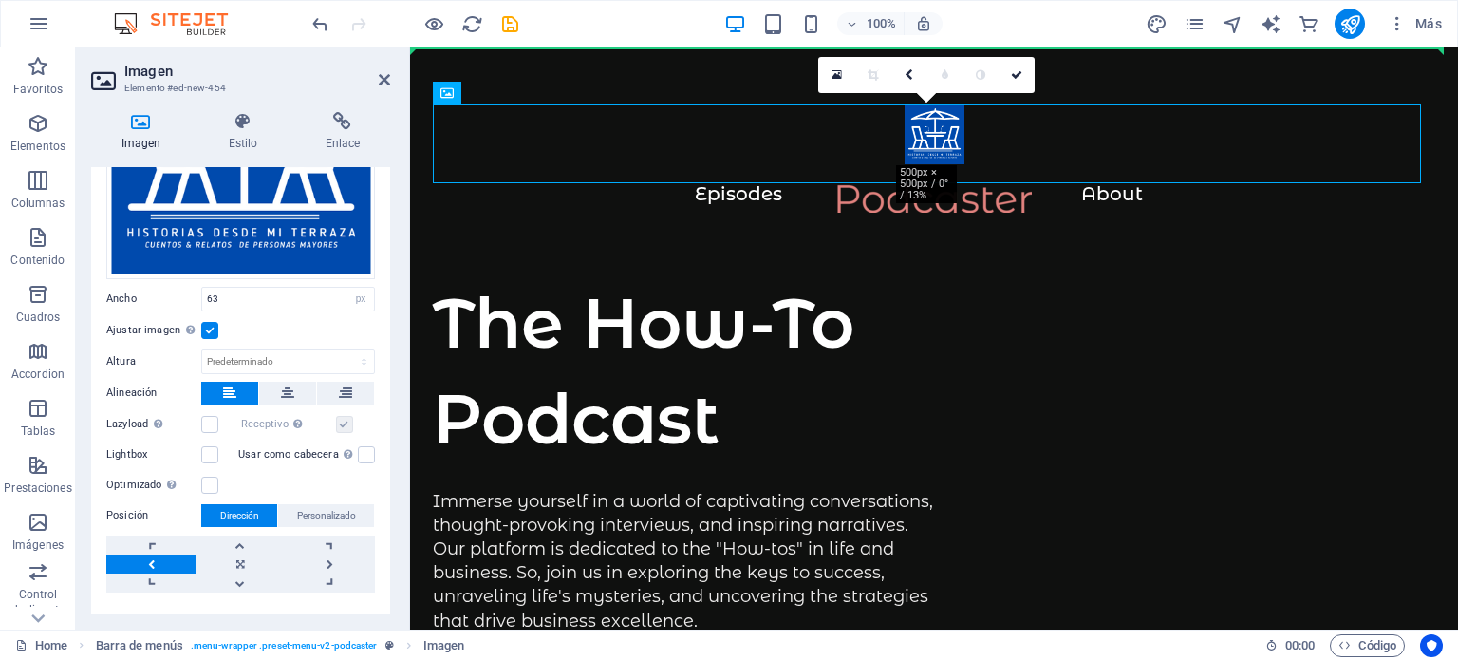
drag, startPoint x: 915, startPoint y: 117, endPoint x: 715, endPoint y: 105, distance: 200.6
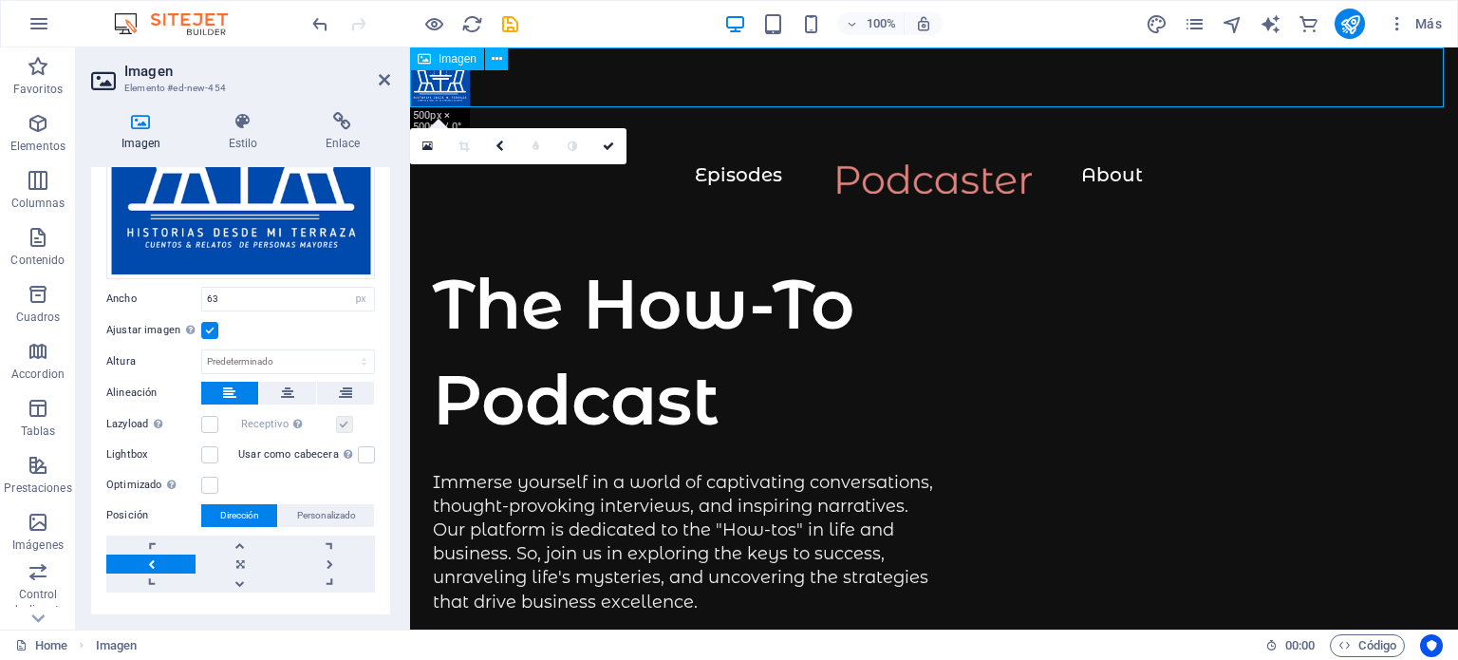
click at [606, 102] on figure at bounding box center [934, 77] width 1048 height 60
click at [687, 153] on div "Menu Episodes About" at bounding box center [934, 160] width 1048 height 107
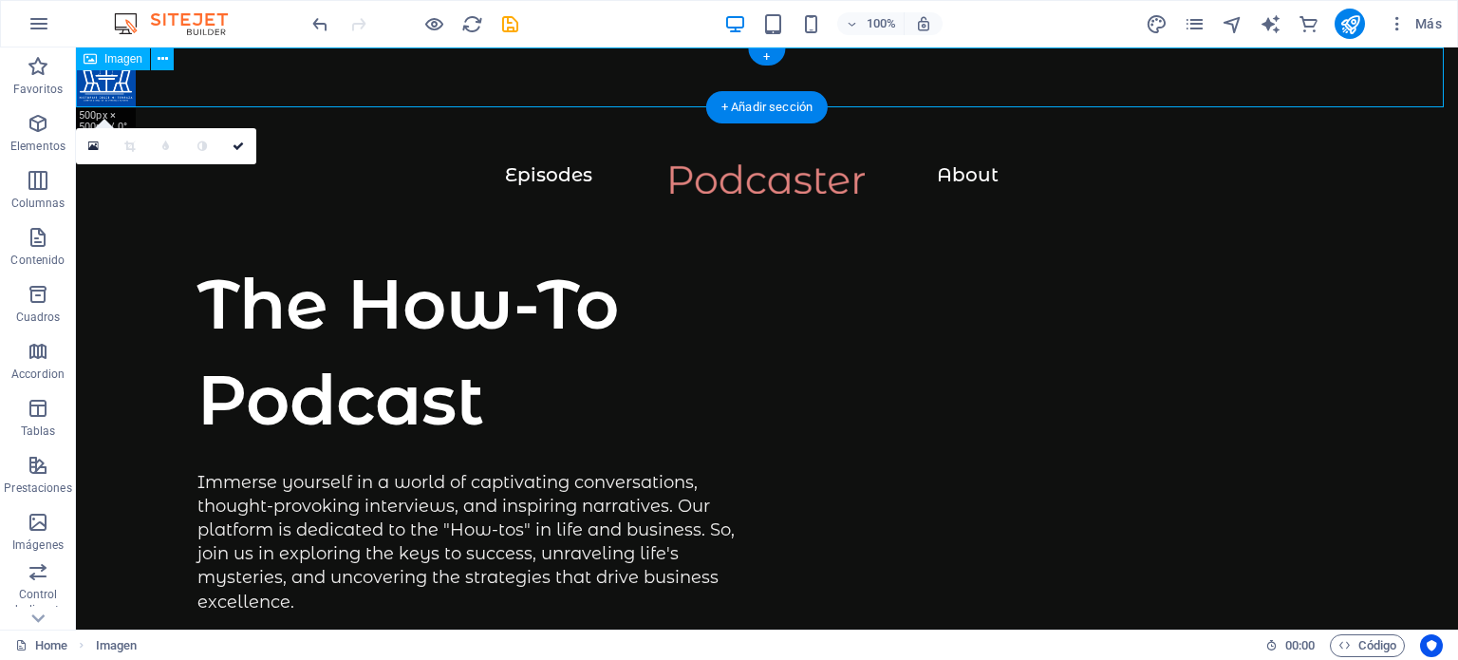
drag, startPoint x: 114, startPoint y: 83, endPoint x: 178, endPoint y: 100, distance: 66.8
click at [178, 101] on figure at bounding box center [767, 77] width 1382 height 60
click at [159, 60] on icon at bounding box center [163, 59] width 10 height 20
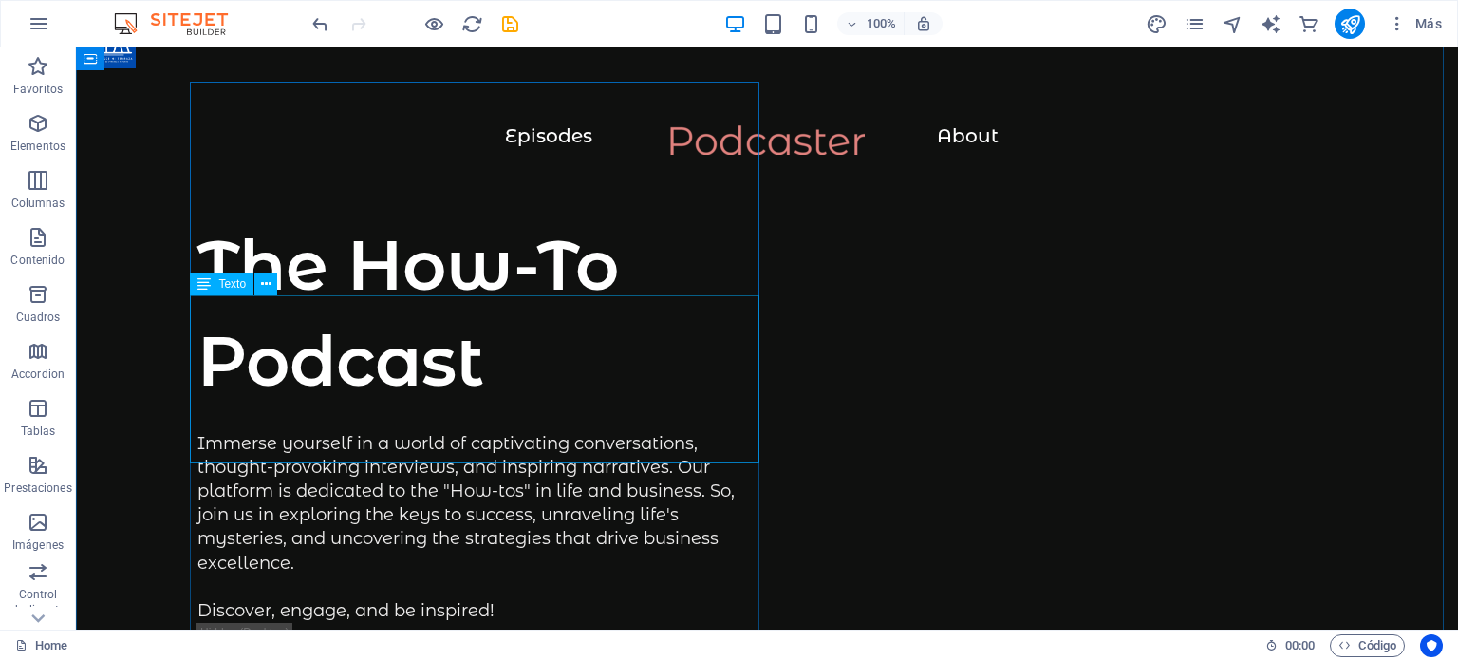
scroll to position [0, 0]
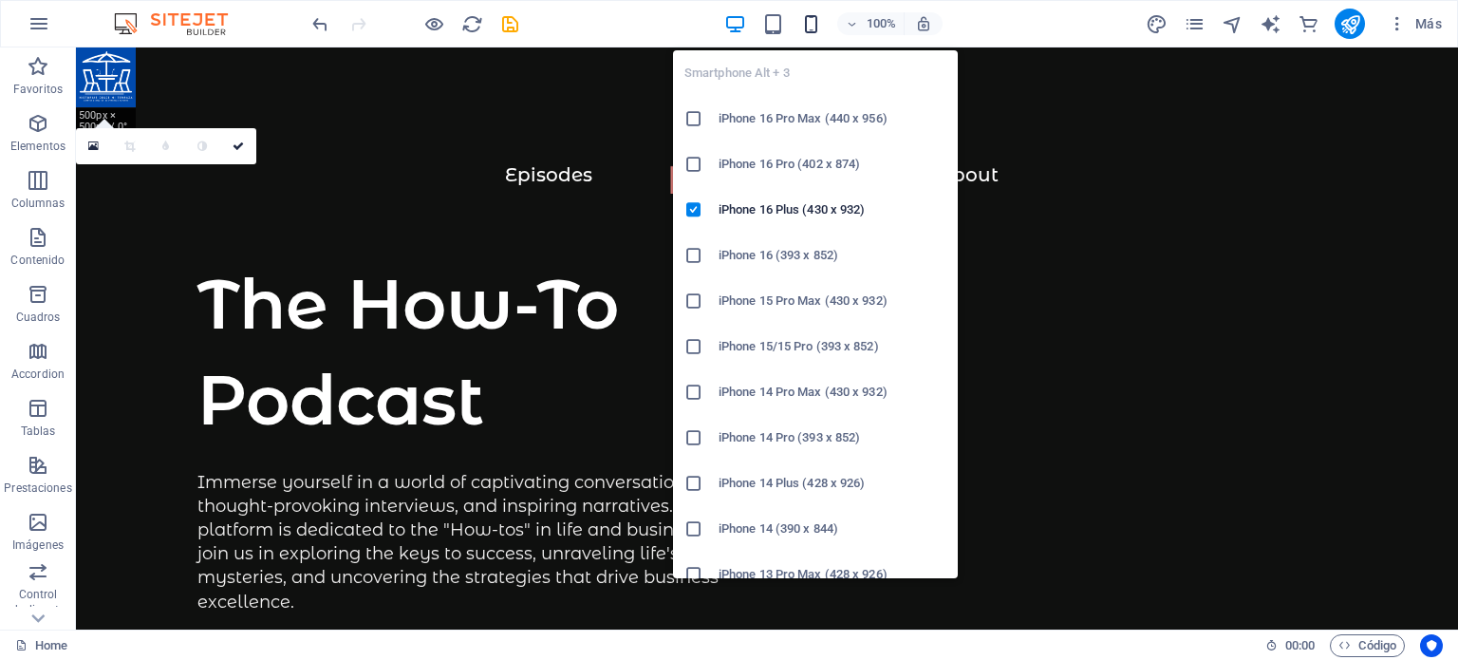
click at [812, 18] on icon "button" at bounding box center [811, 24] width 22 height 22
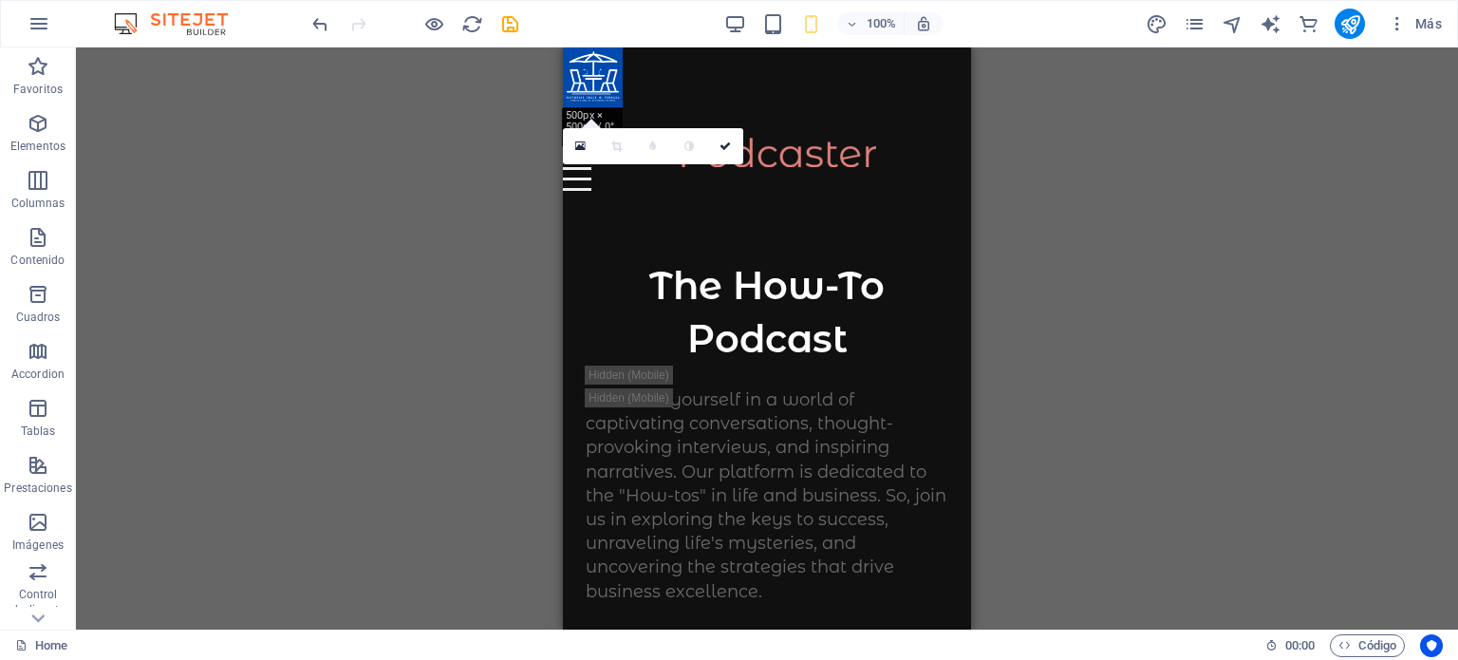
click at [425, 176] on div "Contenedor Contenedor H1 Contenedor Contenedor Contenedor Contenedor Logo Barra…" at bounding box center [767, 338] width 1382 height 582
click at [581, 146] on icon at bounding box center [580, 146] width 10 height 13
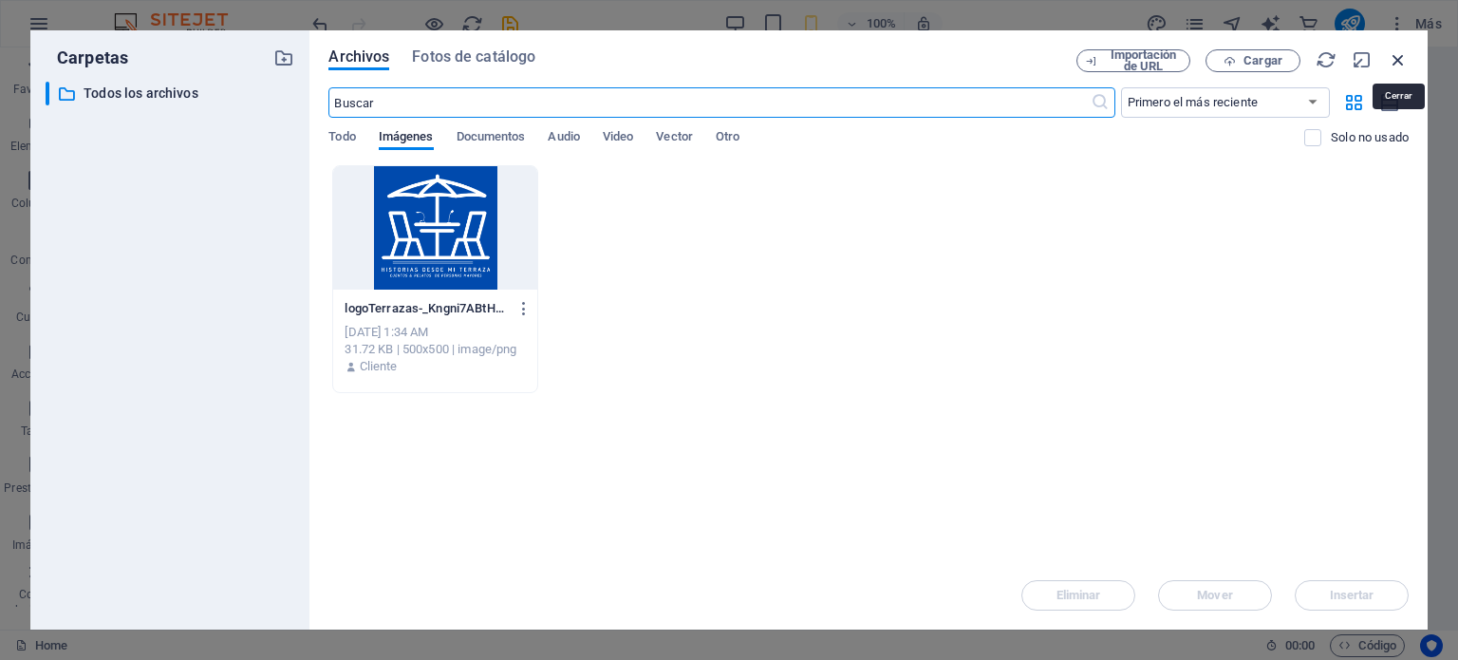
click at [1401, 52] on icon "button" at bounding box center [1398, 59] width 21 height 21
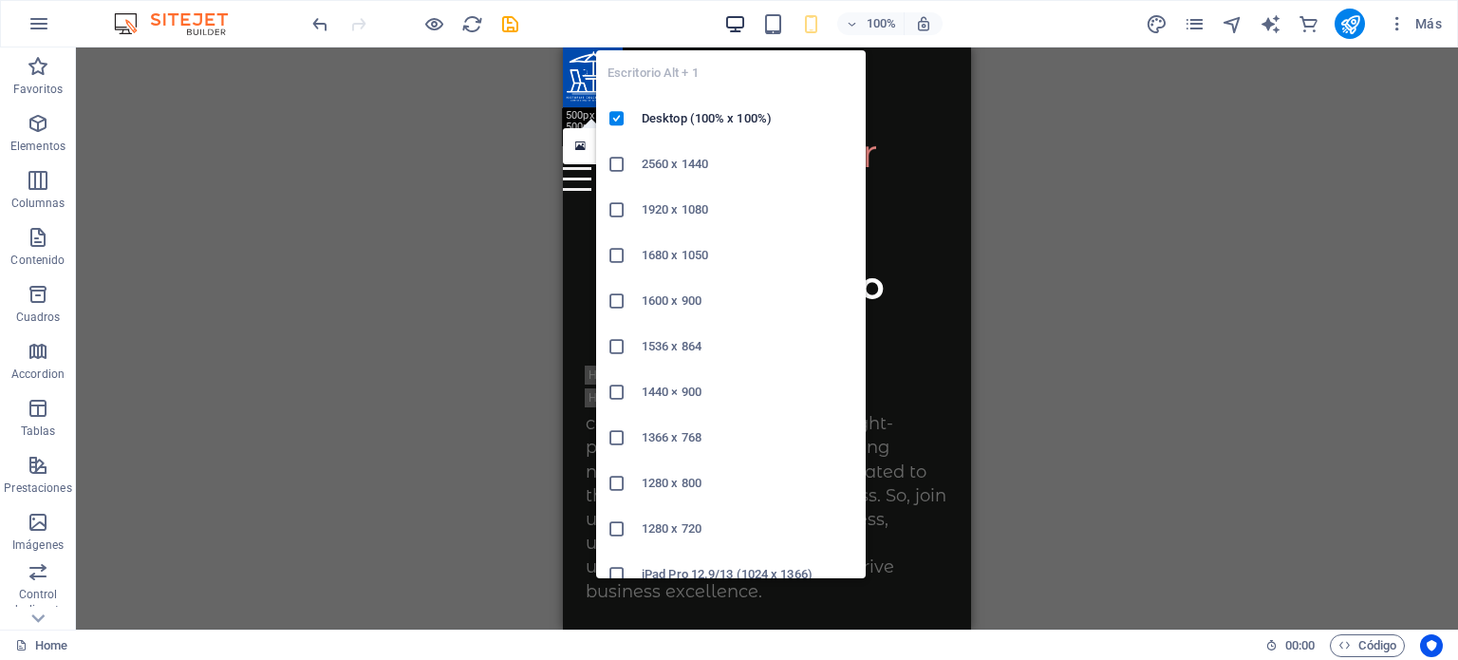
click at [723, 15] on span "button" at bounding box center [734, 24] width 23 height 22
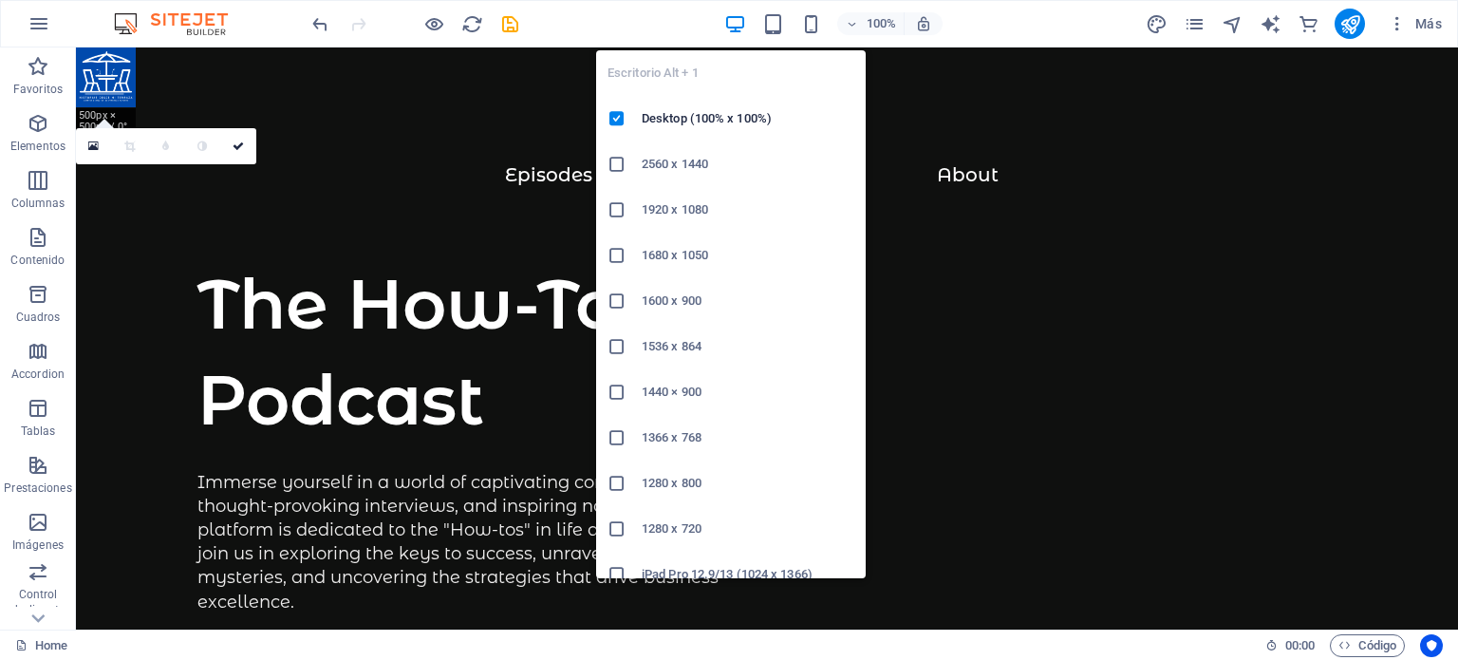
click at [731, 22] on icon "button" at bounding box center [735, 24] width 22 height 22
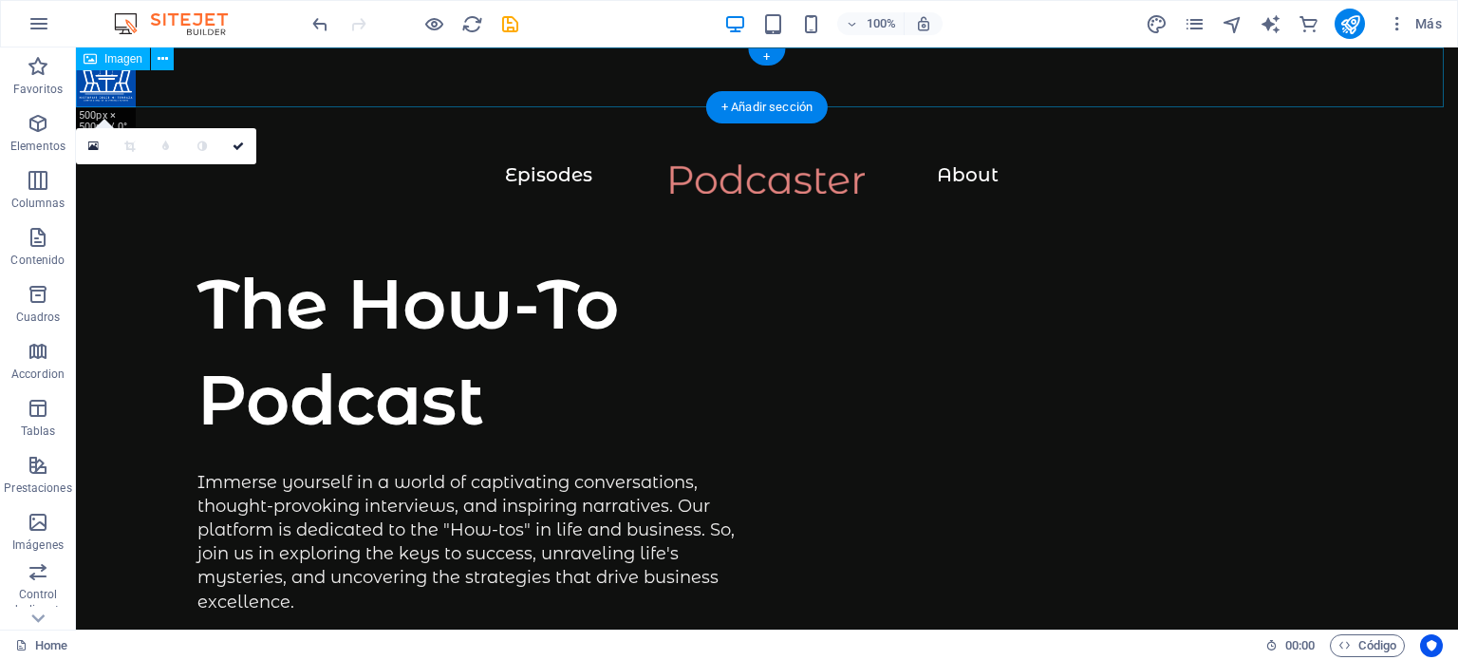
click at [125, 84] on figure at bounding box center [767, 77] width 1382 height 60
click at [128, 87] on figure at bounding box center [767, 77] width 1382 height 60
select select "px"
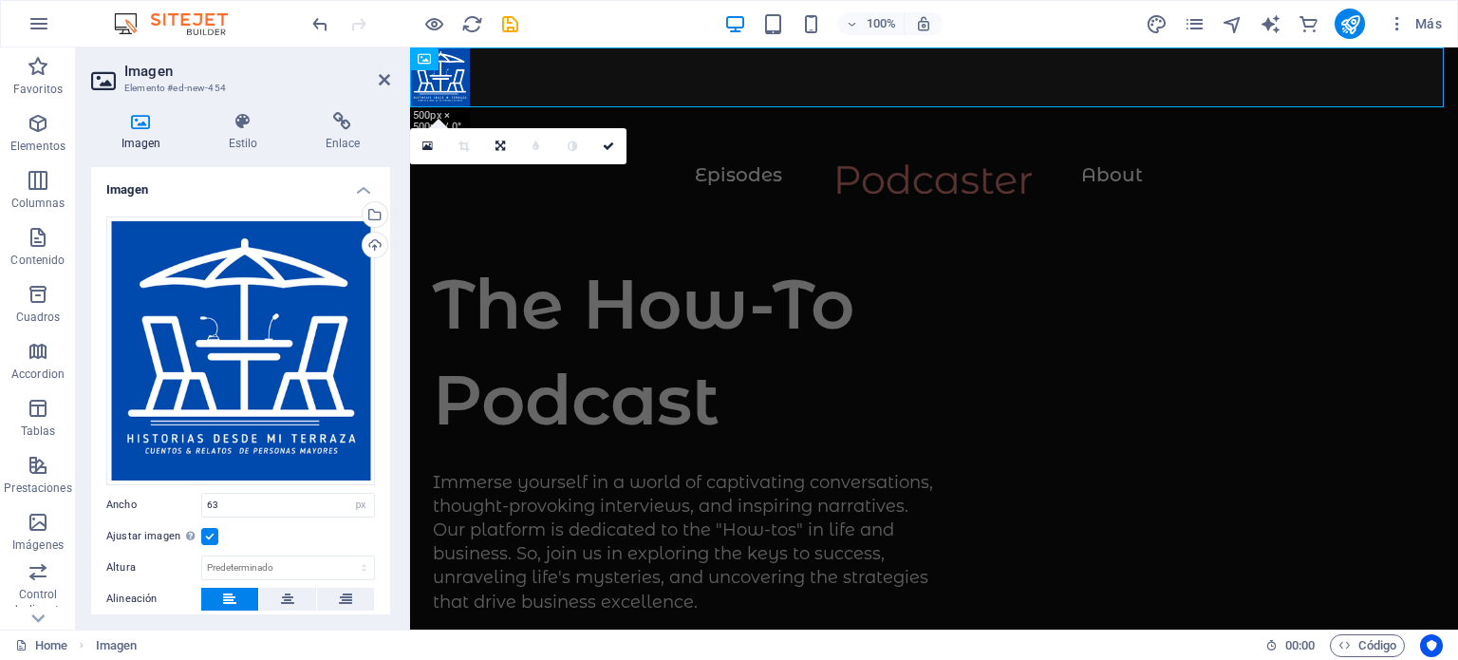
scroll to position [95, 0]
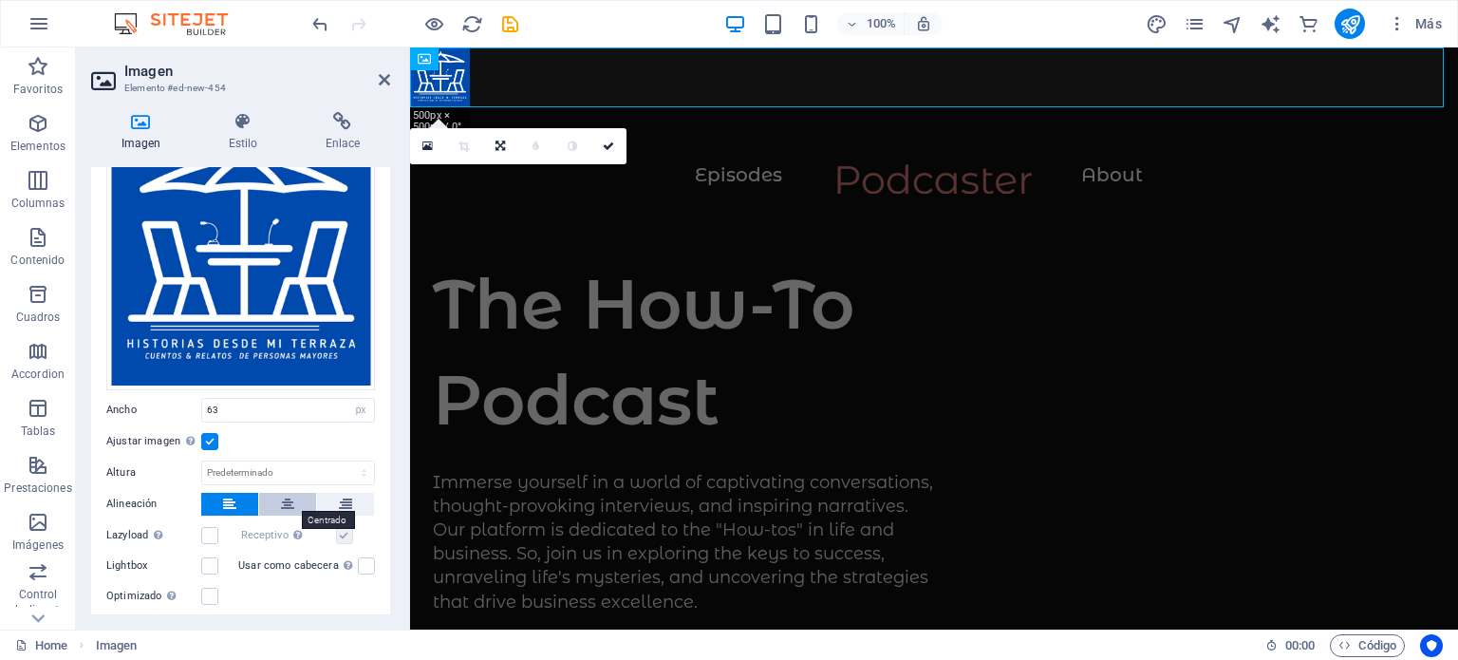
click at [285, 503] on icon at bounding box center [287, 504] width 13 height 23
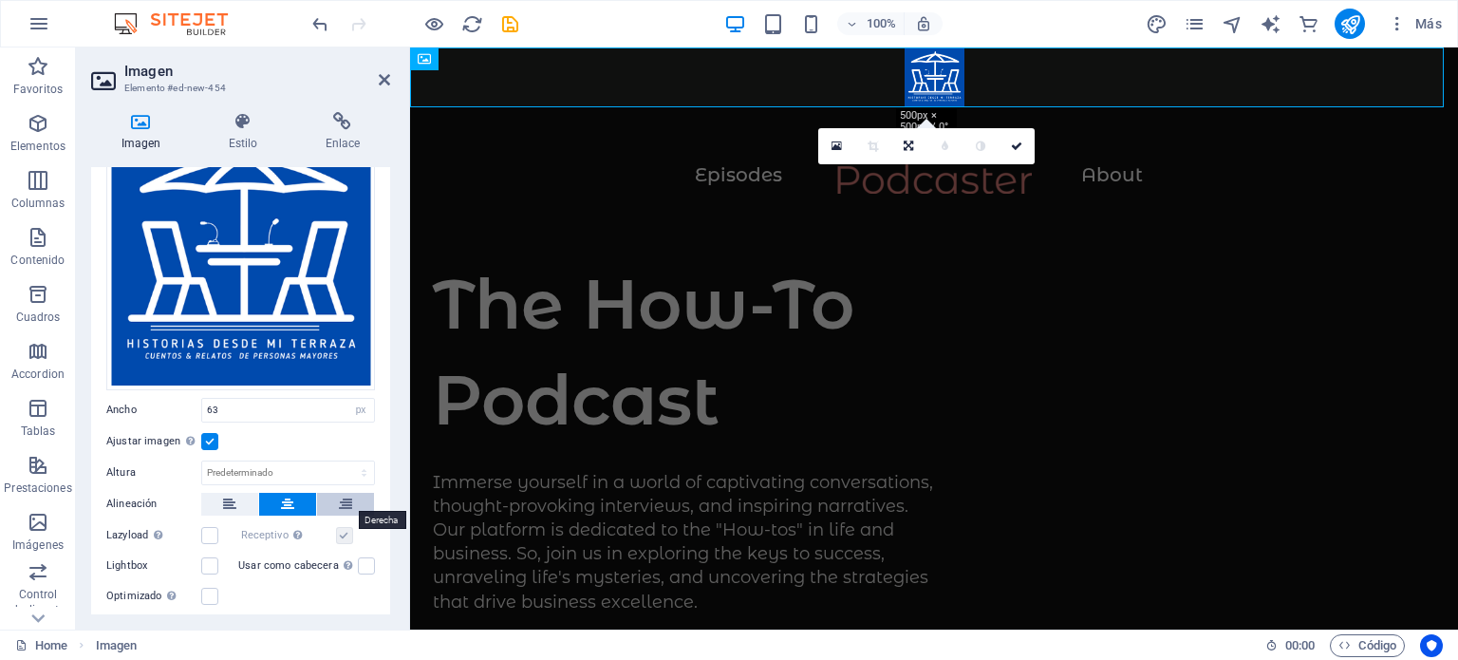
click at [344, 504] on icon at bounding box center [345, 504] width 13 height 23
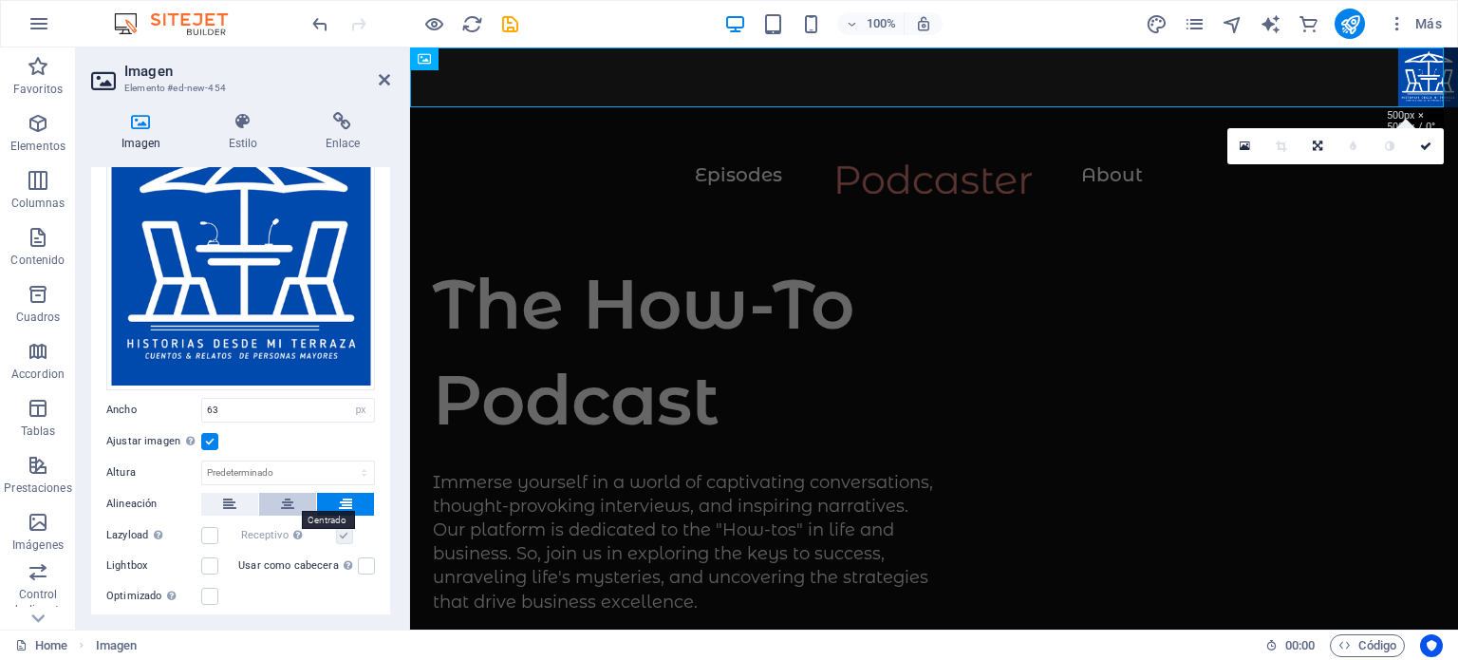
click at [288, 495] on icon at bounding box center [287, 504] width 13 height 23
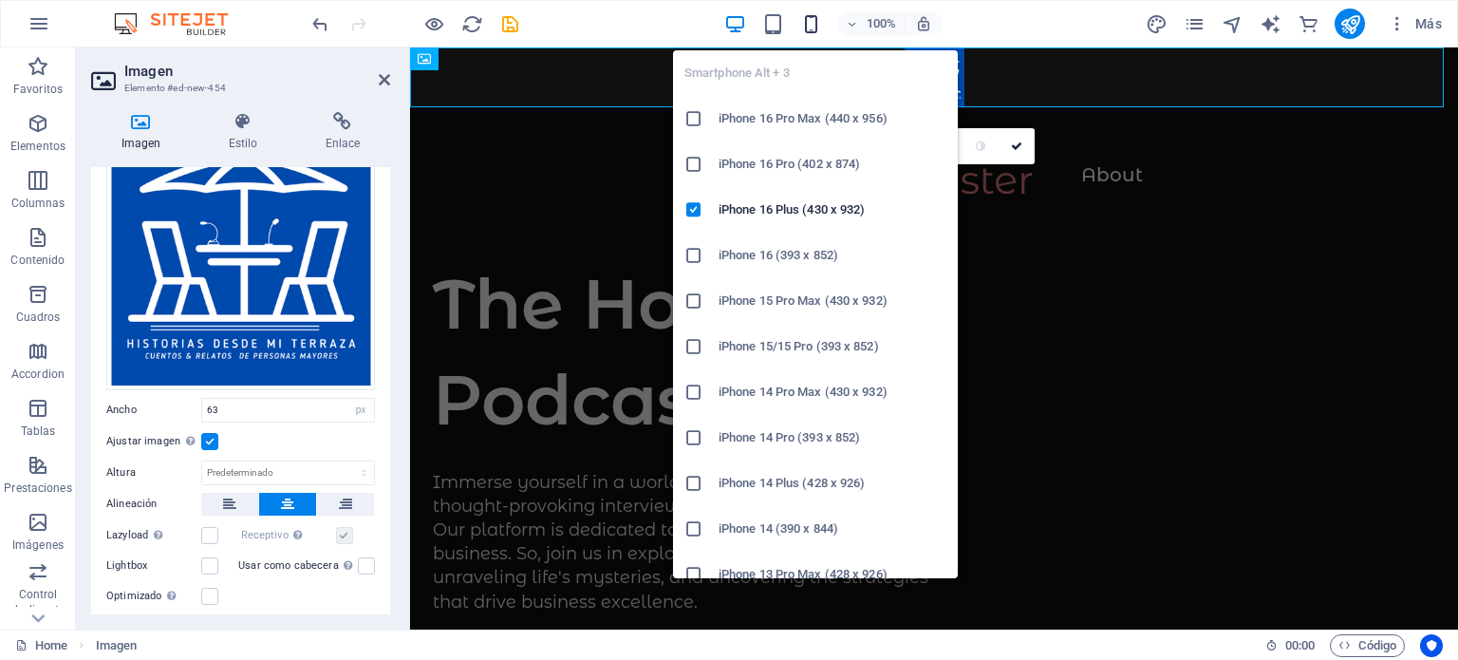
click at [811, 21] on icon "button" at bounding box center [811, 24] width 22 height 22
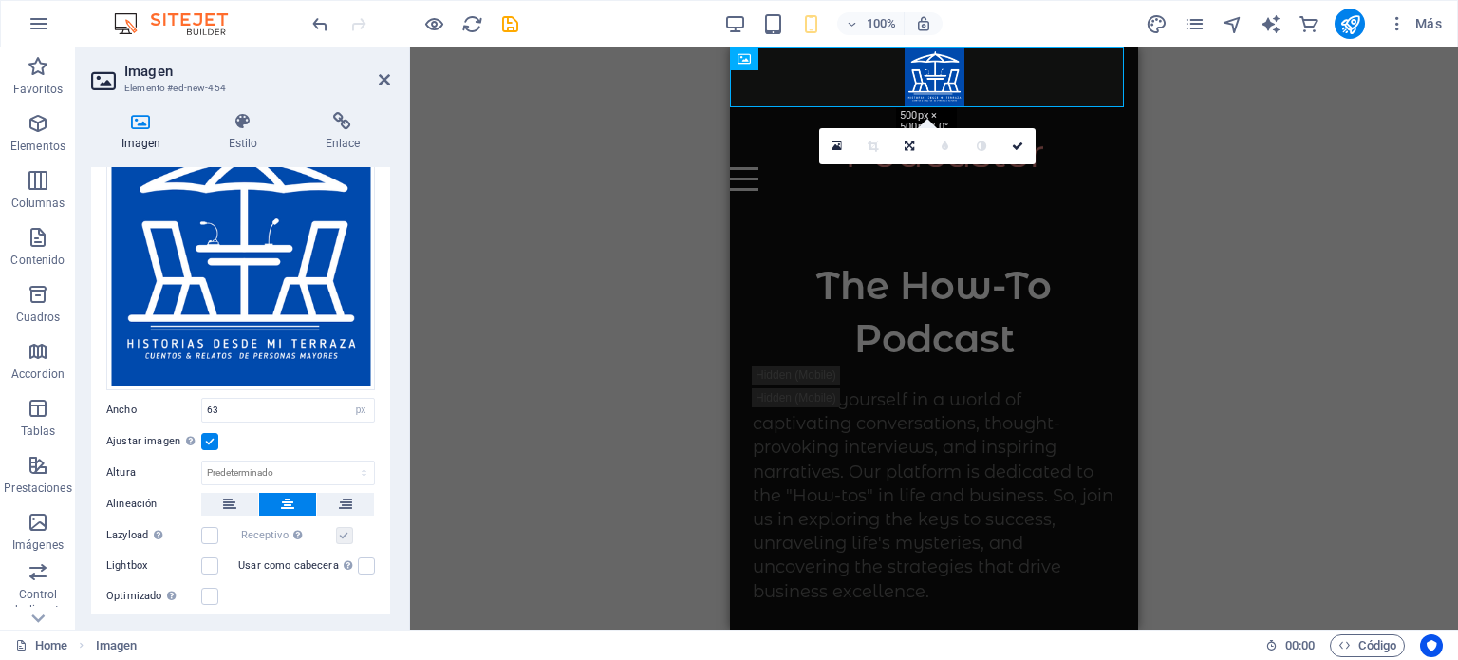
click at [482, 166] on div "H1 Contenedor Contenedor Contenedor Contenedor Logo Barra de menús Separador Te…" at bounding box center [934, 338] width 1048 height 582
click at [1017, 140] on icon at bounding box center [1017, 145] width 11 height 11
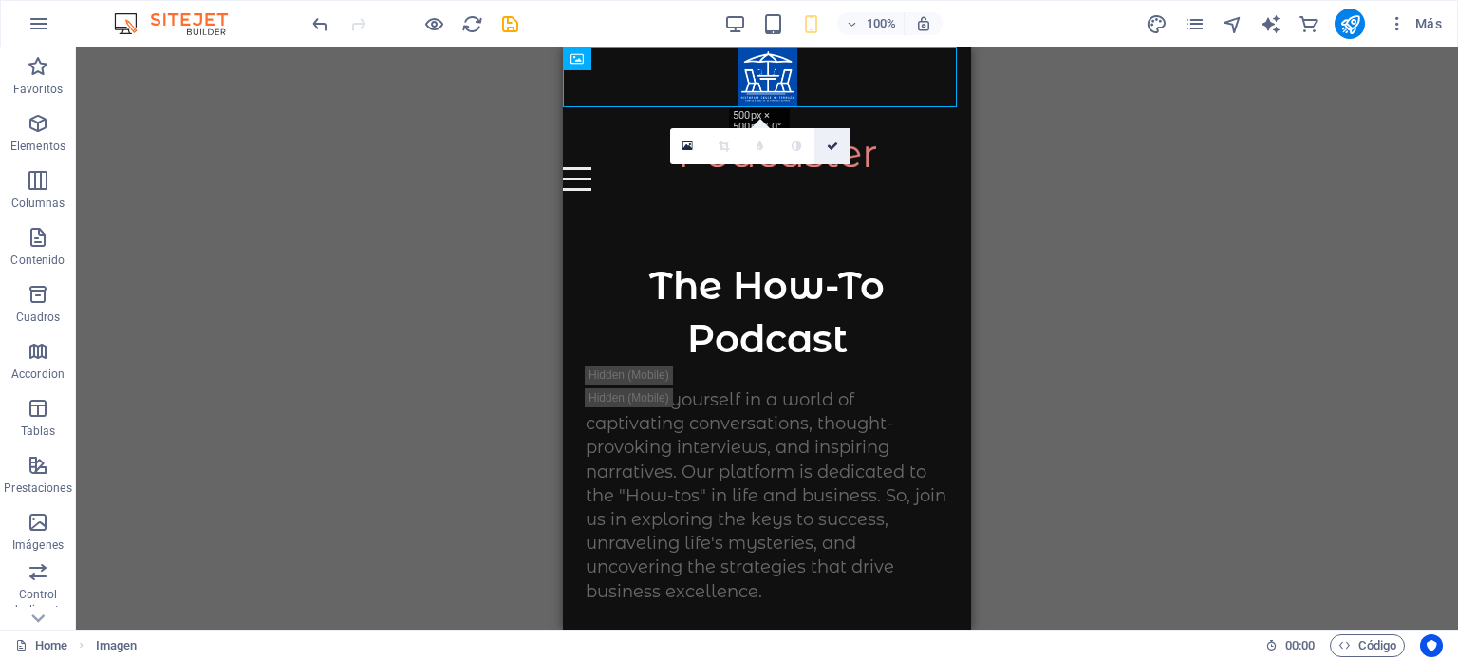
click at [831, 143] on icon at bounding box center [832, 145] width 11 height 11
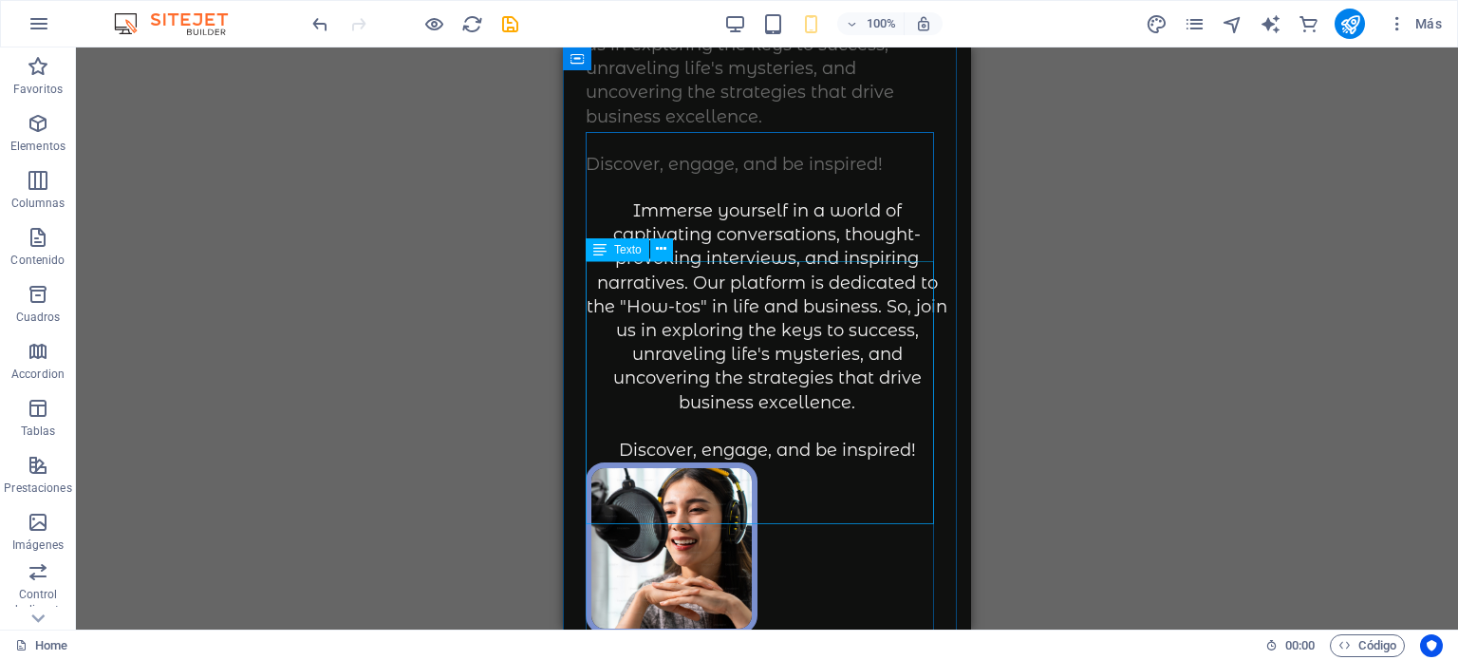
scroll to position [0, 0]
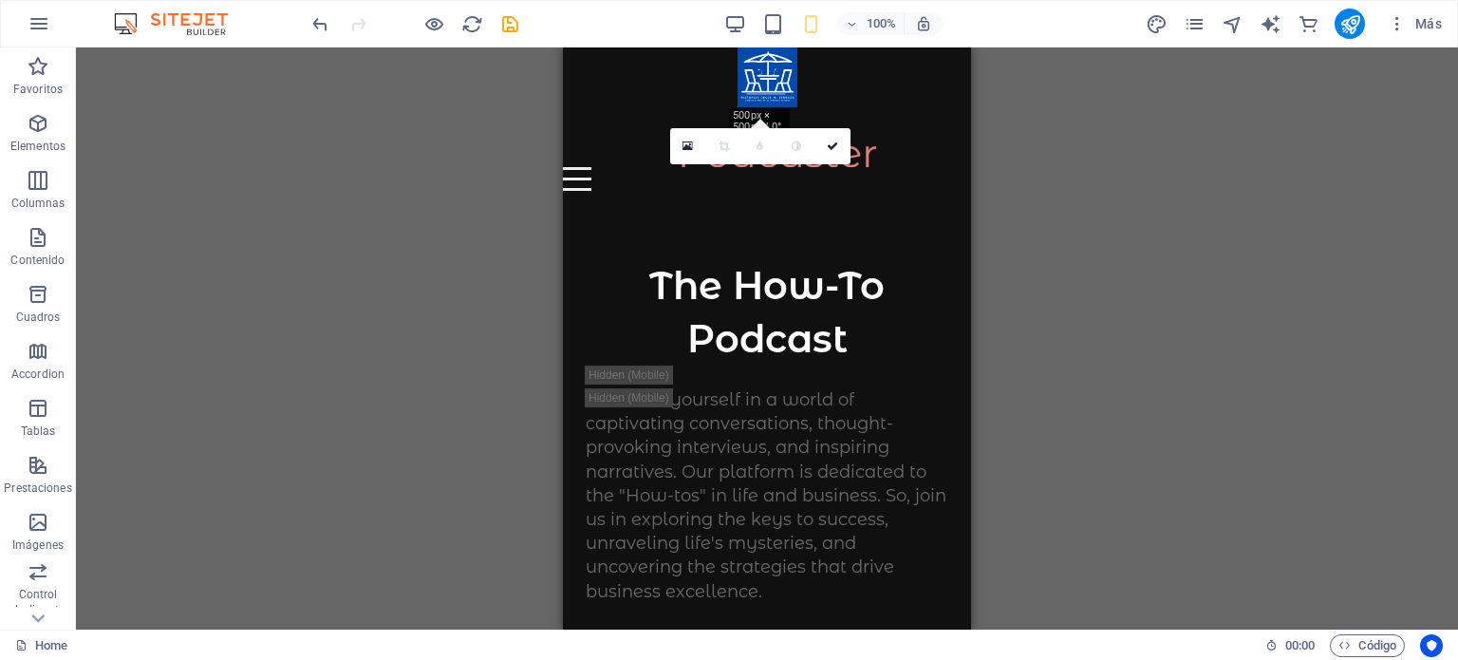
click at [720, 17] on div "100% Más" at bounding box center [878, 24] width 1141 height 30
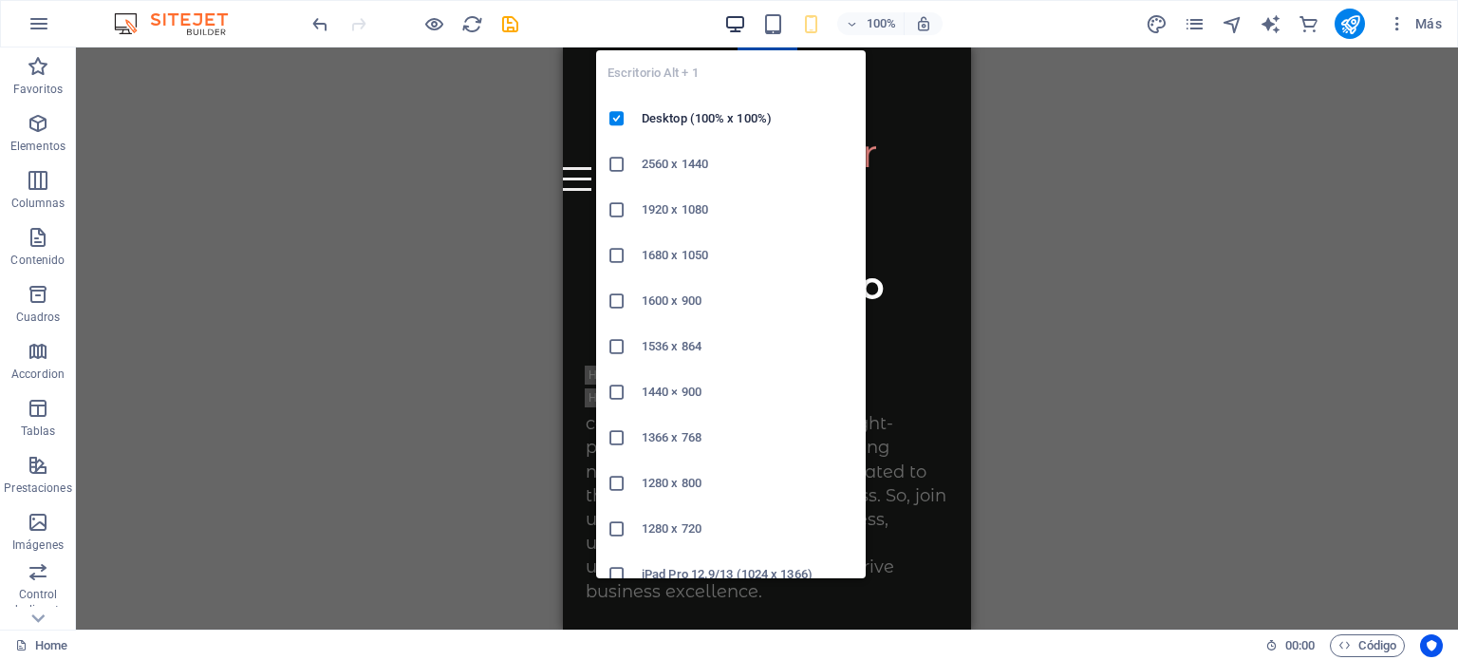
click at [737, 20] on icon "button" at bounding box center [735, 24] width 22 height 22
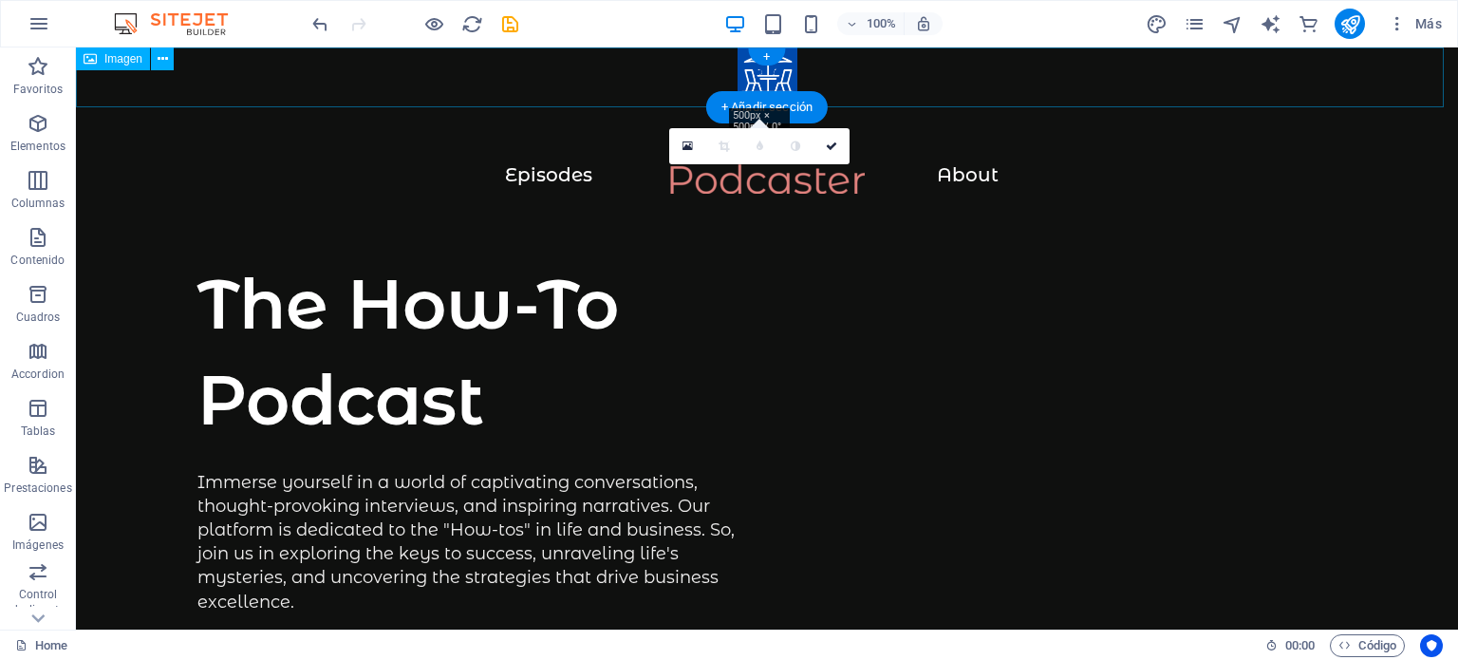
click at [739, 73] on figure at bounding box center [767, 77] width 1382 height 60
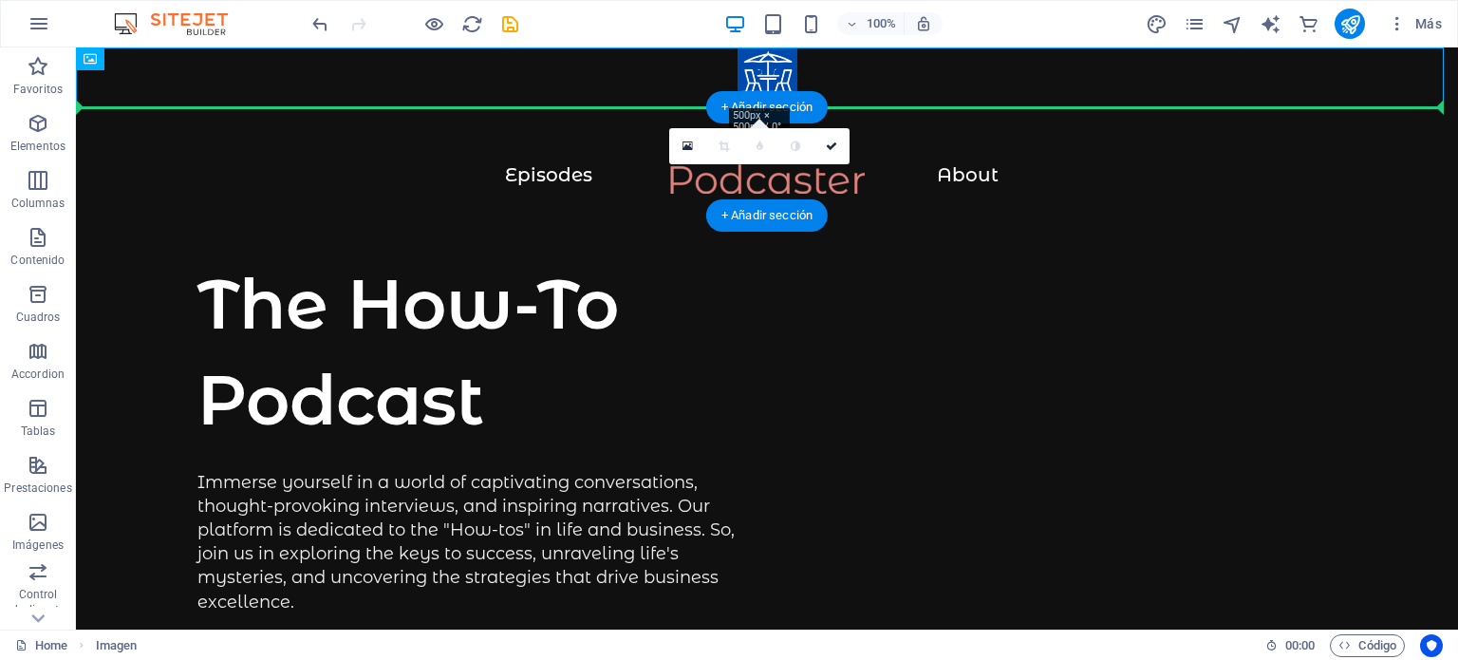
drag, startPoint x: 739, startPoint y: 73, endPoint x: 726, endPoint y: 111, distance: 40.2
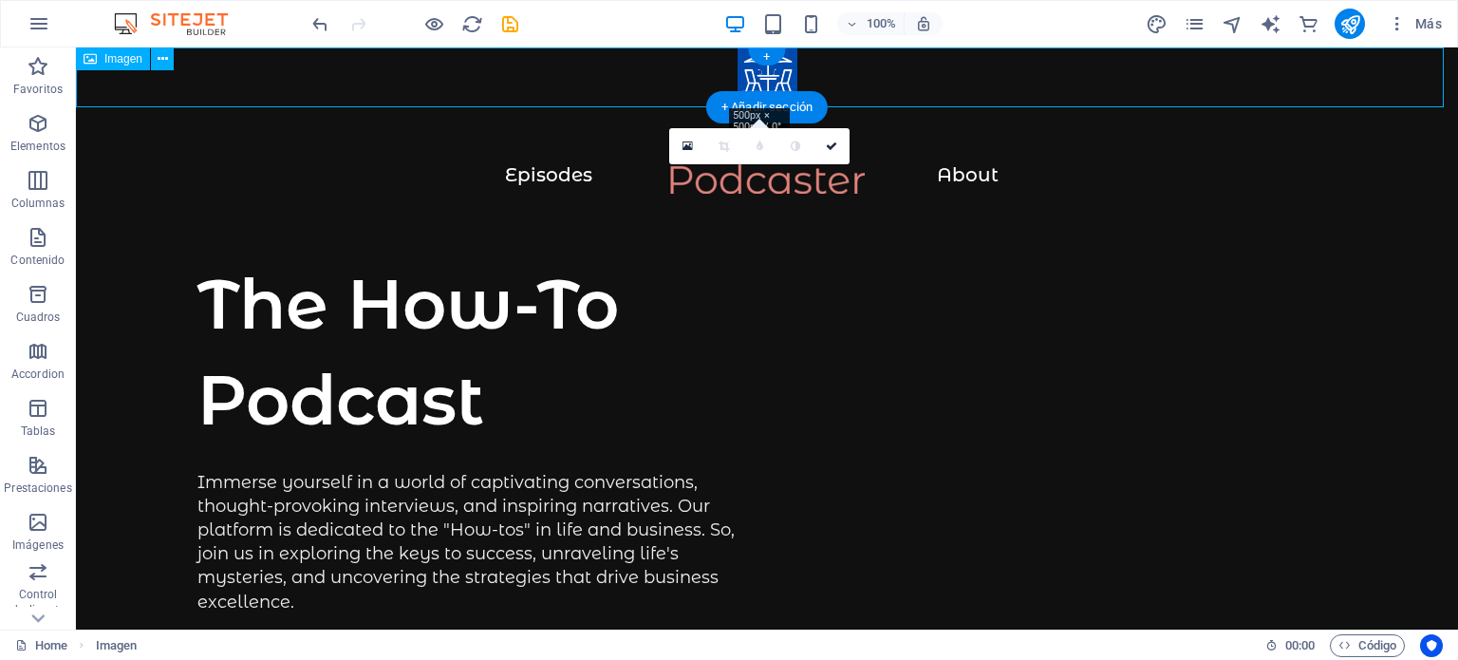
click at [741, 79] on figure at bounding box center [767, 77] width 1382 height 60
drag, startPoint x: 744, startPoint y: 72, endPoint x: 704, endPoint y: 65, distance: 40.4
click at [704, 65] on figure at bounding box center [767, 77] width 1382 height 60
click at [95, 60] on icon at bounding box center [90, 58] width 13 height 23
click at [741, 70] on figure at bounding box center [767, 77] width 1382 height 60
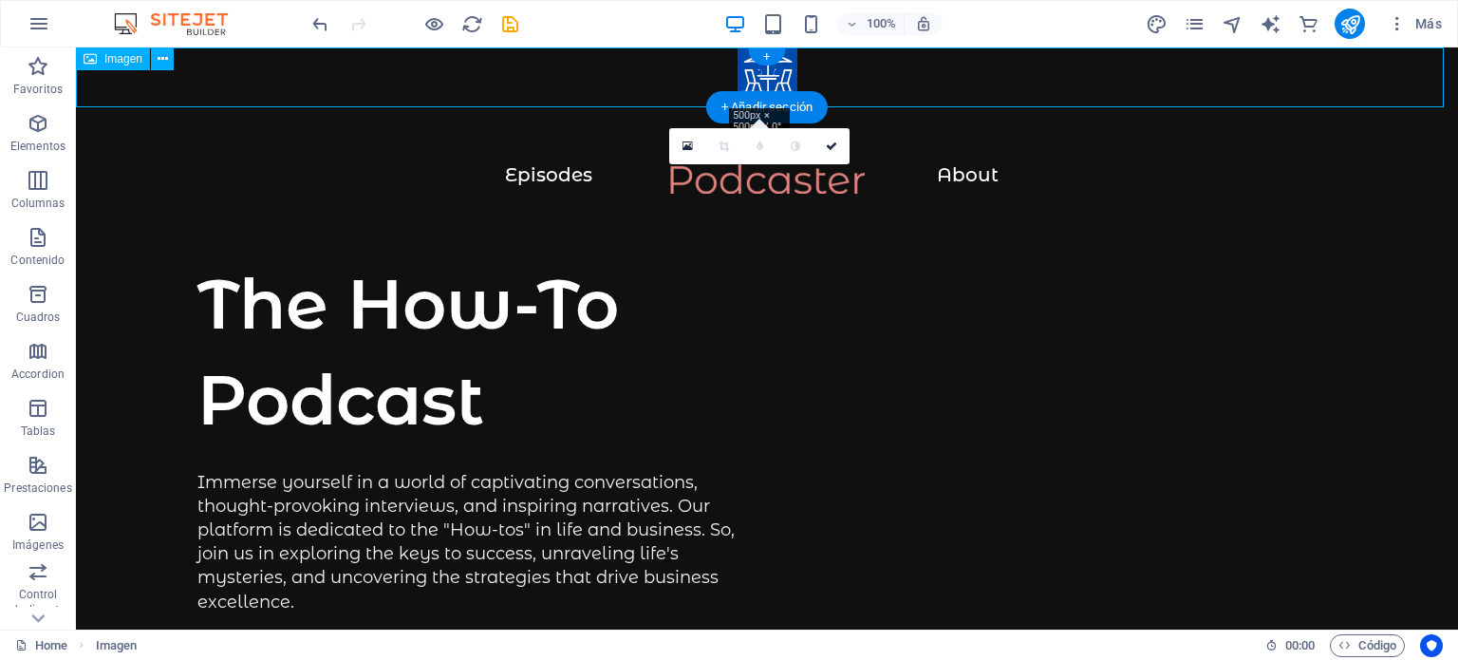
click at [741, 70] on figure at bounding box center [767, 77] width 1382 height 60
select select "px"
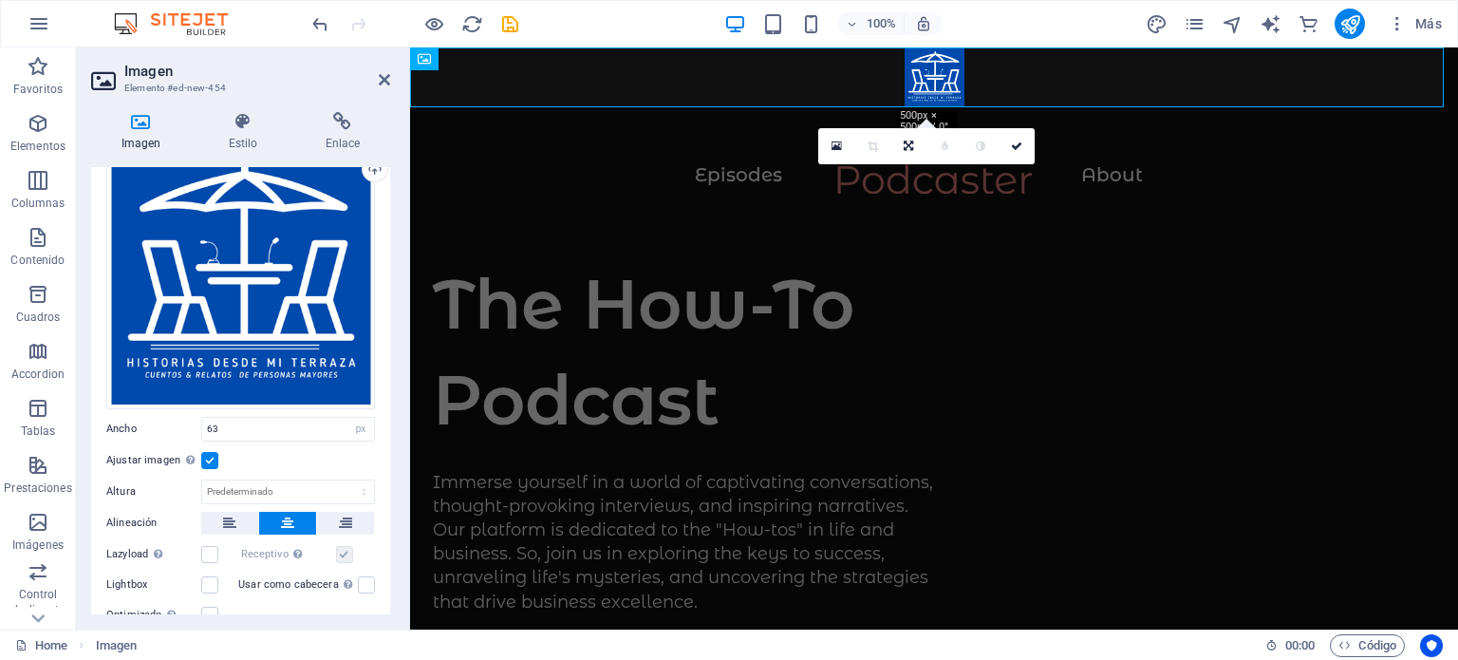
scroll to position [95, 0]
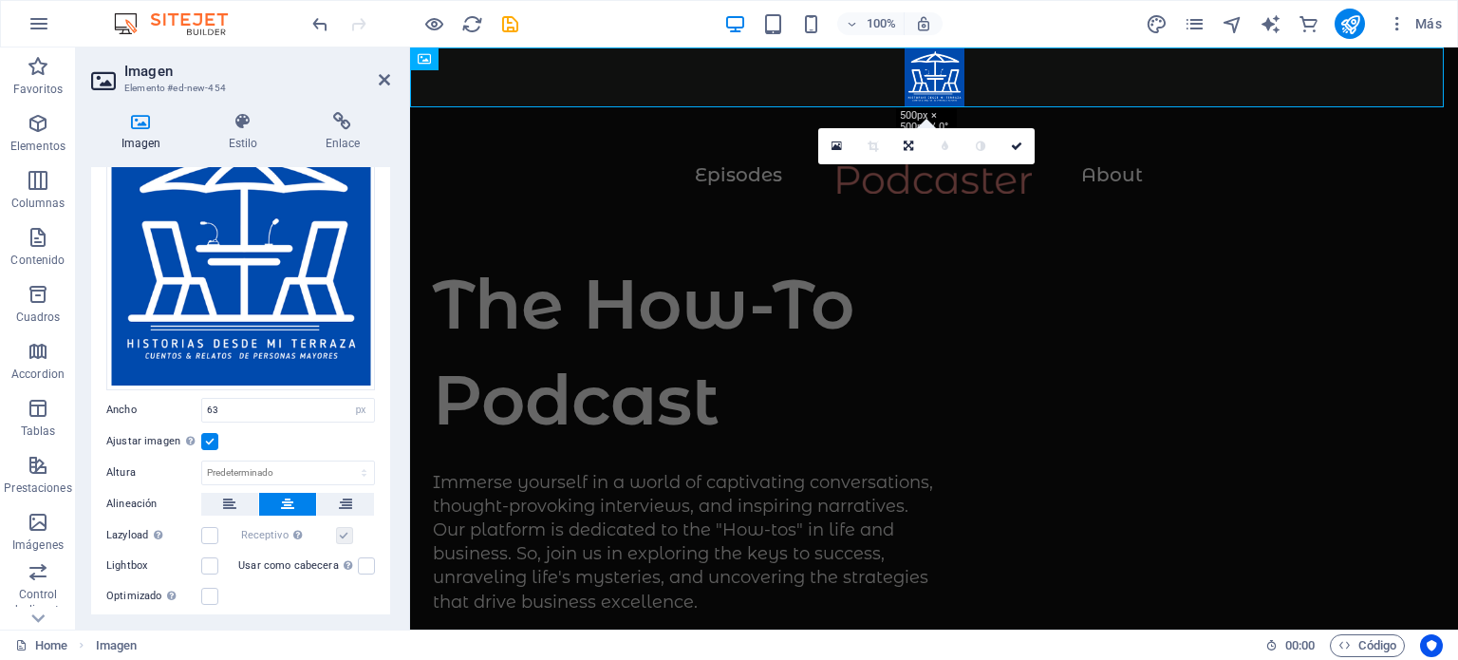
click at [209, 438] on label at bounding box center [209, 441] width 17 height 17
click at [0, 0] on input "Ajustar imagen Ajustar imagen automáticamente a un ancho y alto fijo" at bounding box center [0, 0] width 0 height 0
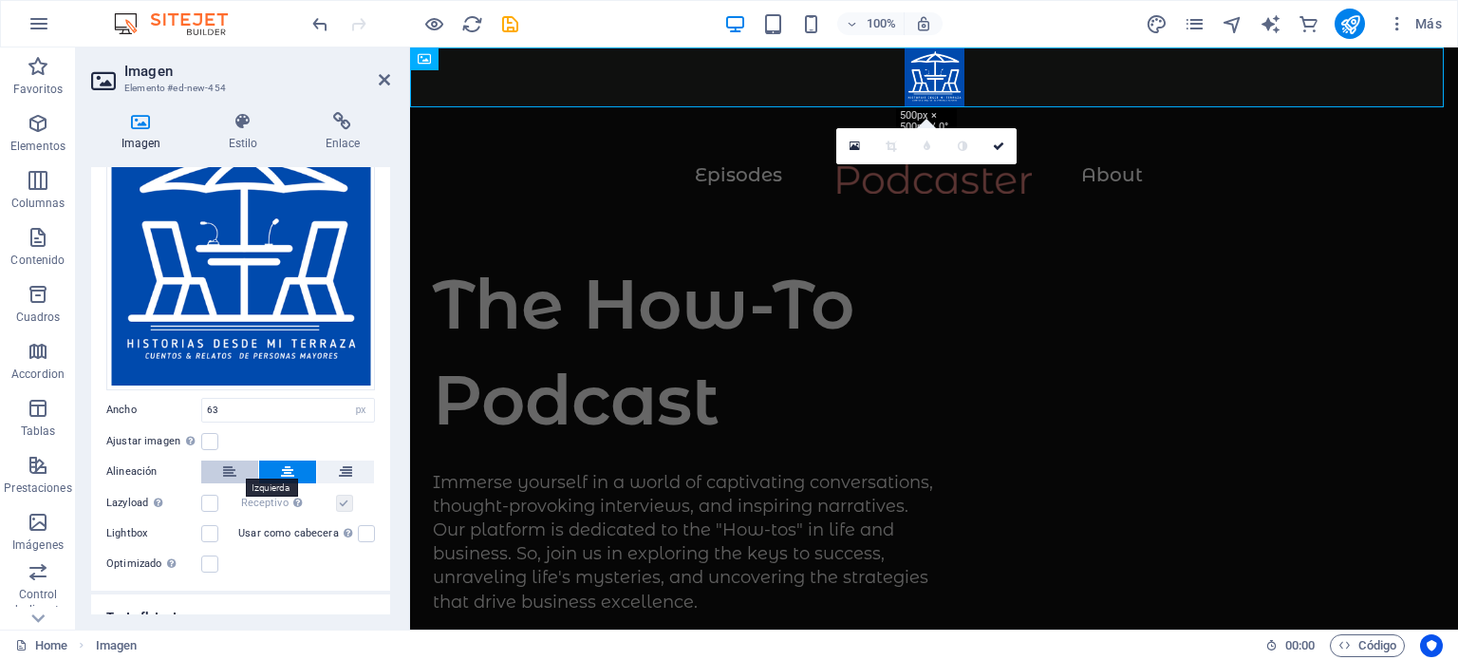
click at [229, 468] on icon at bounding box center [229, 471] width 13 height 23
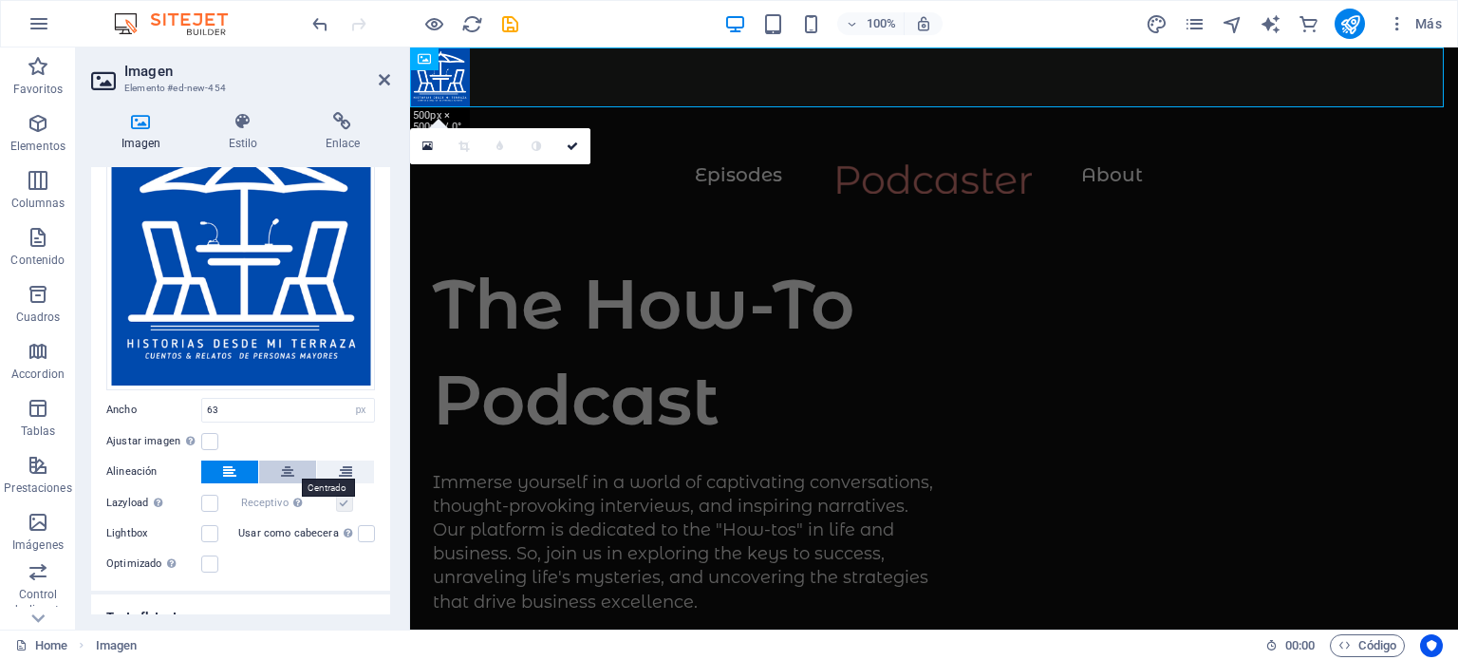
click at [294, 471] on button at bounding box center [287, 471] width 57 height 23
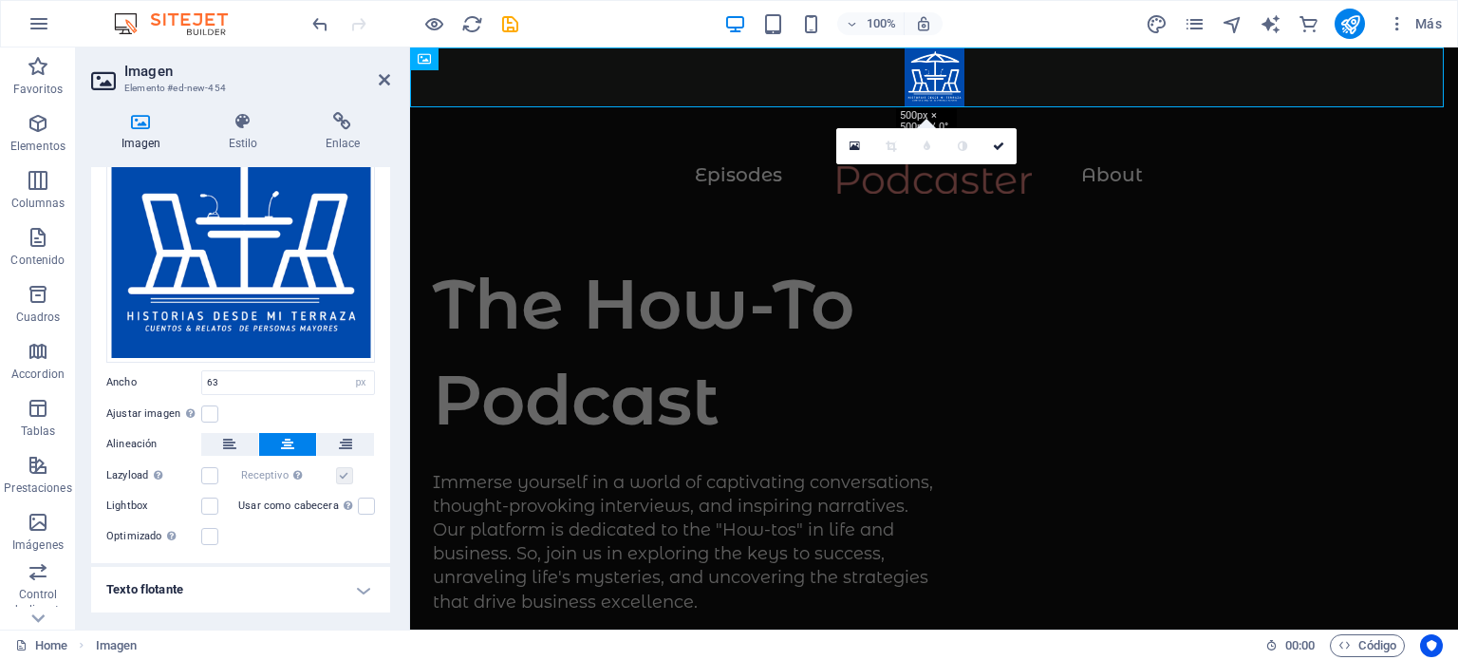
scroll to position [164, 0]
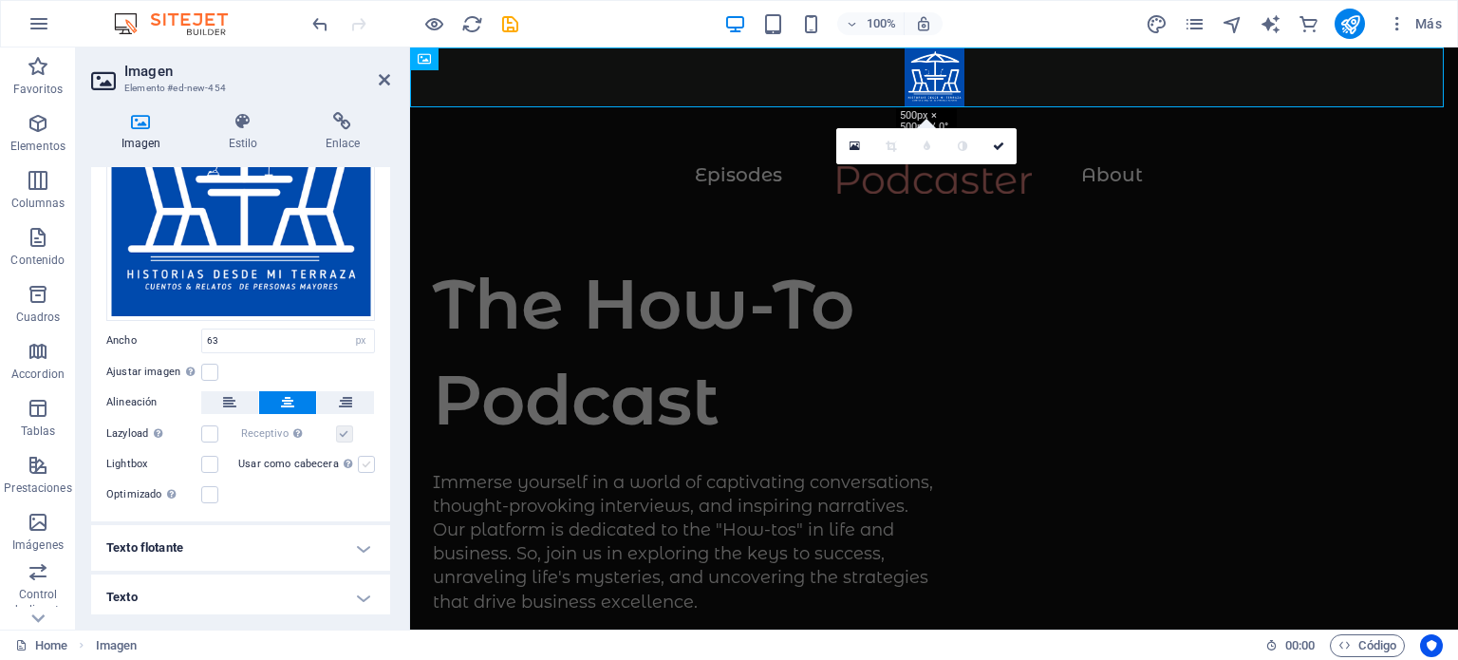
click at [364, 459] on label at bounding box center [366, 464] width 17 height 17
click at [0, 0] on input "Usar como cabecera La imagen se ajustará en una etiqueta de cabecera H1. Result…" at bounding box center [0, 0] width 0 height 0
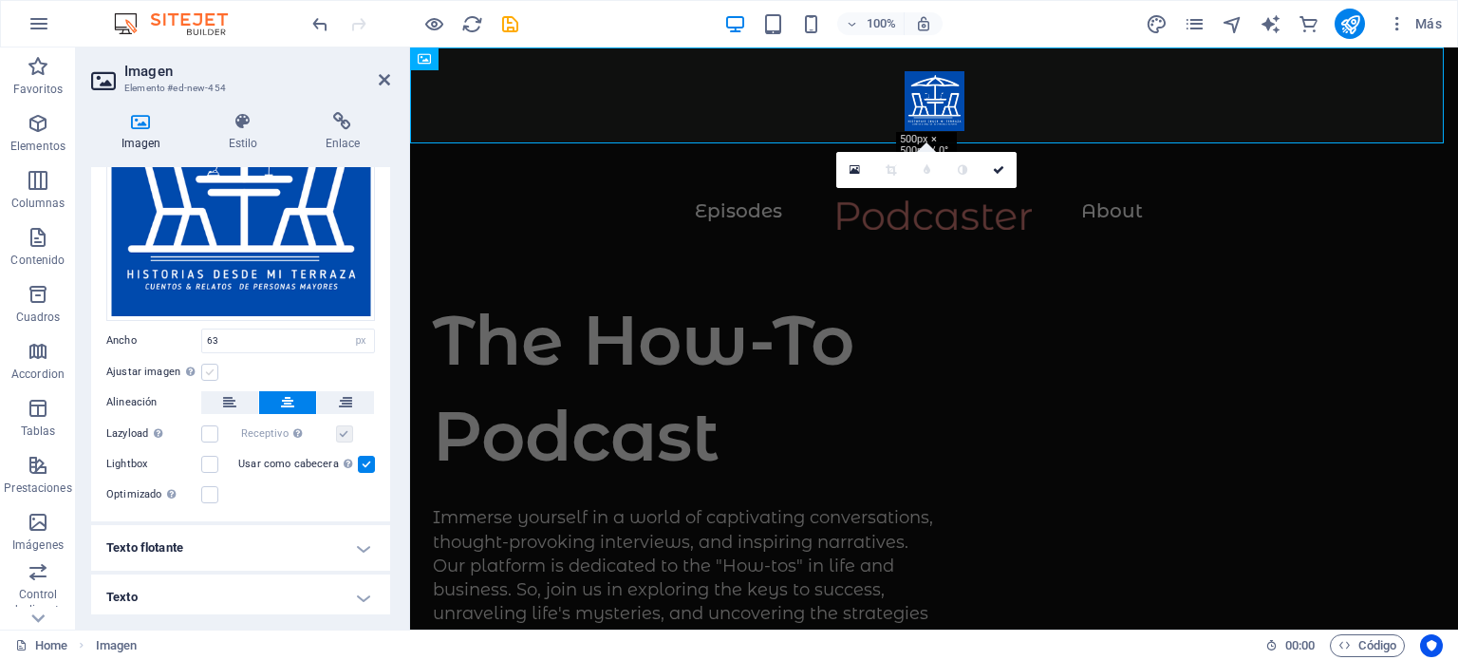
click at [207, 367] on label at bounding box center [209, 372] width 17 height 17
click at [0, 0] on input "Ajustar imagen Ajustar imagen automáticamente a un ancho y alto fijo" at bounding box center [0, 0] width 0 height 0
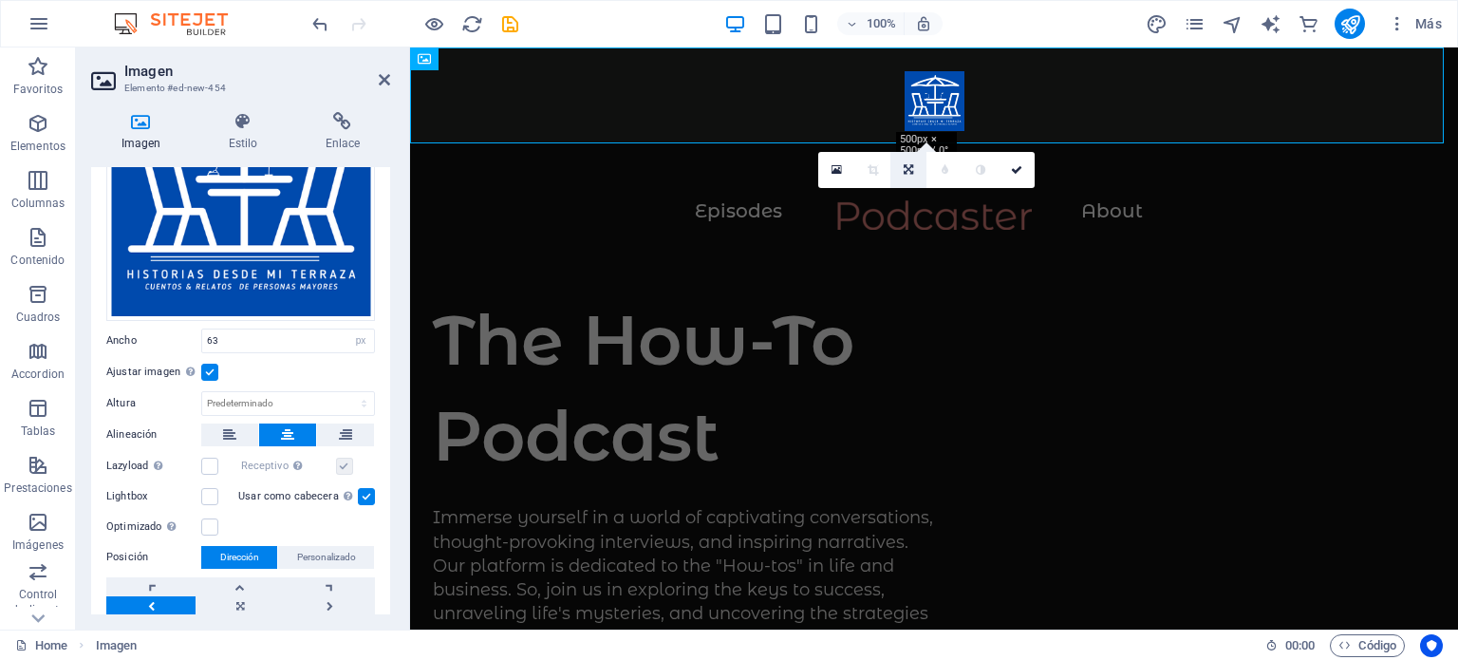
click at [907, 170] on icon at bounding box center [908, 169] width 9 height 11
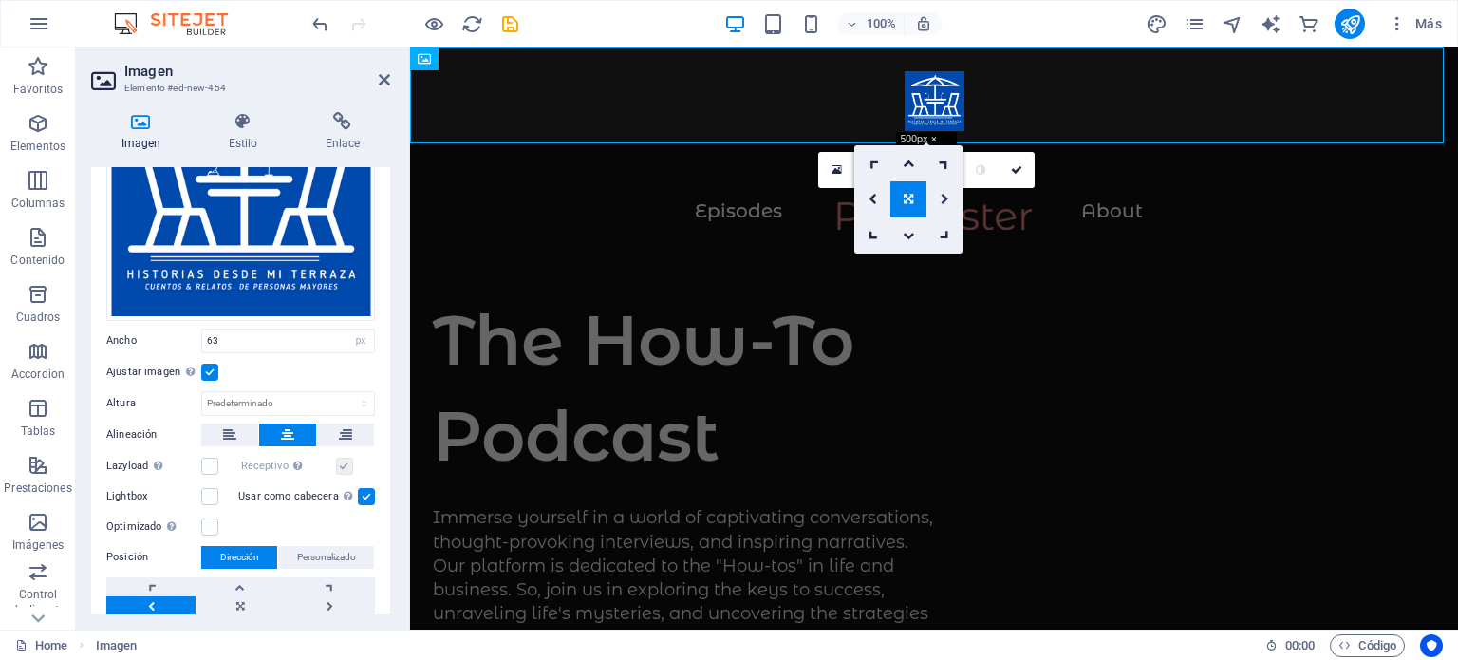
click at [941, 200] on icon at bounding box center [945, 199] width 9 height 11
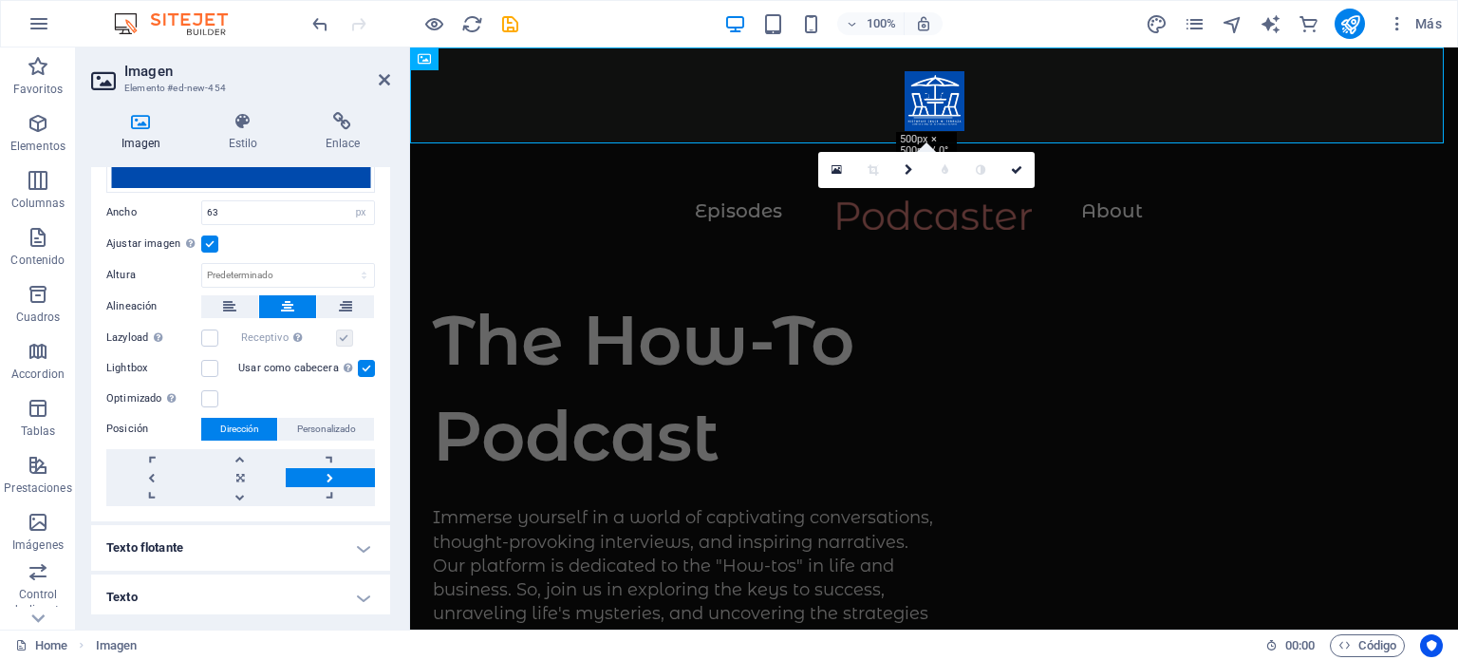
scroll to position [0, 0]
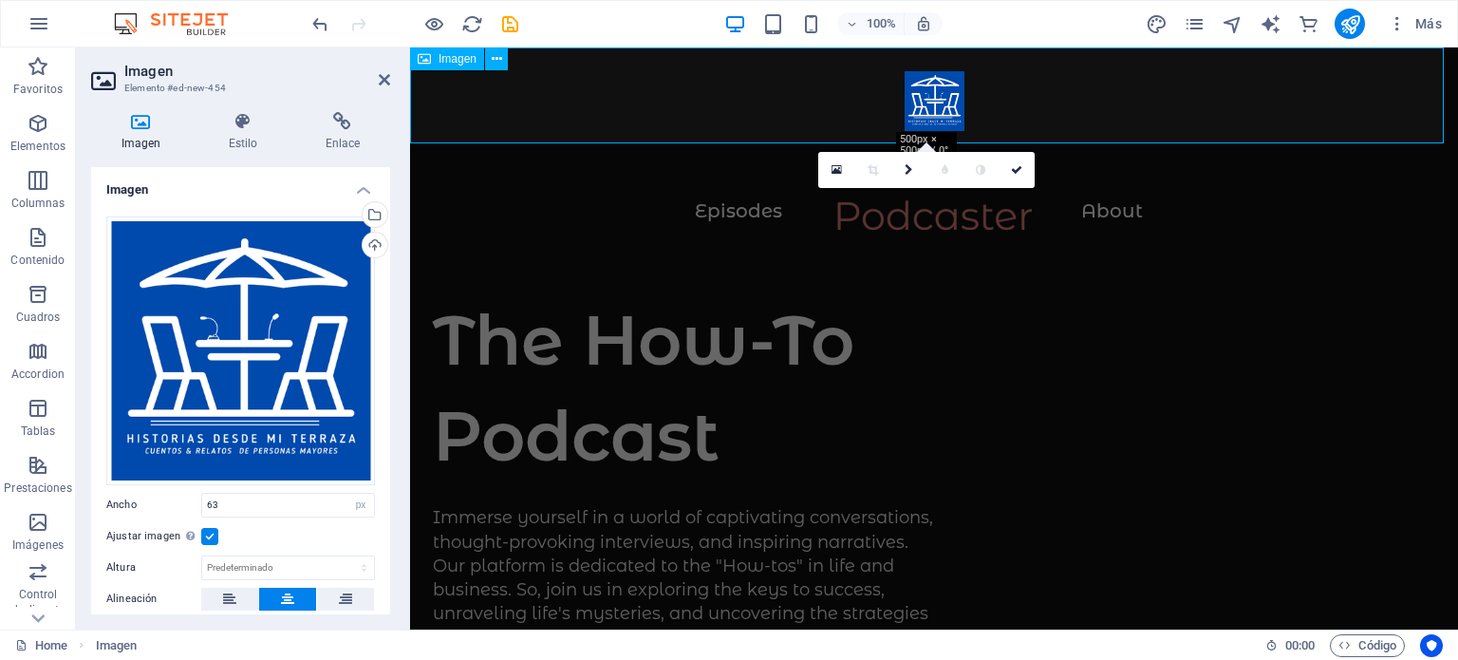
click at [900, 109] on figure at bounding box center [934, 95] width 1048 height 96
click at [926, 98] on figure at bounding box center [934, 95] width 1048 height 96
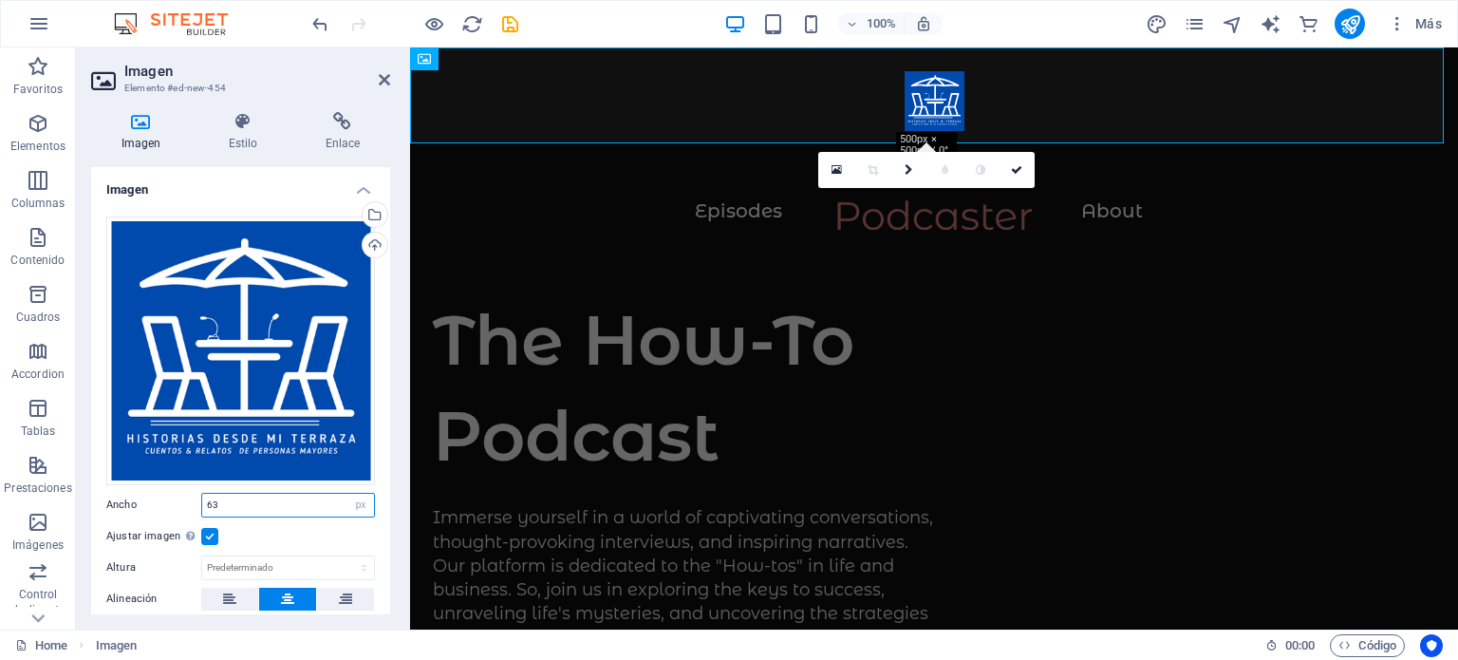
drag, startPoint x: 236, startPoint y: 497, endPoint x: 194, endPoint y: 491, distance: 43.2
click at [194, 493] on div "Ancho 63 Predeterminado automático px rem % em vh vw" at bounding box center [240, 505] width 269 height 25
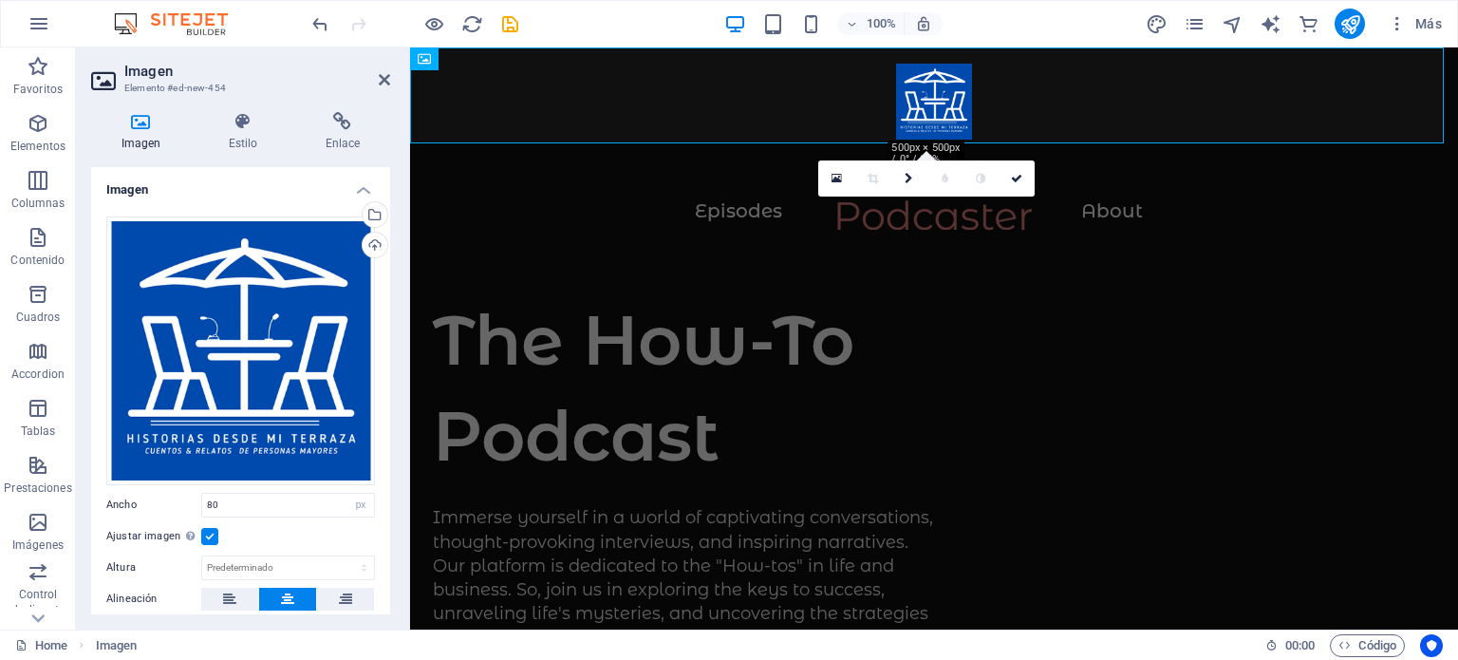
click at [252, 530] on div "Ajustar imagen Ajustar imagen automáticamente a un ancho y alto fijo" at bounding box center [240, 536] width 269 height 23
drag, startPoint x: 237, startPoint y: 496, endPoint x: 157, endPoint y: 475, distance: 83.6
click at [157, 475] on div "Arrastra archivos aquí, haz clic para escoger archivos o selecciona archivos de…" at bounding box center [240, 507] width 299 height 612
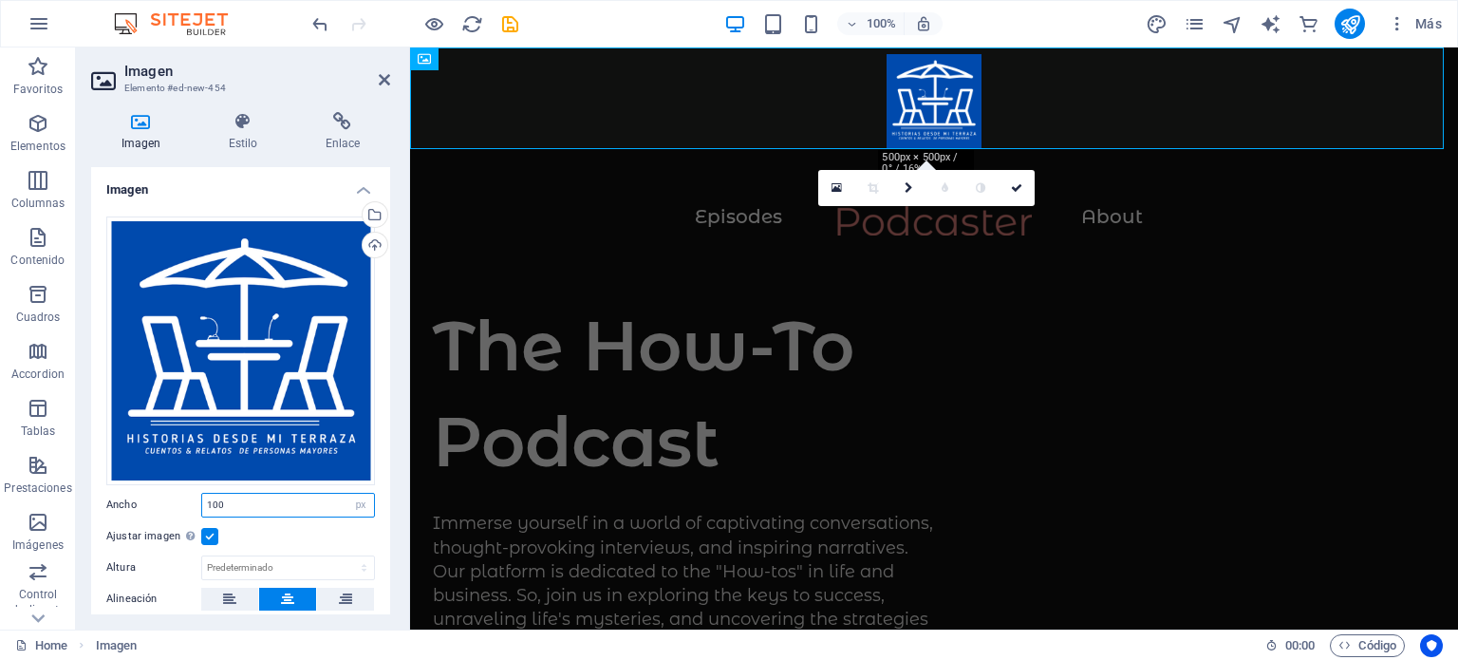
type input "100"
click at [257, 525] on div "Ajustar imagen Ajustar imagen automáticamente a un ancho y alto fijo" at bounding box center [240, 536] width 269 height 23
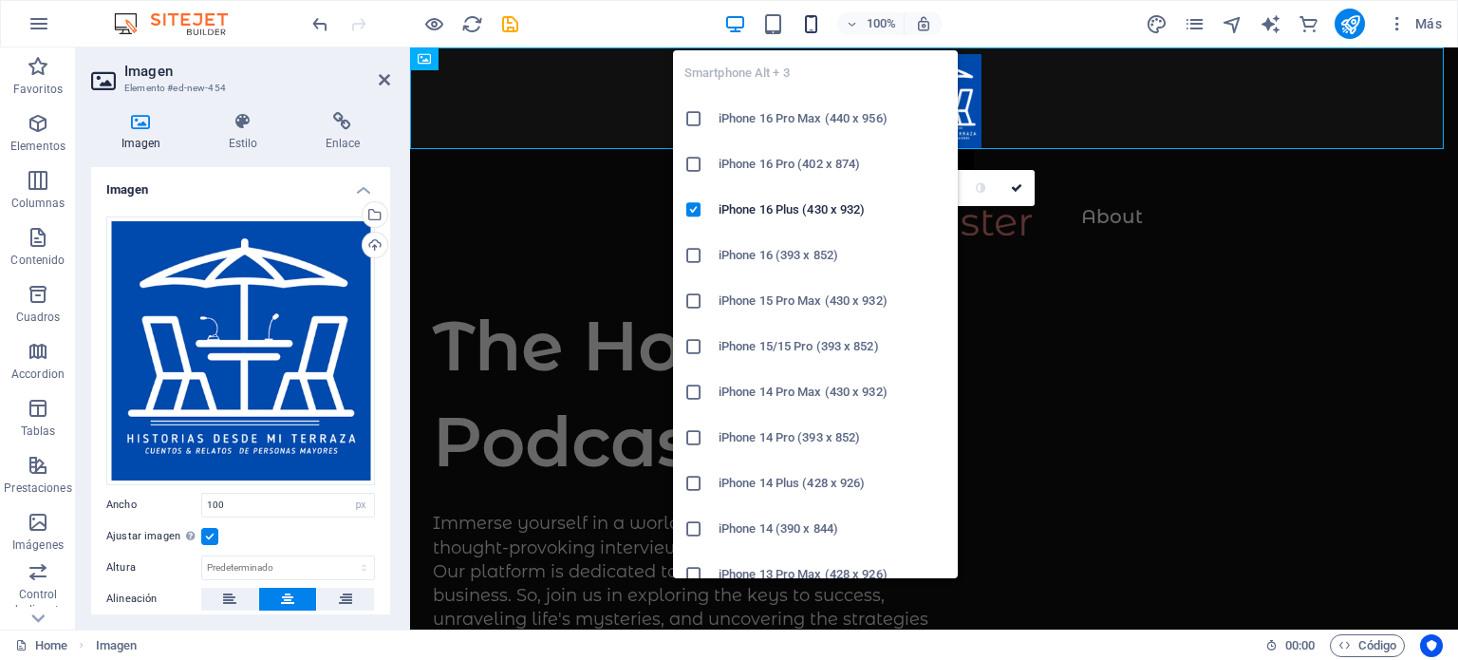
click at [811, 32] on icon "button" at bounding box center [811, 24] width 22 height 22
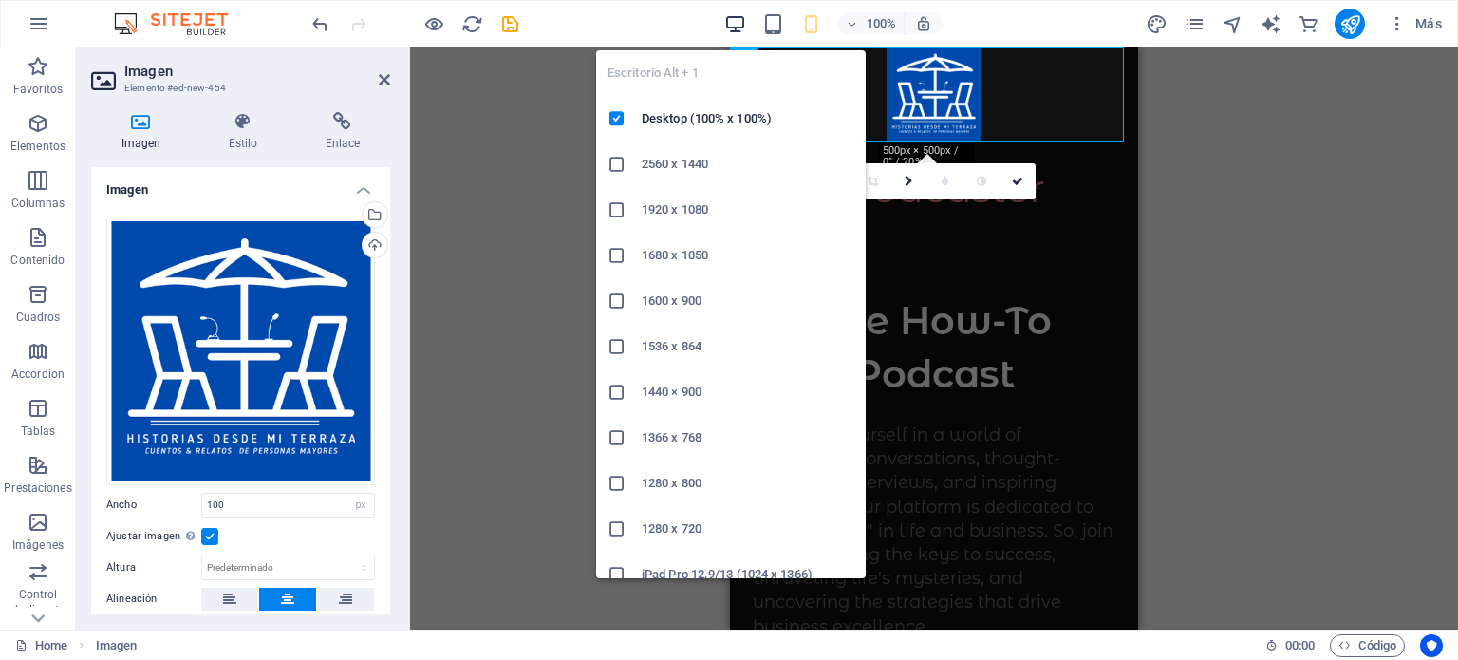
click at [735, 20] on icon "button" at bounding box center [735, 24] width 22 height 22
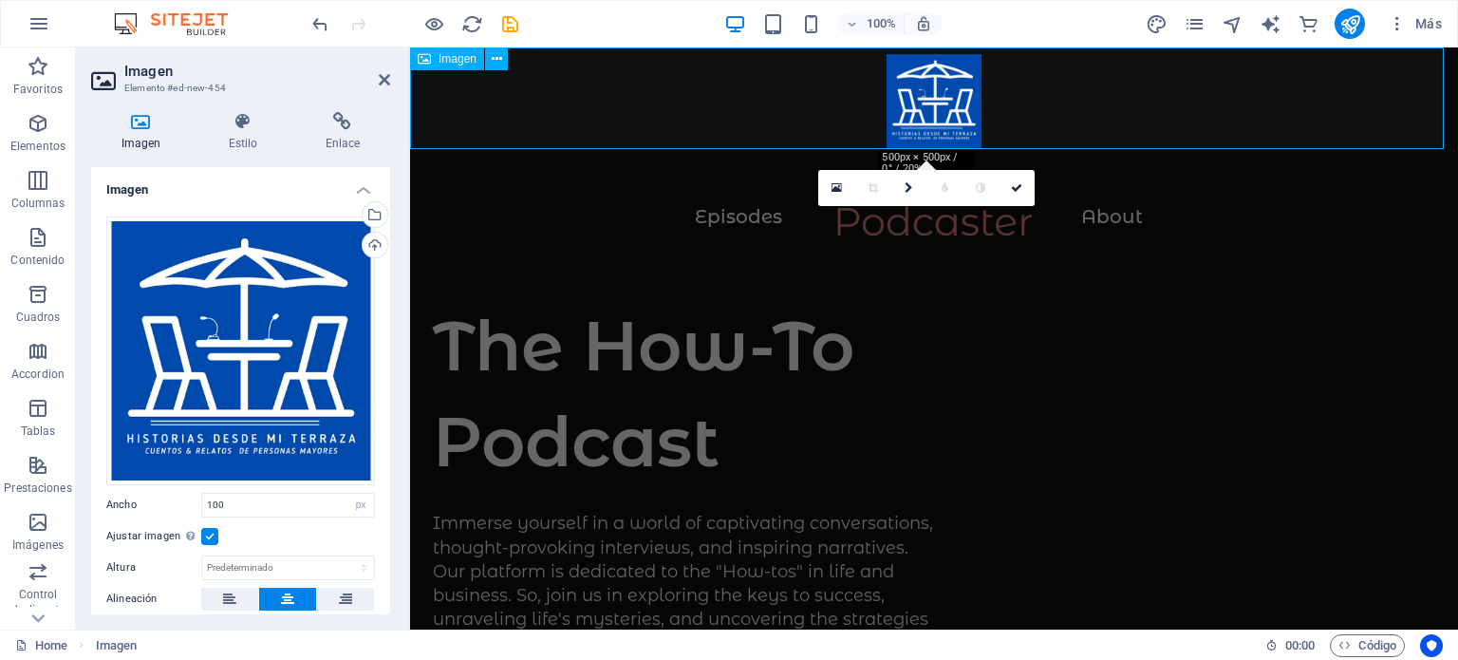
click at [915, 78] on figure at bounding box center [934, 98] width 1048 height 102
click at [499, 66] on icon at bounding box center [497, 59] width 10 height 20
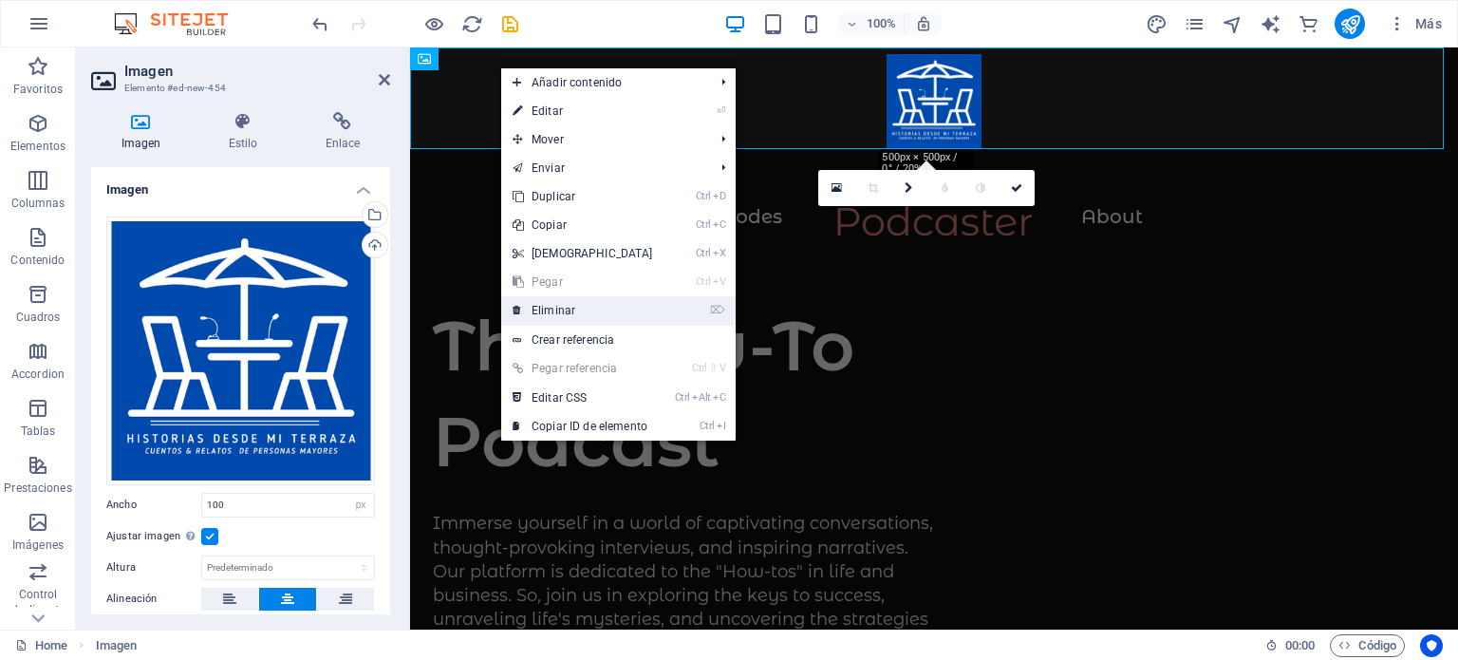
click at [569, 315] on link "⌦ Eliminar" at bounding box center [582, 310] width 163 height 28
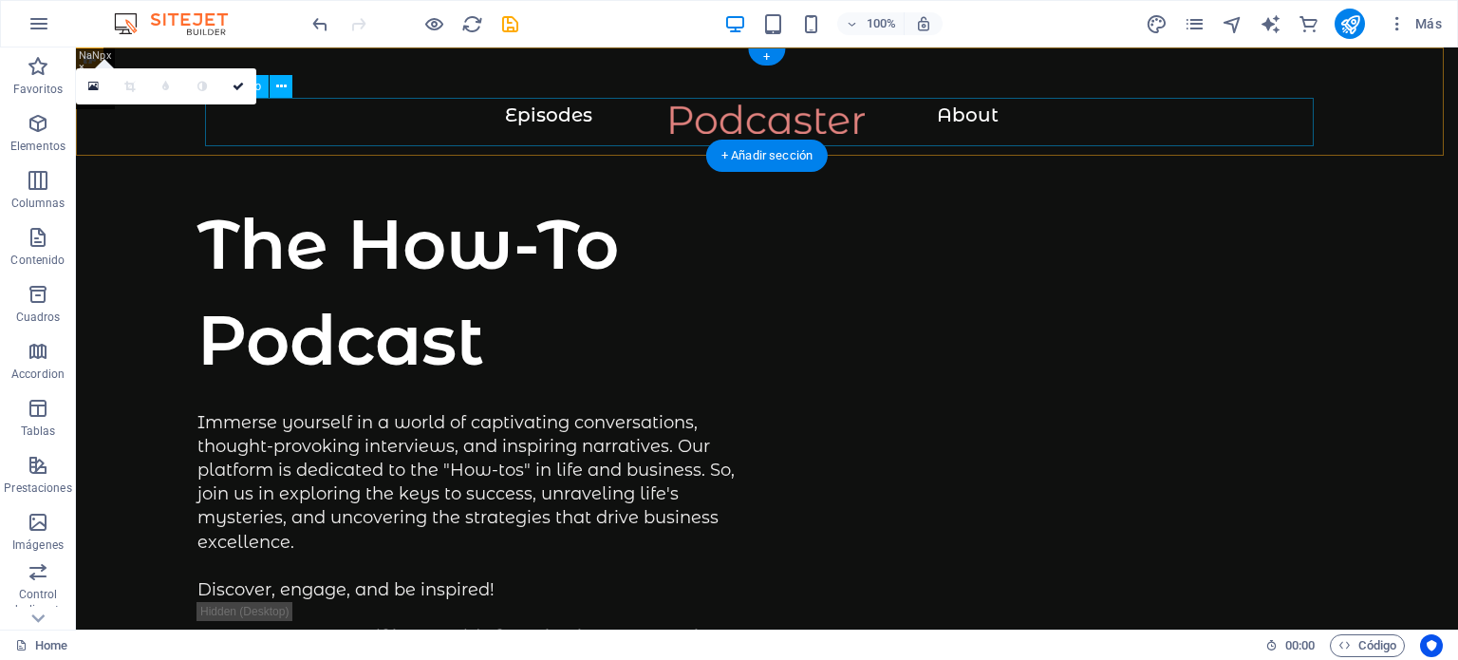
click at [697, 117] on div at bounding box center [767, 128] width 1306 height 48
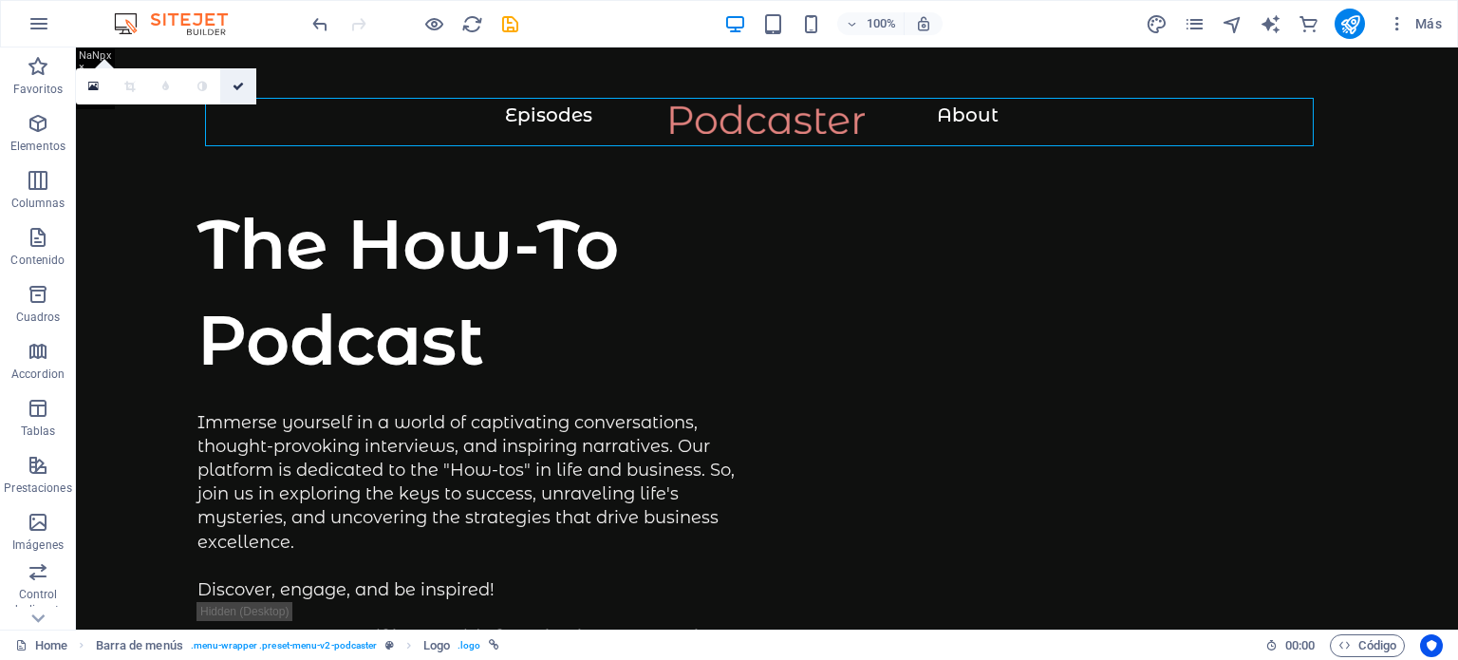
click at [236, 84] on icon at bounding box center [238, 86] width 11 height 11
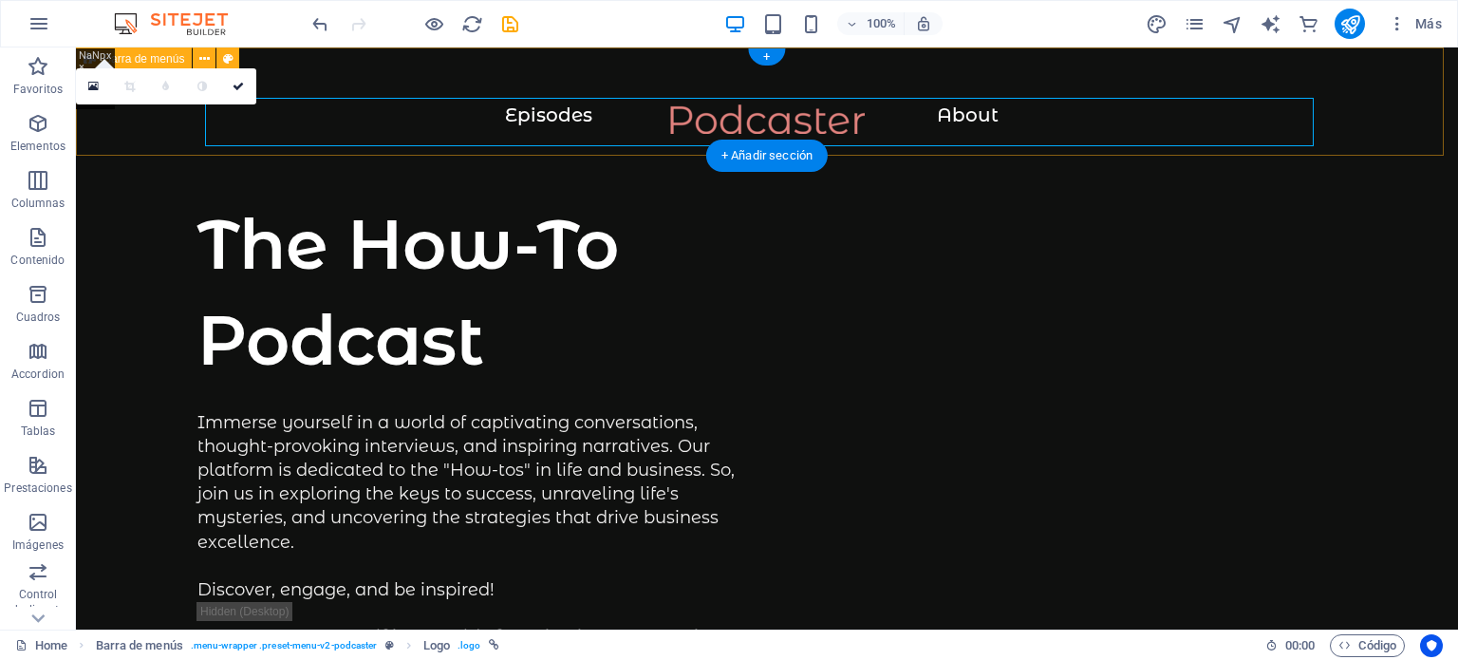
click at [140, 146] on div "Menu Episodes About" at bounding box center [767, 100] width 1382 height 107
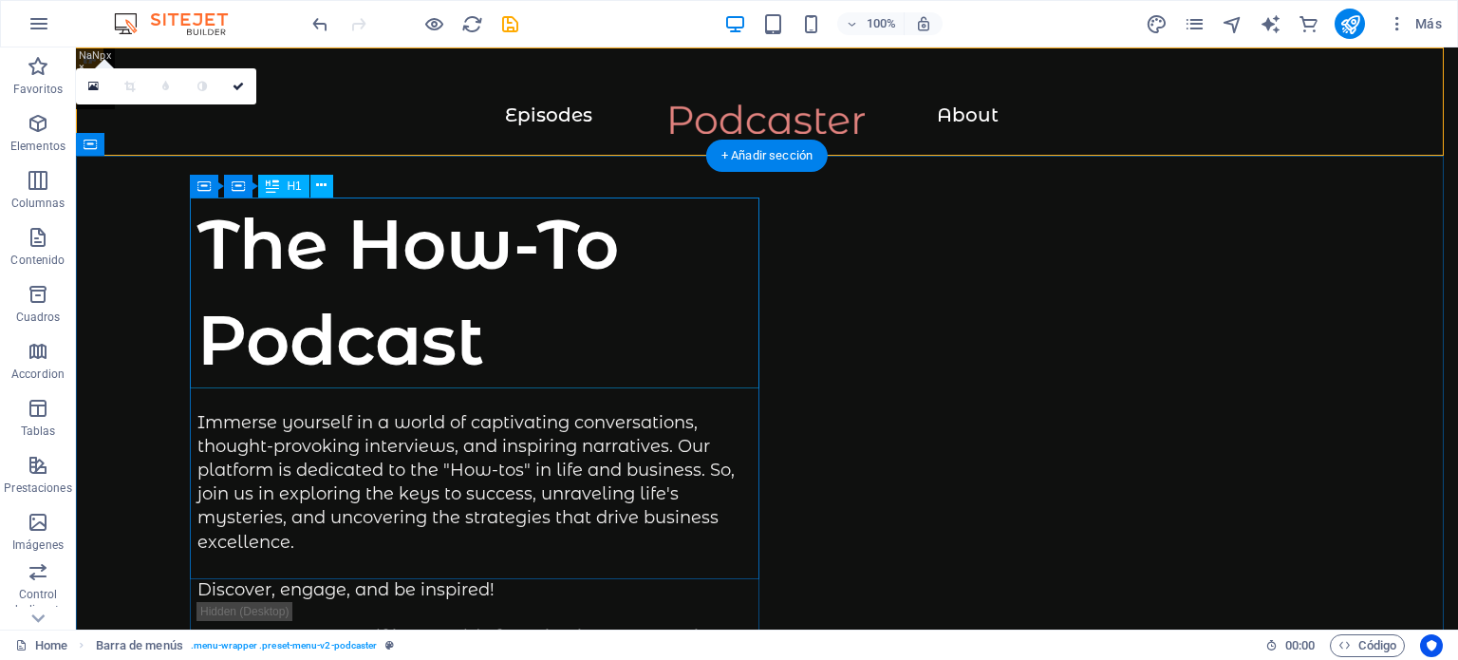
click at [329, 248] on div "The How-To Podcast" at bounding box center [481, 292] width 569 height 192
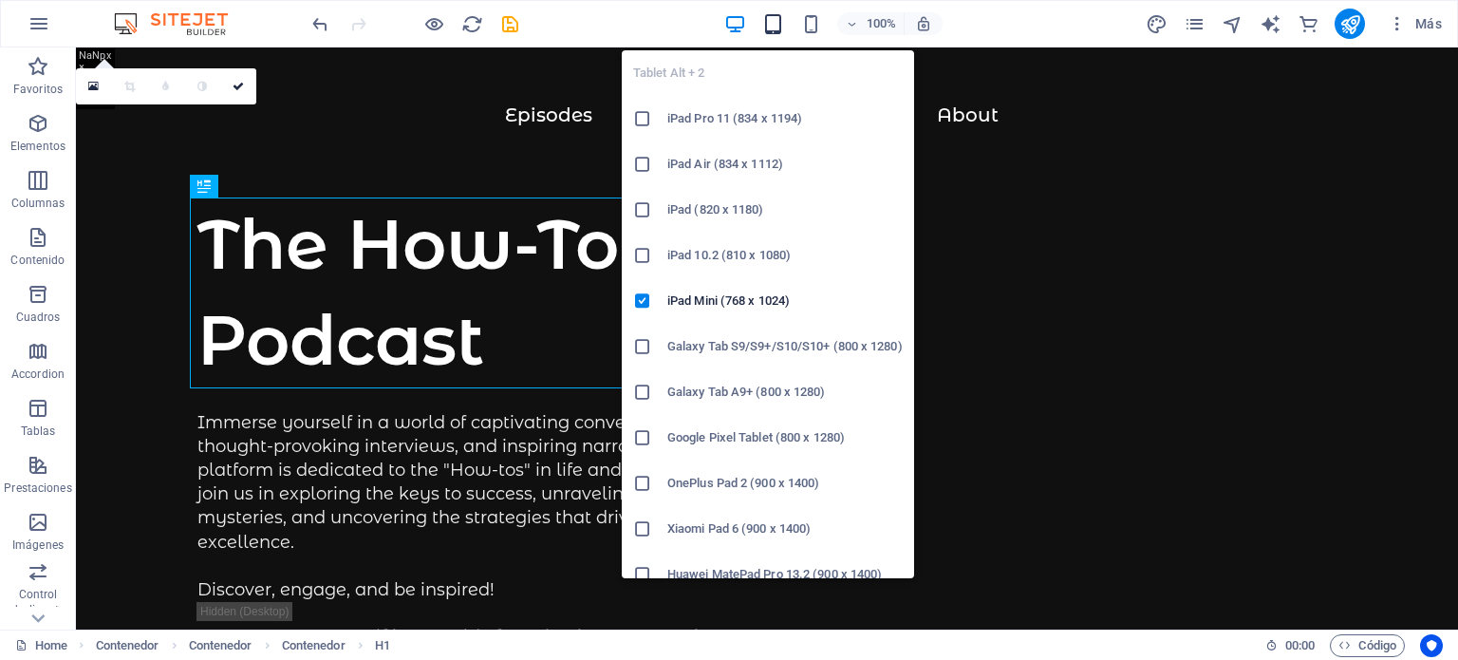
click at [774, 23] on body "desdelaterraza.cl Home Favoritos Elementos Columnas Contenido Cuadros Accordion…" at bounding box center [729, 330] width 1458 height 660
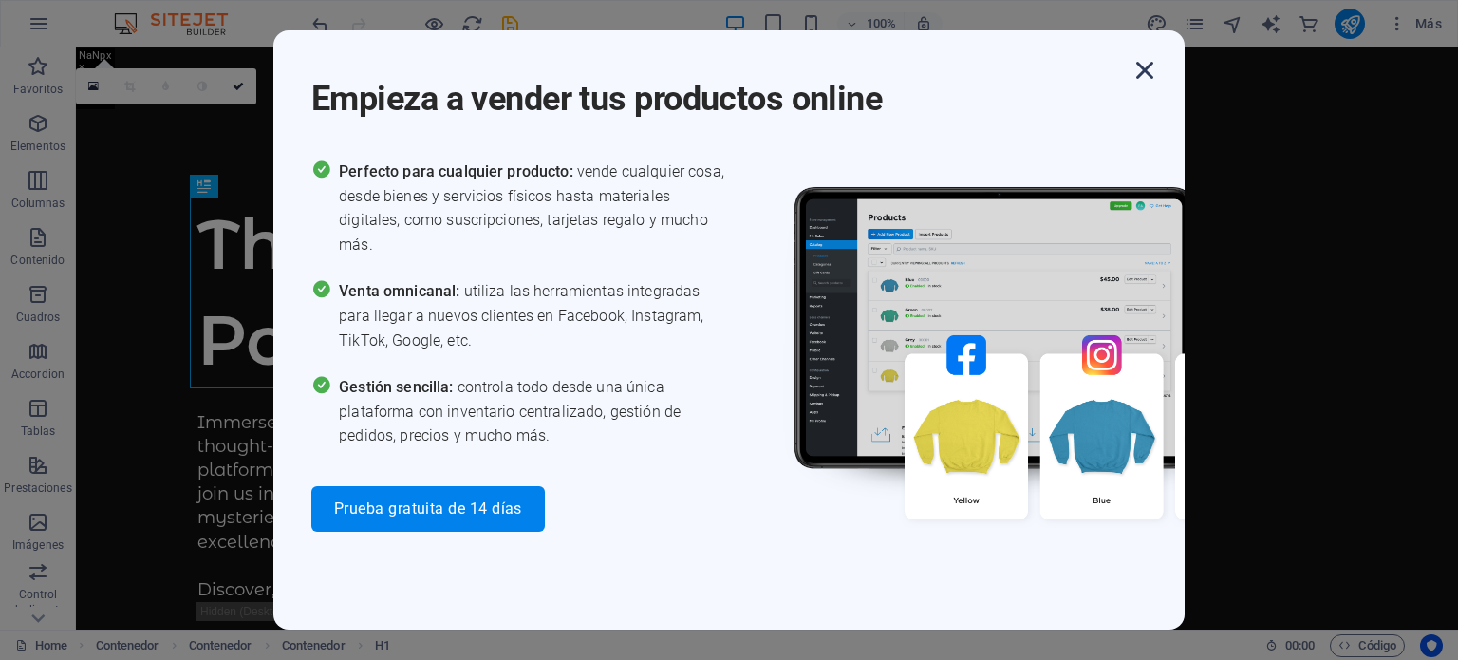
click at [1136, 69] on icon "button" at bounding box center [1145, 70] width 34 height 34
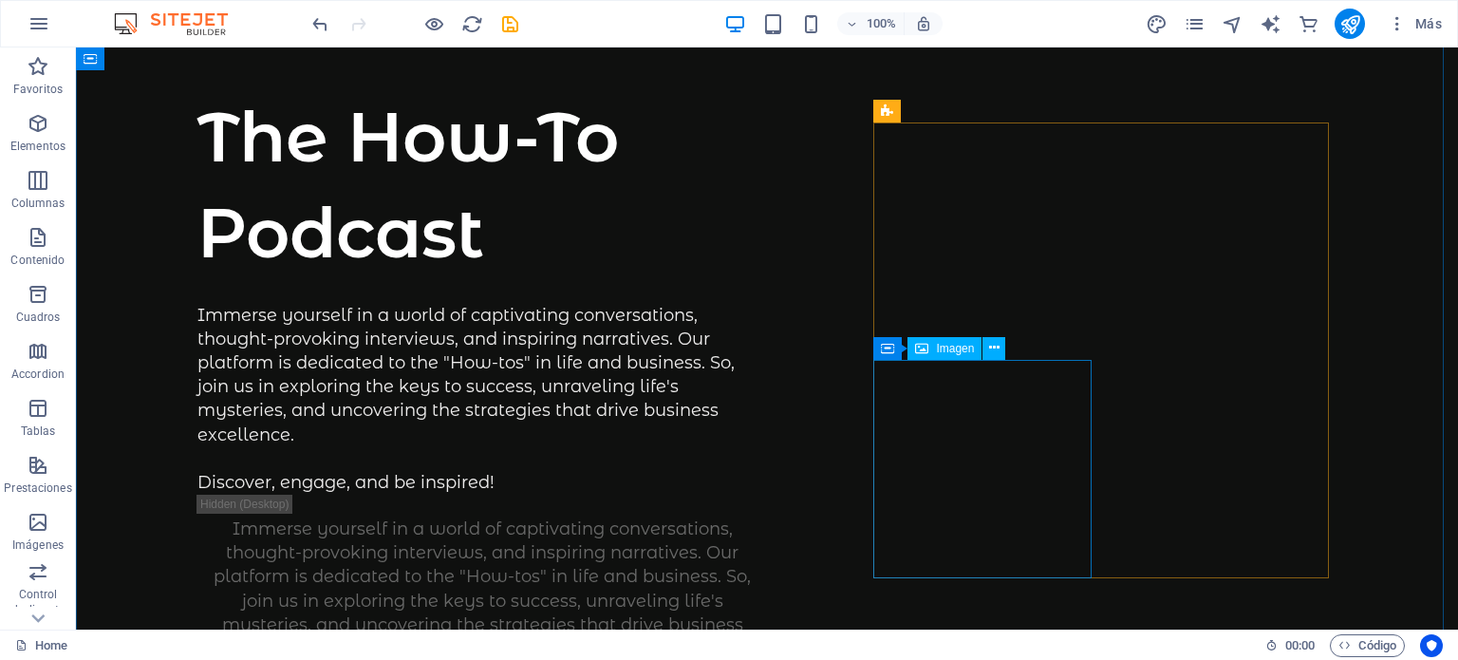
scroll to position [95, 0]
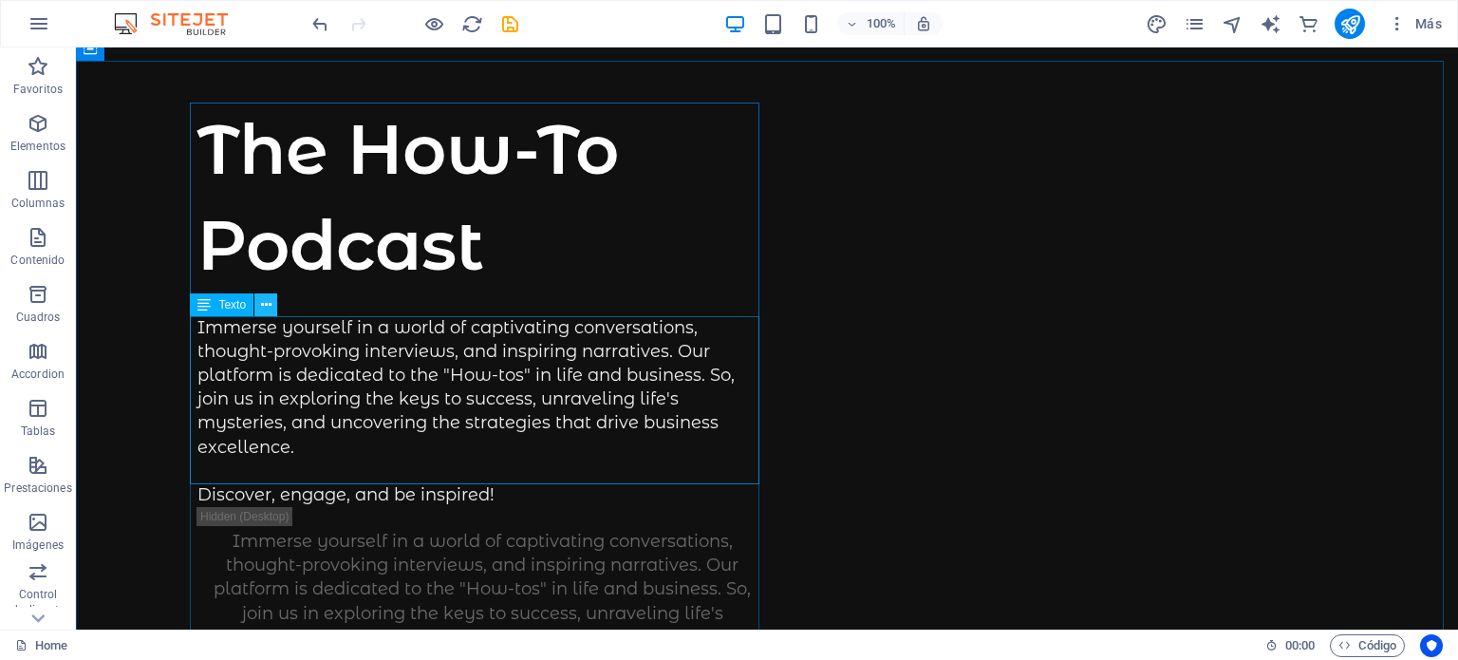
click at [266, 309] on icon at bounding box center [266, 305] width 10 height 20
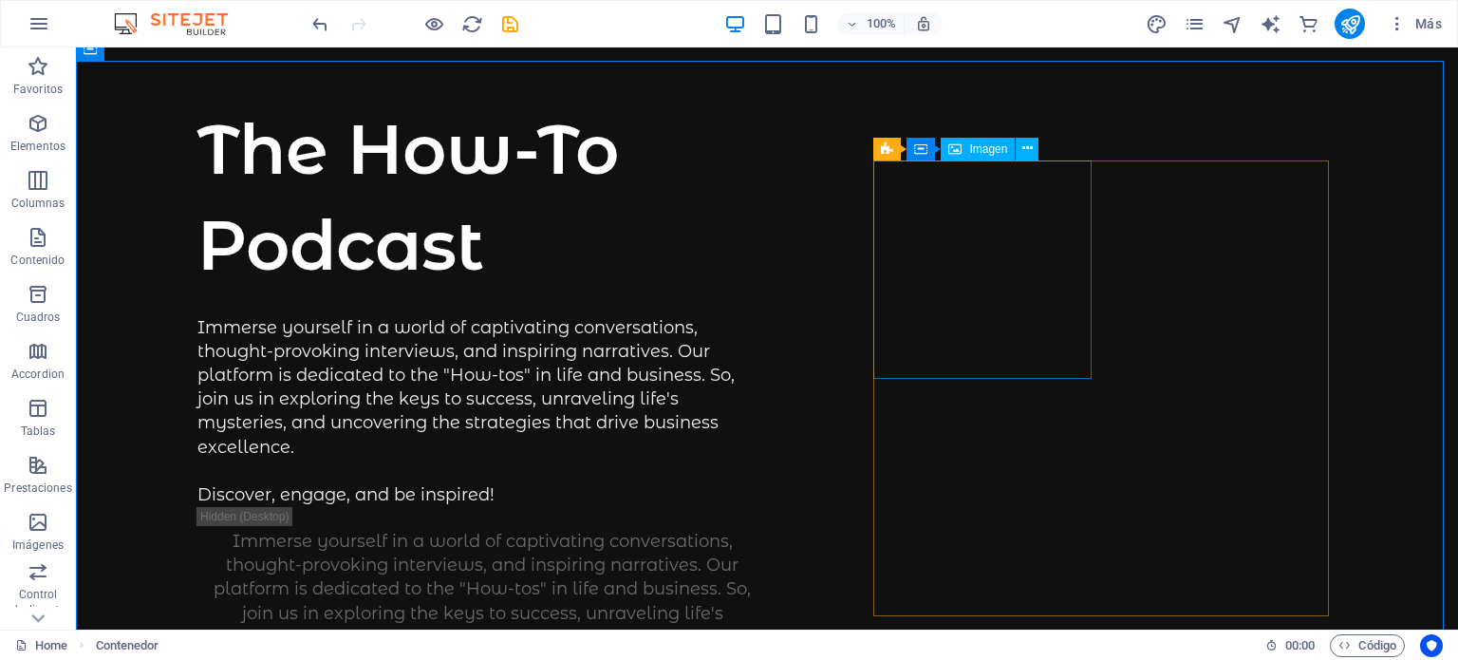
click at [974, 147] on span "Imagen" at bounding box center [988, 148] width 38 height 11
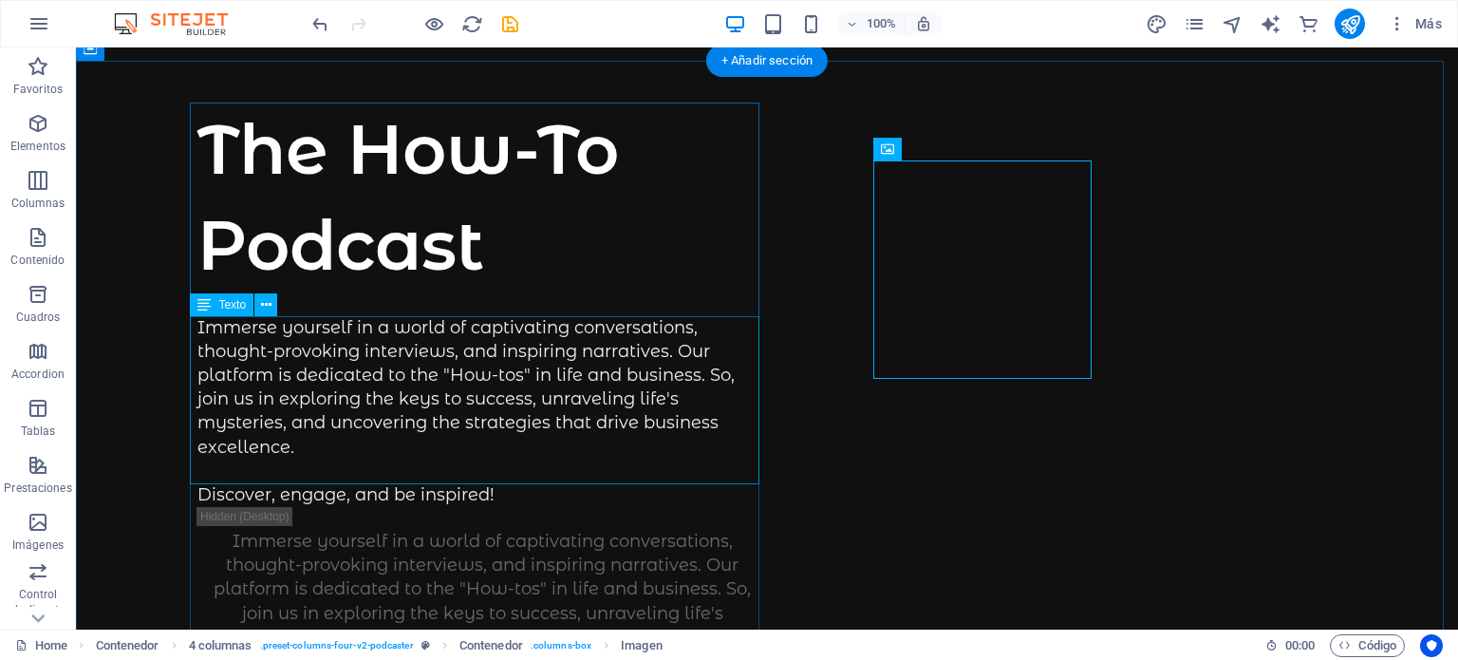
click at [383, 343] on div "Immerse yourself in a world of captivating conversations, thought-provoking int…" at bounding box center [481, 412] width 569 height 192
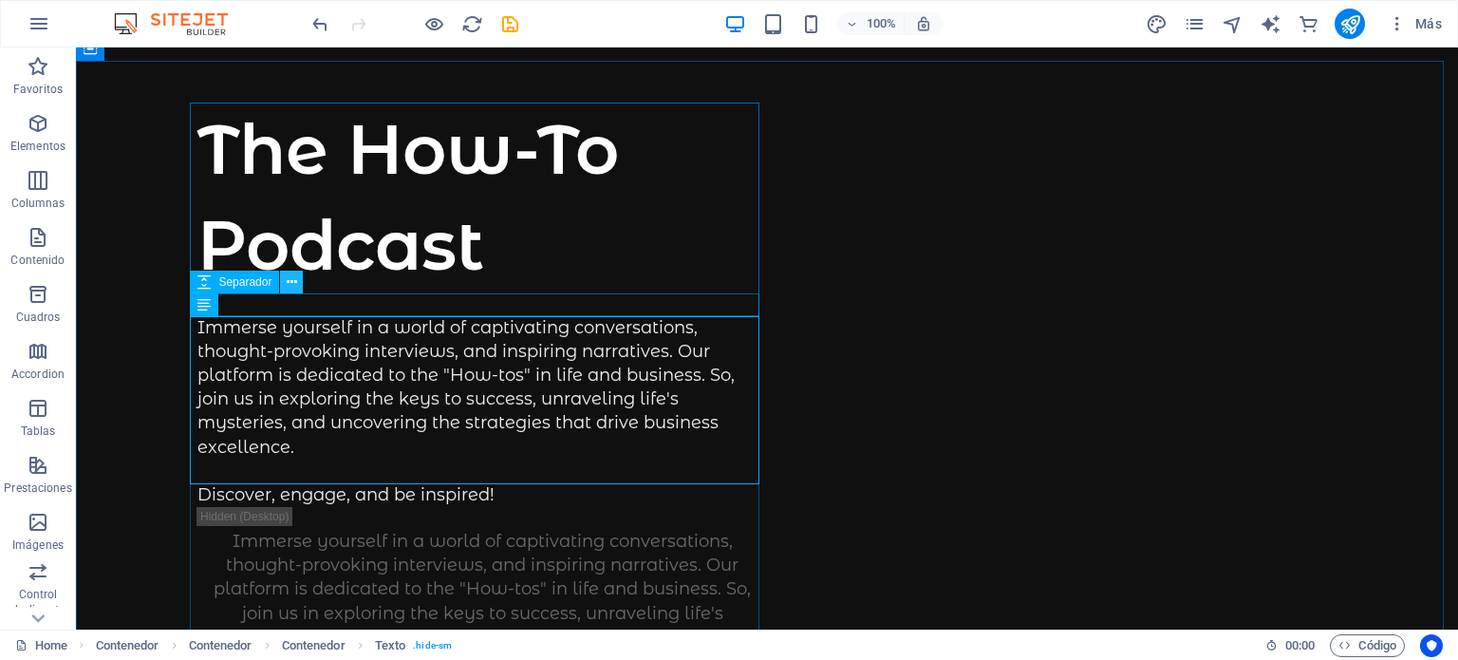
click at [297, 281] on button at bounding box center [291, 281] width 23 height 23
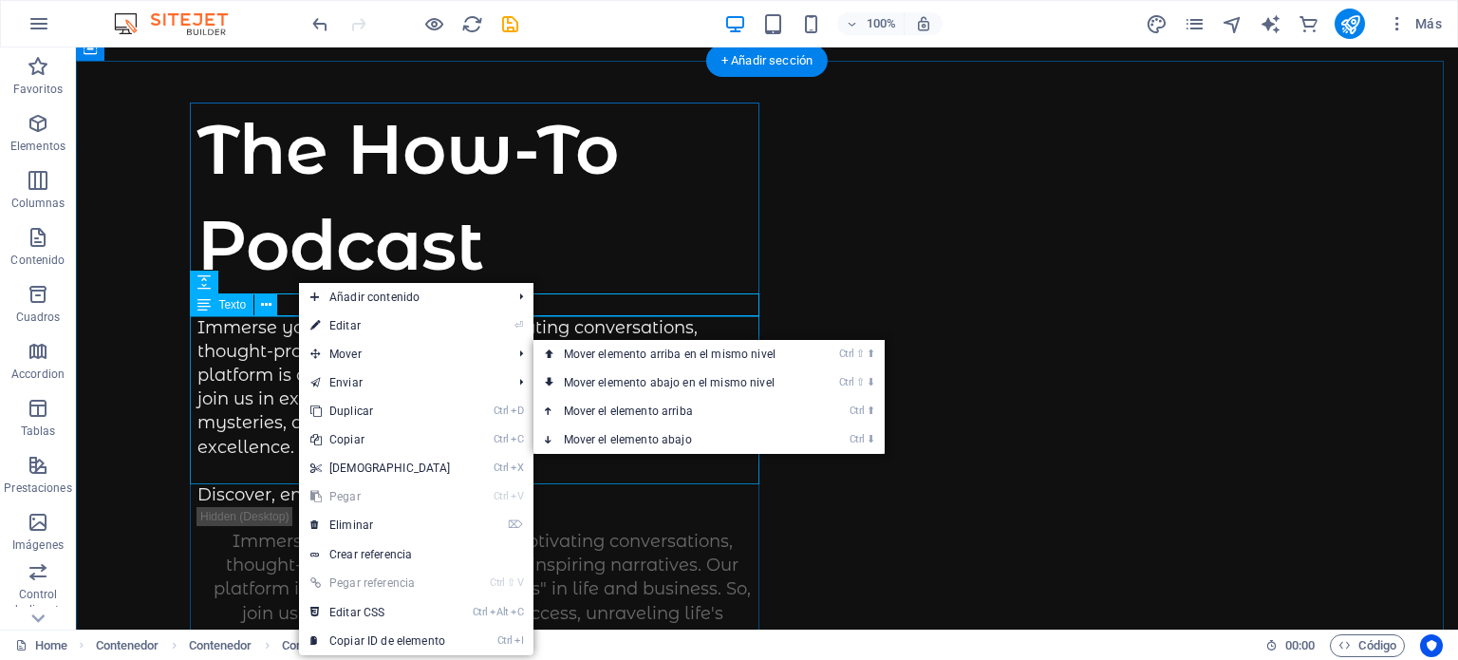
click at [265, 357] on div "Immerse yourself in a world of captivating conversations, thought-provoking int…" at bounding box center [481, 412] width 569 height 192
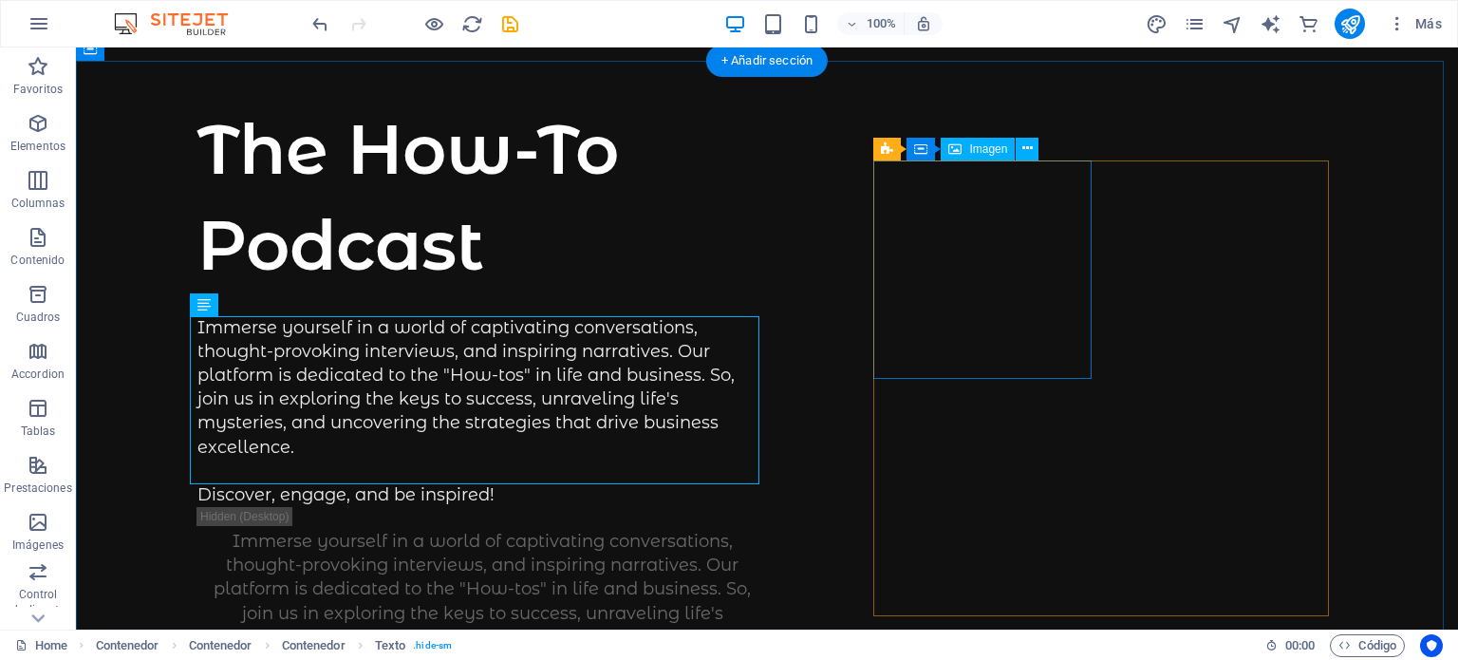
scroll to position [0, 0]
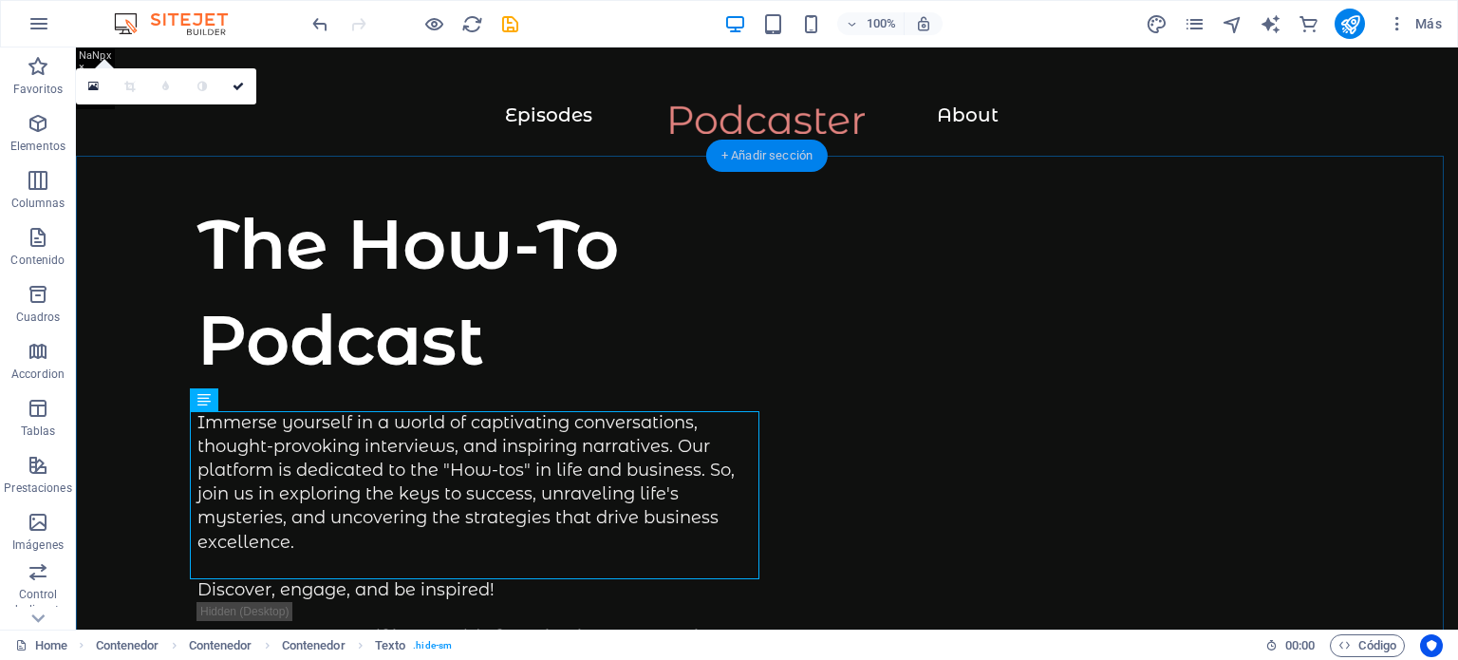
drag, startPoint x: 742, startPoint y: 161, endPoint x: 382, endPoint y: 231, distance: 366.3
click at [742, 161] on div "+ Añadir sección" at bounding box center [766, 156] width 121 height 32
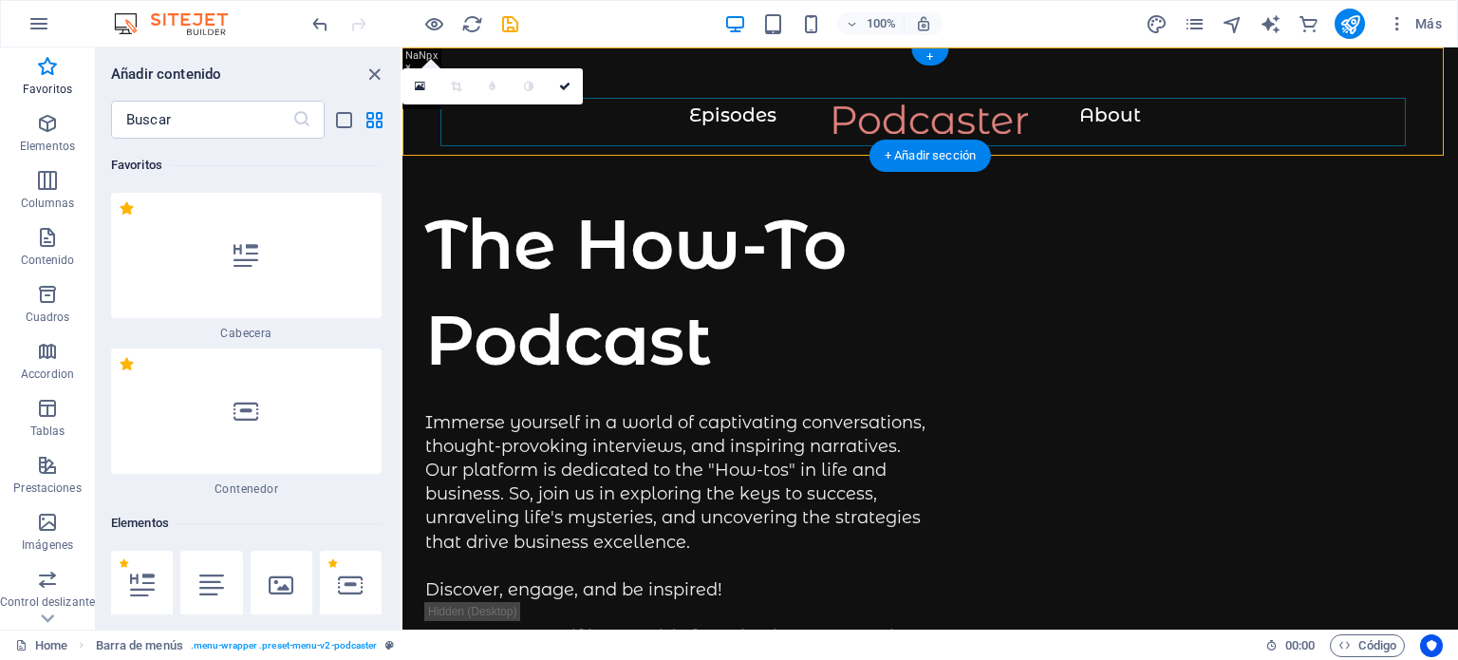
click at [1105, 117] on div at bounding box center [929, 128] width 979 height 48
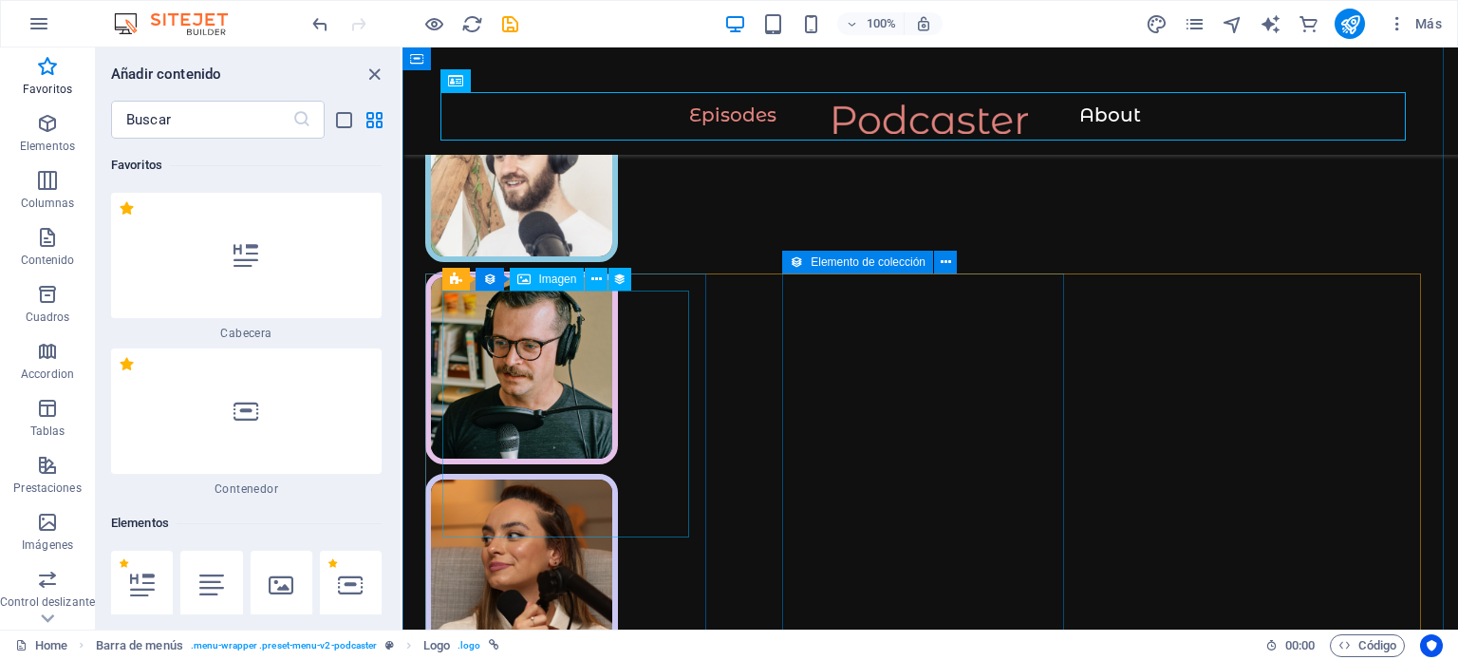
scroll to position [1139, 0]
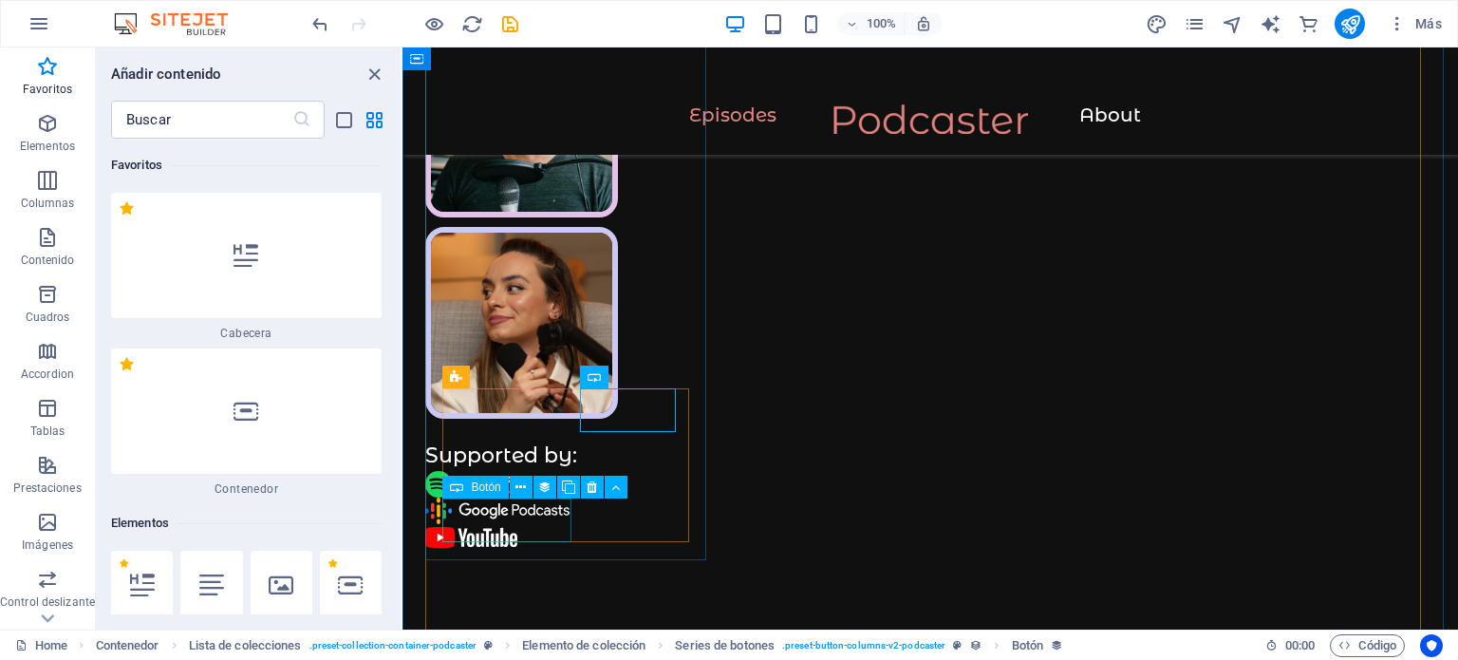
scroll to position [1234, 0]
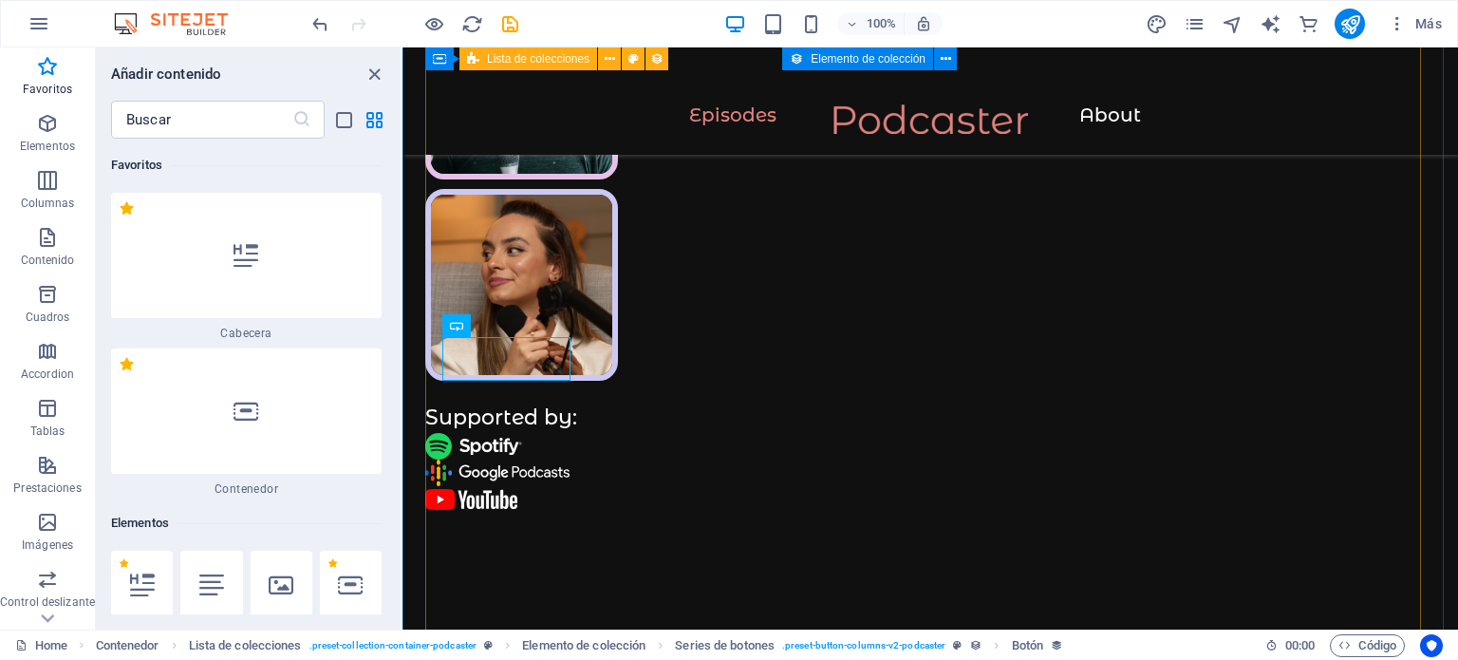
scroll to position [1329, 0]
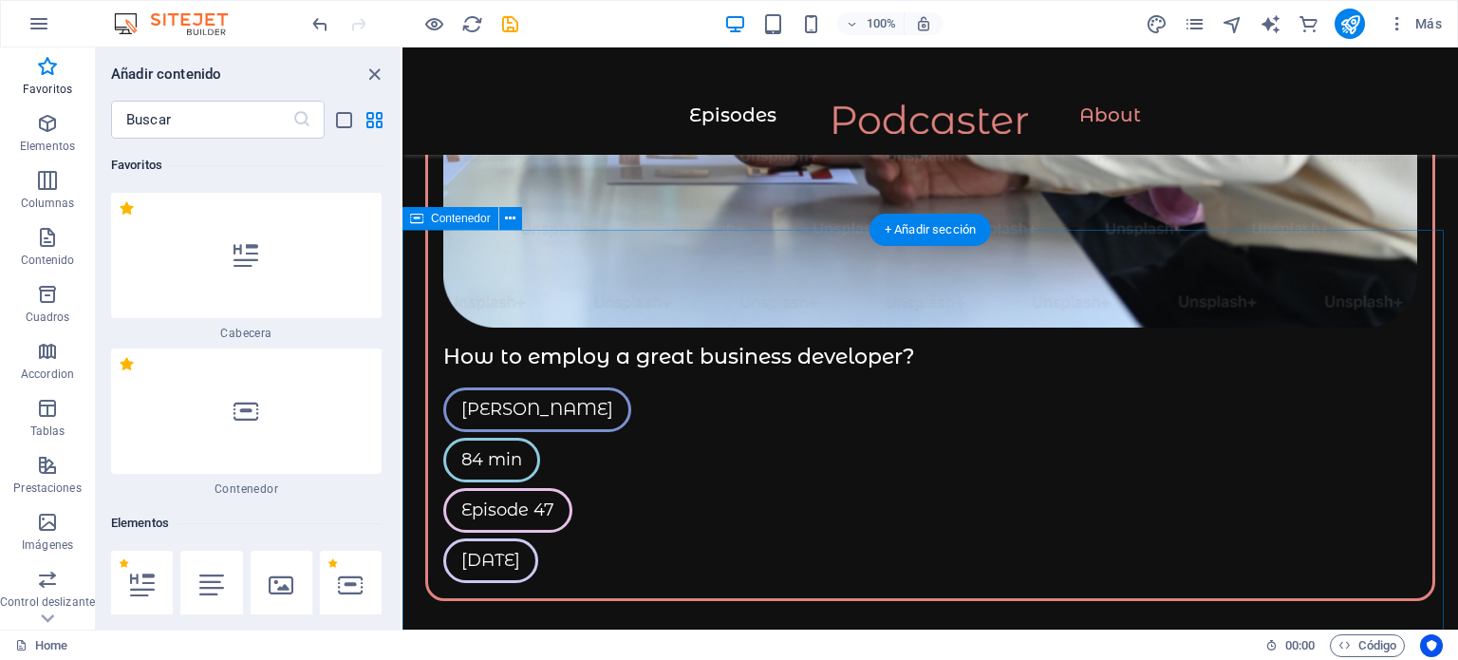
scroll to position [3417, 0]
